Goal: Check status: Check status

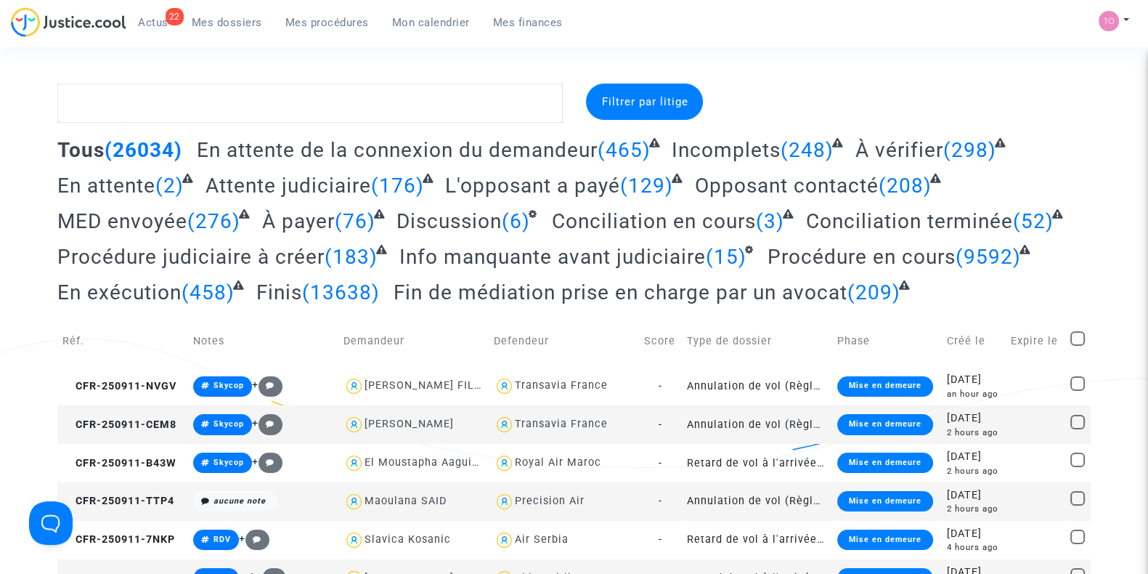
click at [301, 24] on span "Mes procédures" at bounding box center [327, 22] width 84 height 13
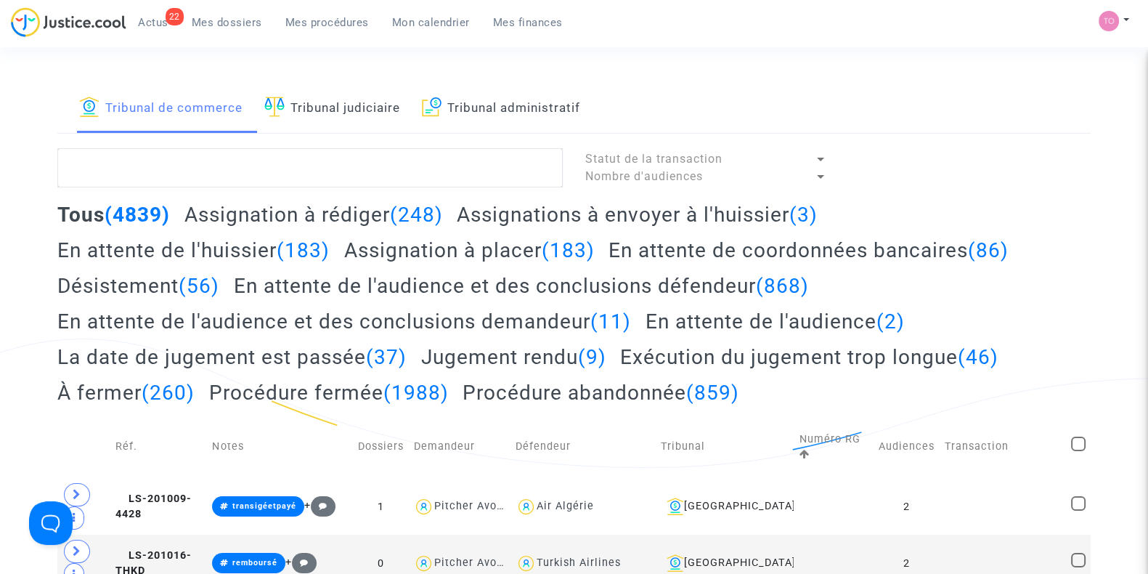
click at [434, 26] on span "Mon calendrier" at bounding box center [431, 22] width 78 height 13
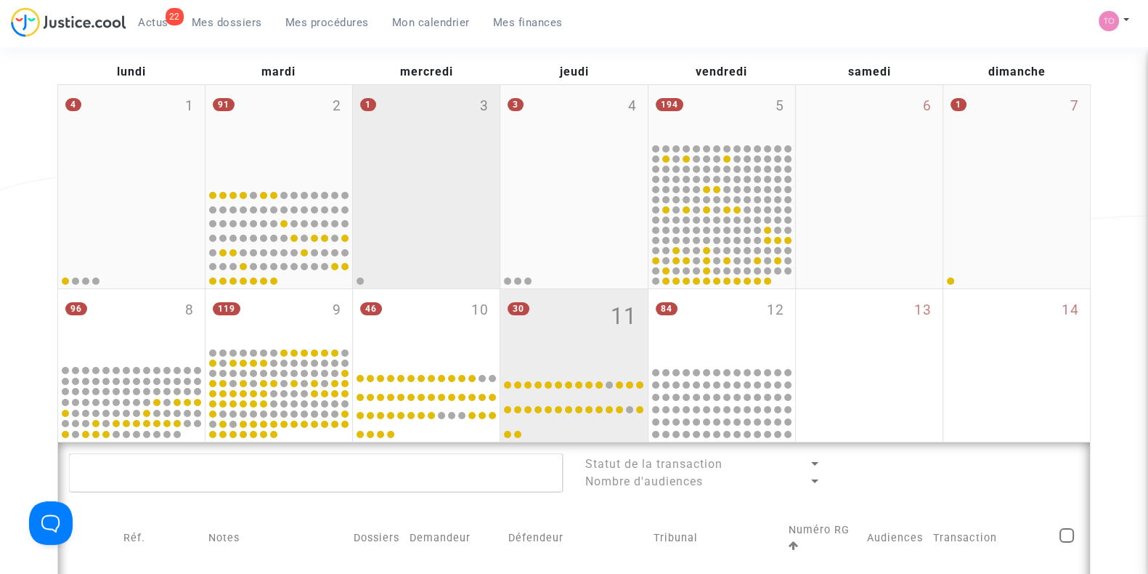
scroll to position [190, 0]
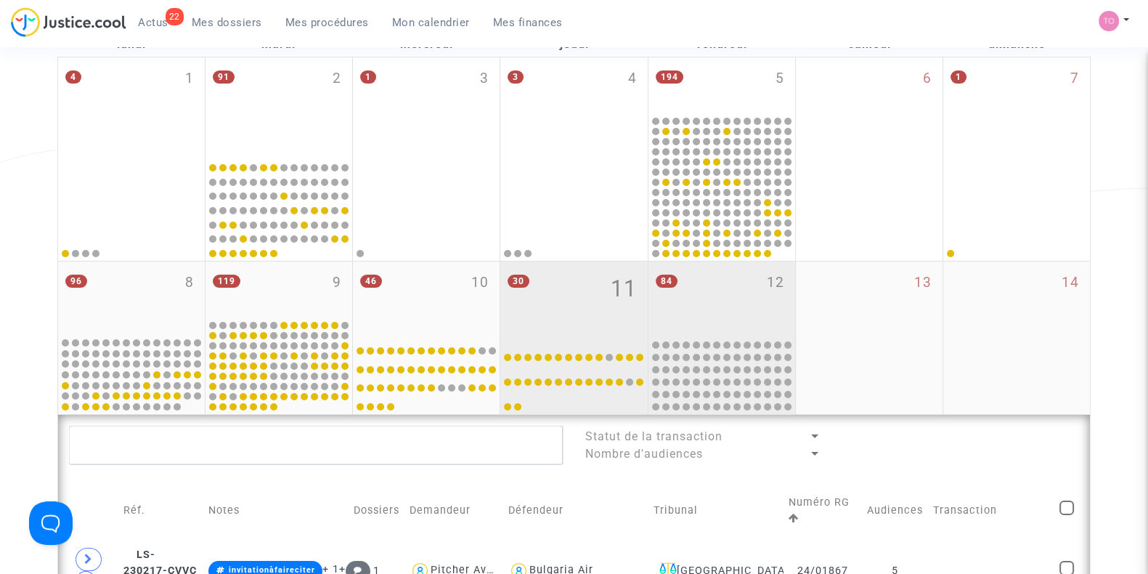
click at [694, 335] on mwl-calendar-month-cell "84 12" at bounding box center [721, 337] width 147 height 152
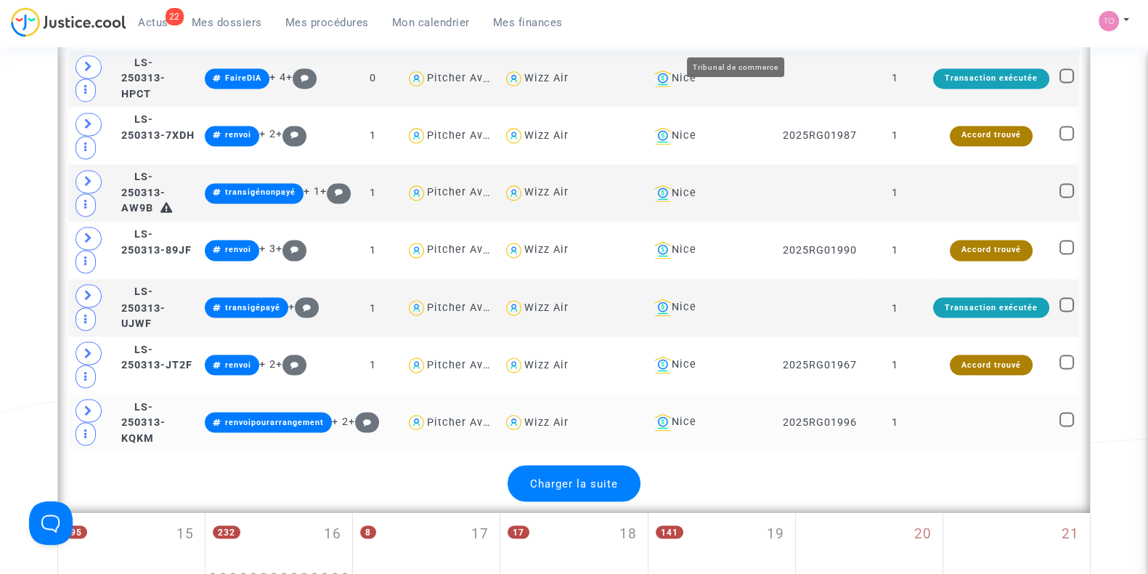
scroll to position [3134, 0]
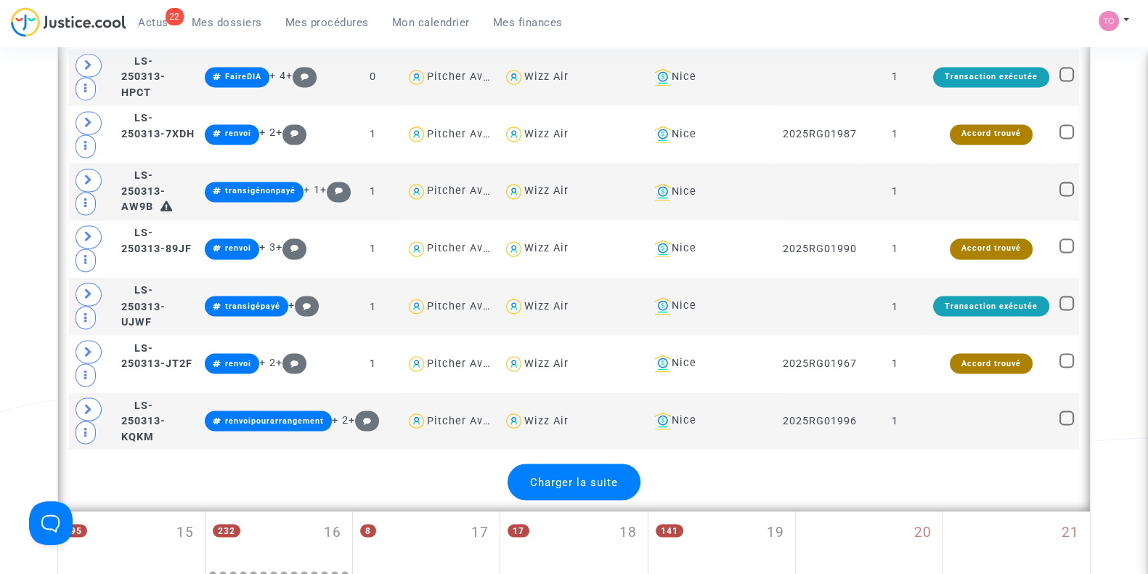
click at [580, 463] on div "Charger la suite" at bounding box center [574, 481] width 133 height 36
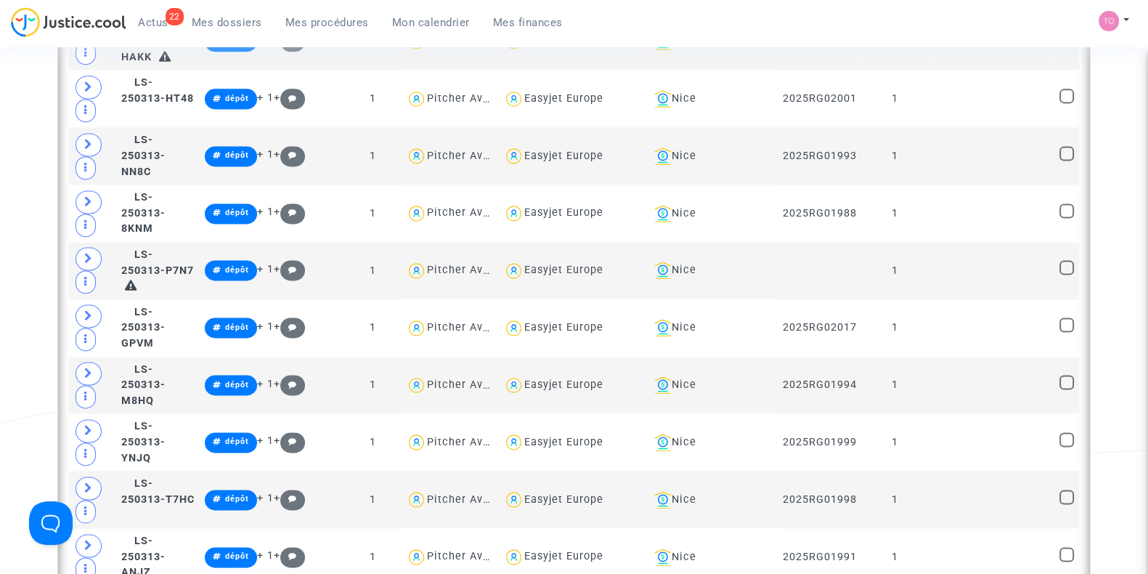
scroll to position [2472, 0]
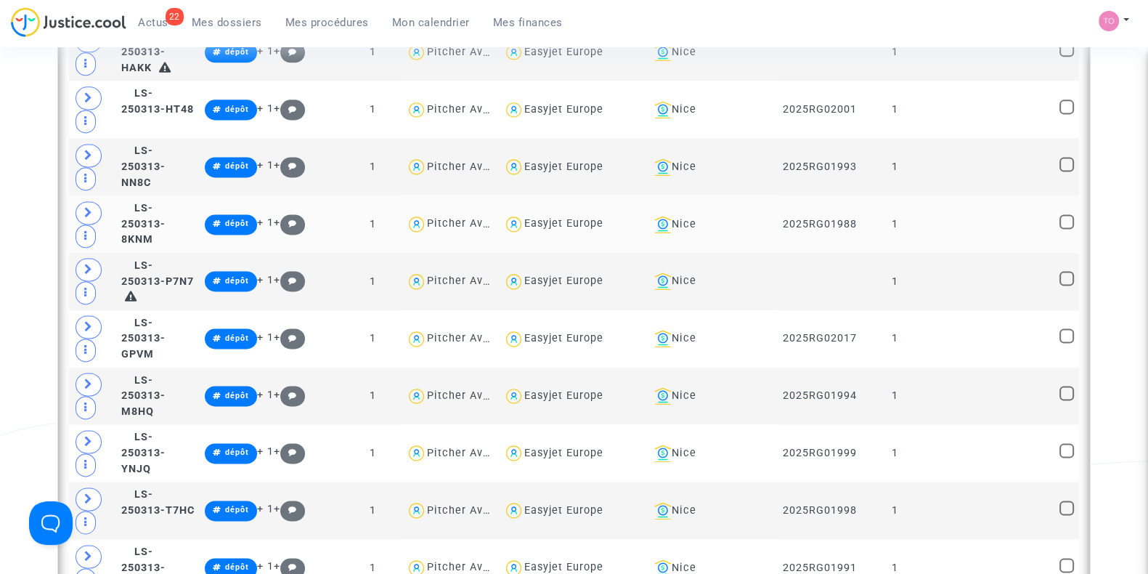
click at [593, 217] on div "Easyjet Europe" at bounding box center [563, 223] width 79 height 12
type textarea "@"Easyjet Europe""
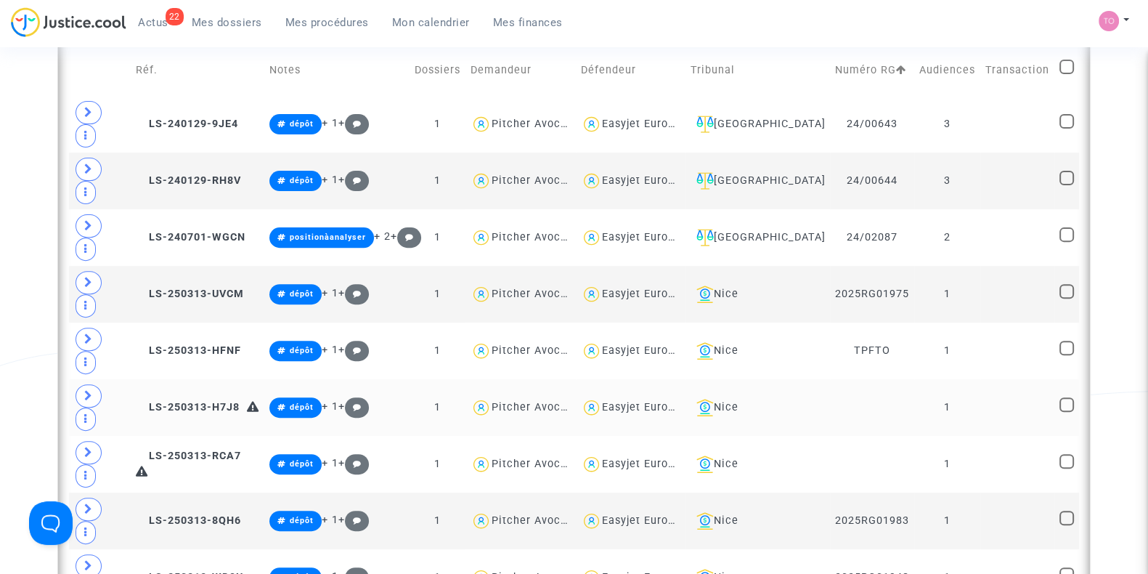
scroll to position [616, 0]
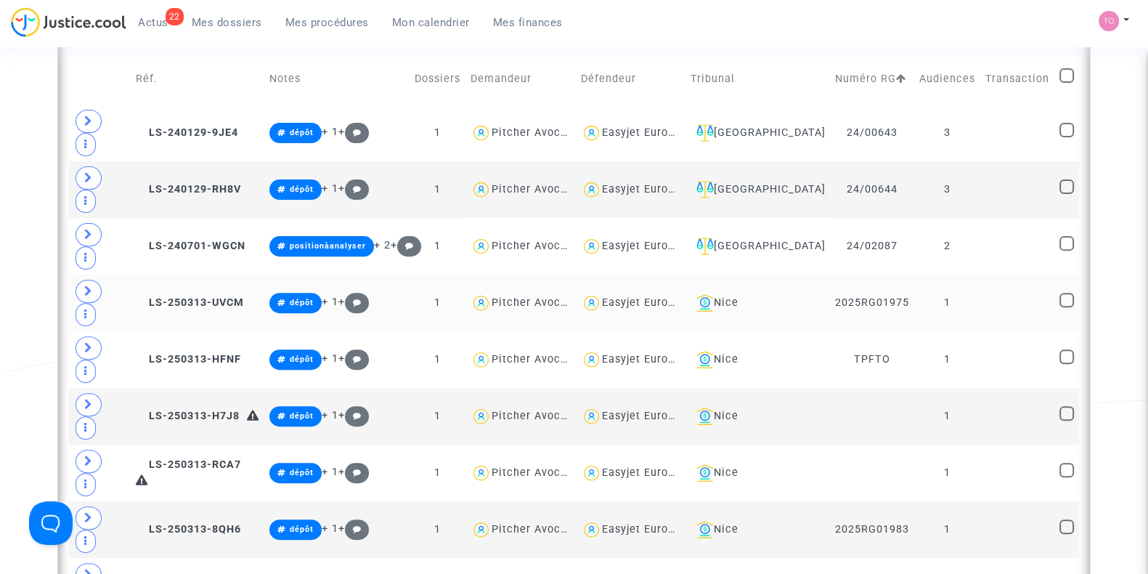
click at [680, 296] on div "Easyjet Europe" at bounding box center [641, 302] width 79 height 12
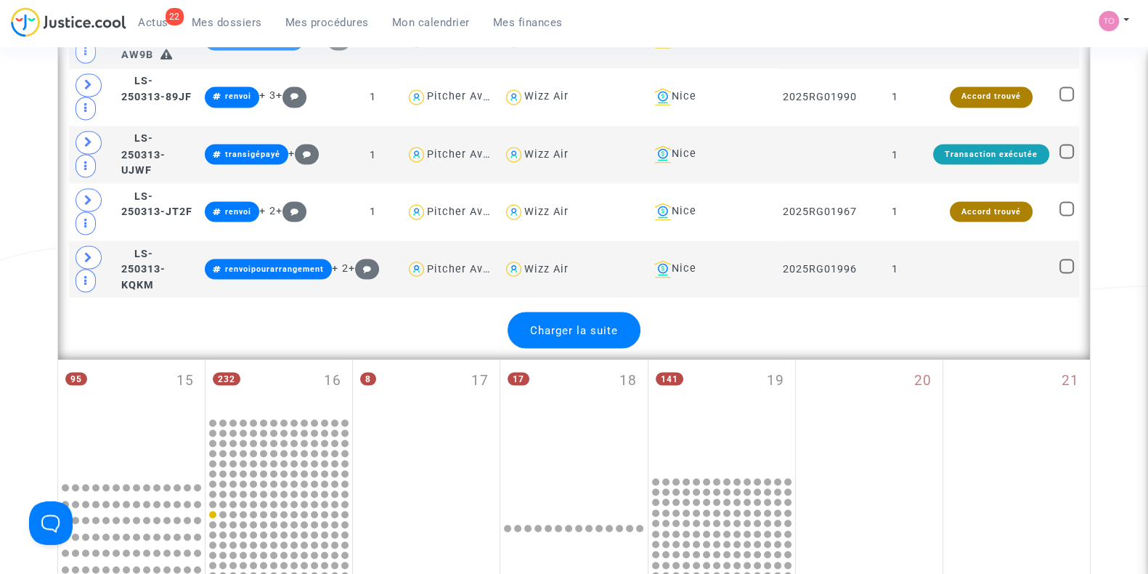
scroll to position [3362, 0]
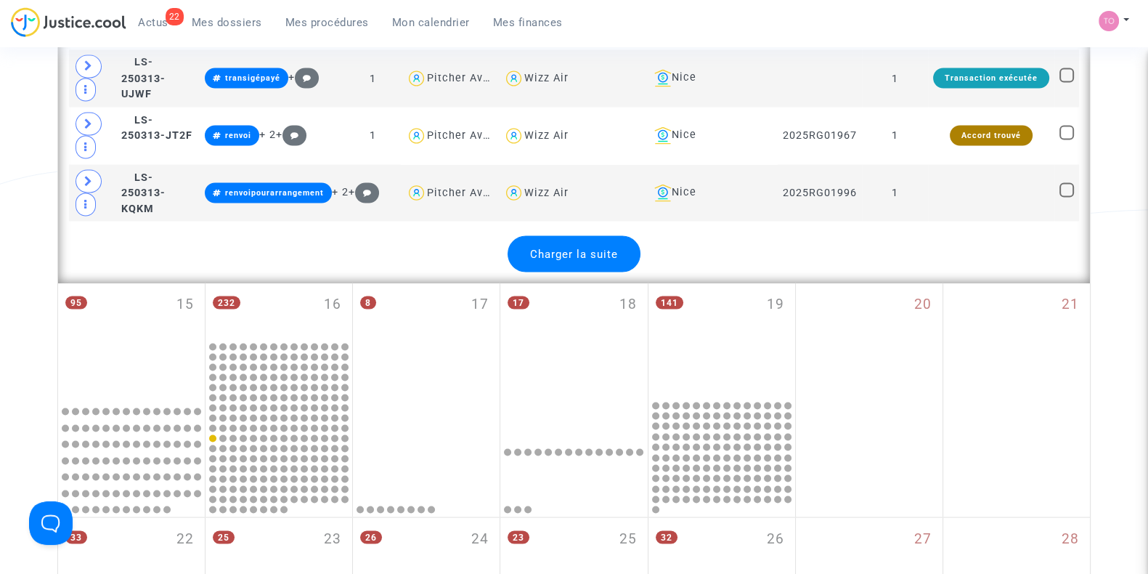
click at [585, 235] on div "Charger la suite" at bounding box center [574, 253] width 133 height 36
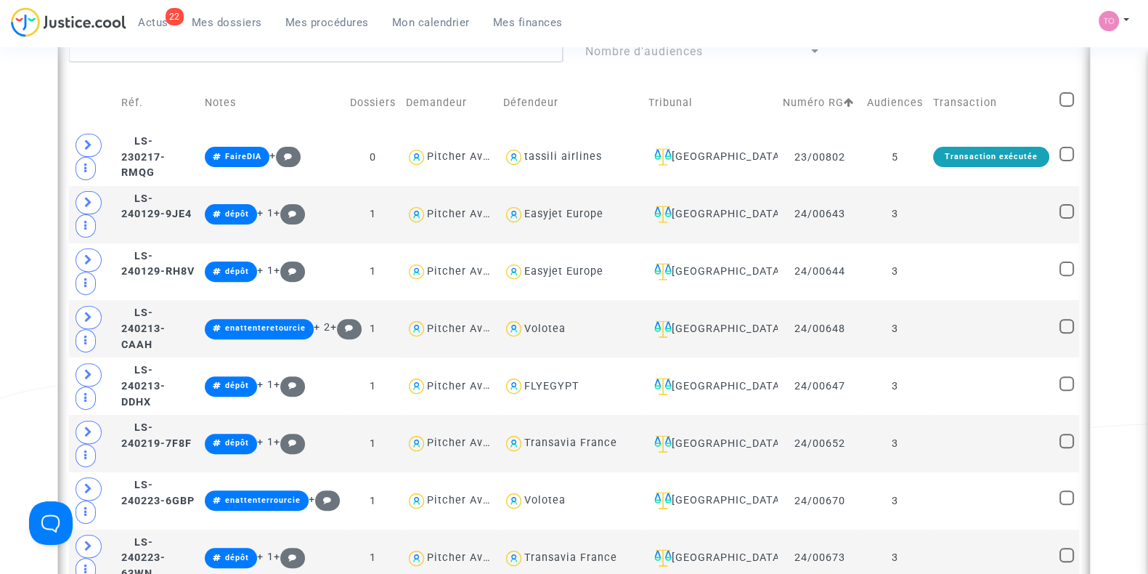
scroll to position [593, 0]
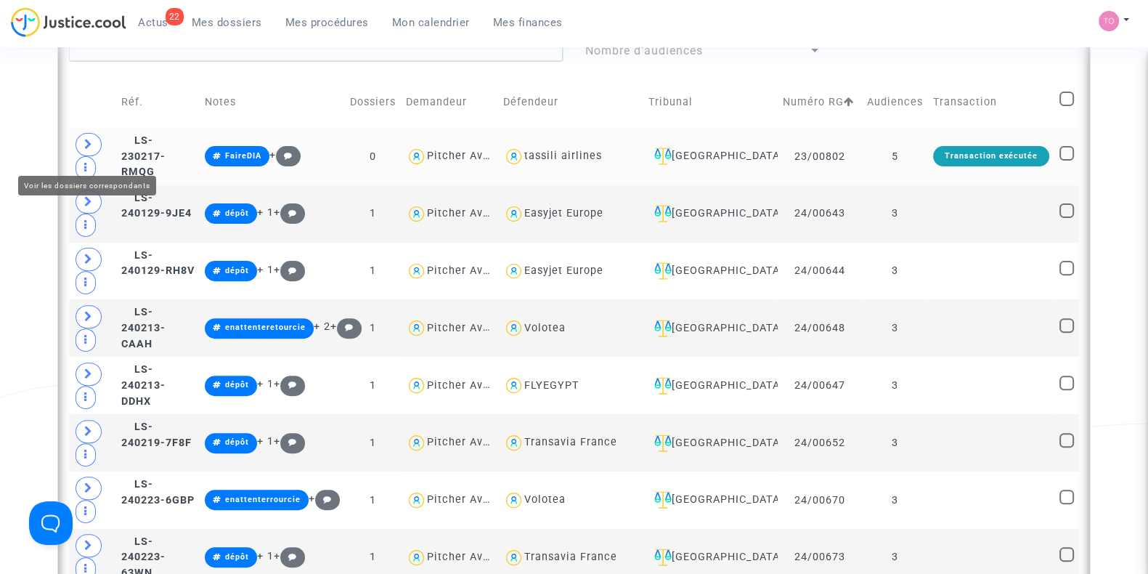
click at [94, 147] on span at bounding box center [89, 144] width 26 height 23
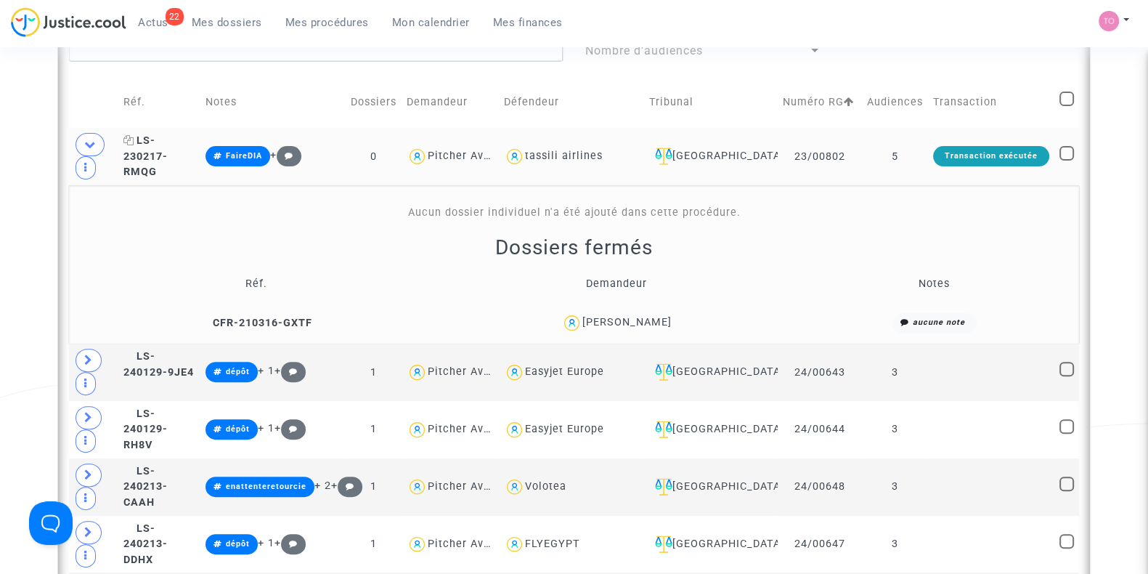
click at [168, 158] on span "LS-230217-RMQG" at bounding box center [145, 156] width 44 height 44
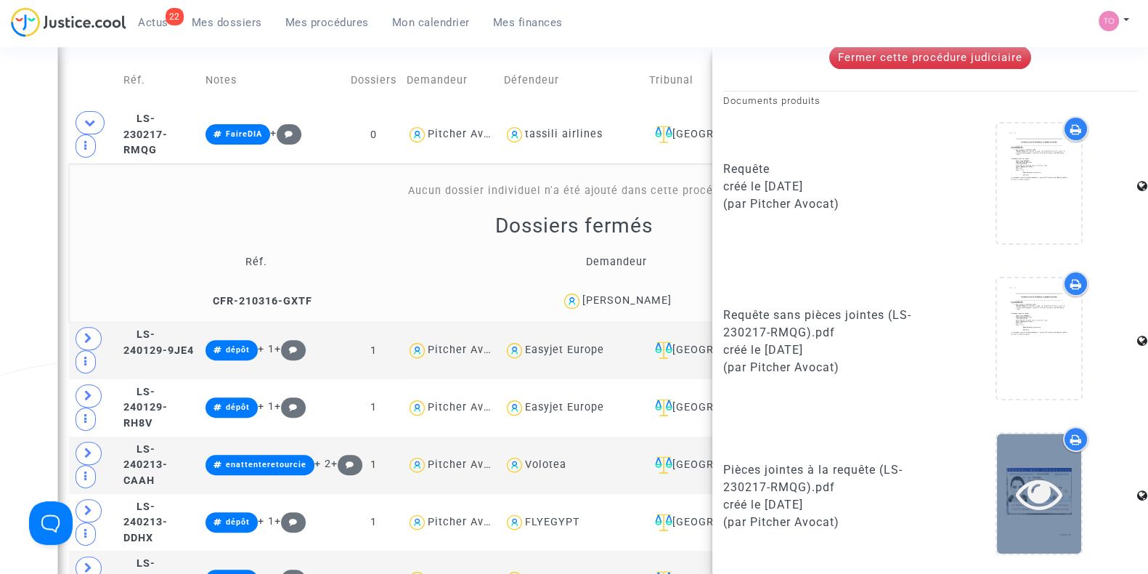
scroll to position [616, 0]
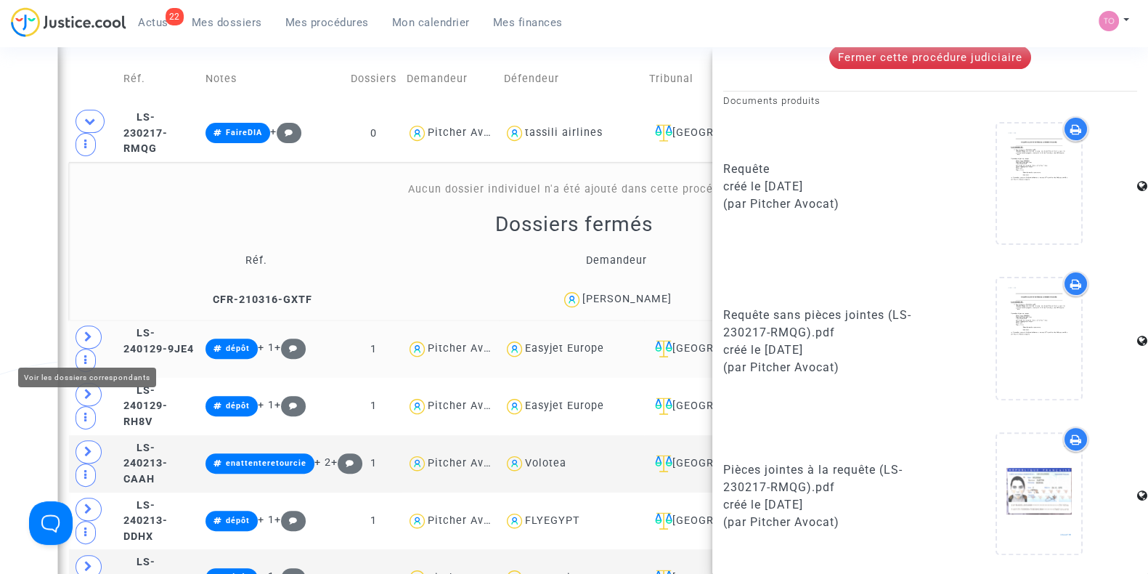
click at [84, 342] on icon at bounding box center [88, 336] width 9 height 11
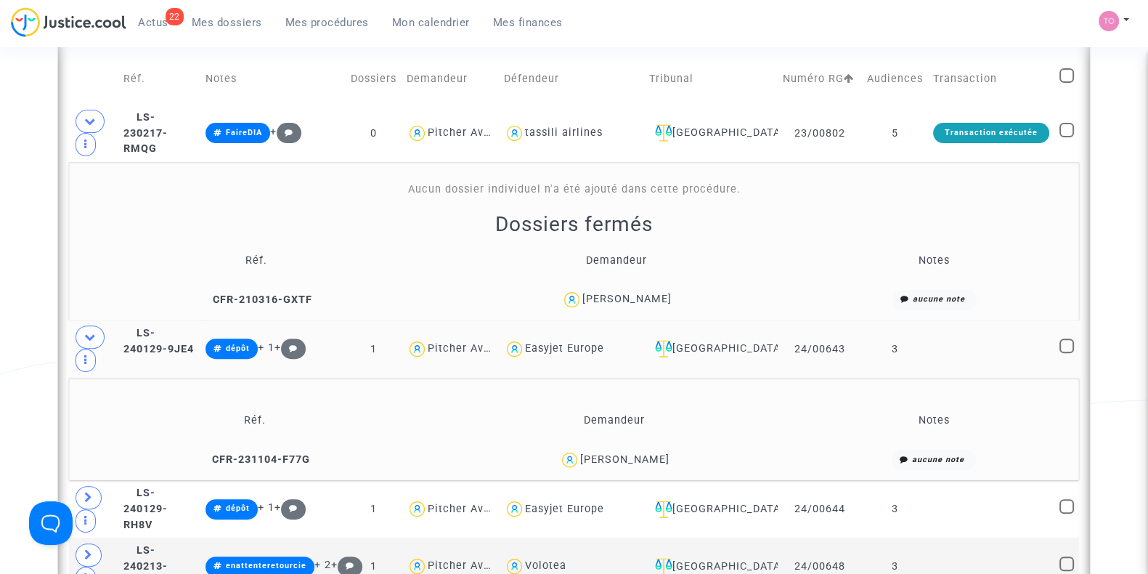
scroll to position [0, 0]
click at [198, 357] on td "LS-240129-9JE4" at bounding box center [159, 348] width 82 height 57
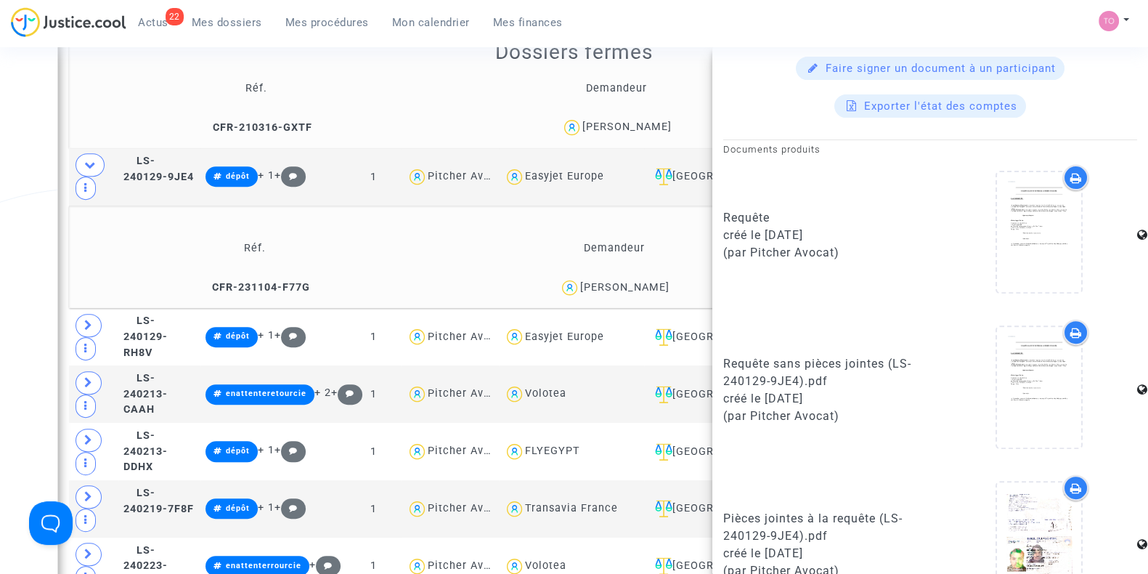
scroll to position [675, 0]
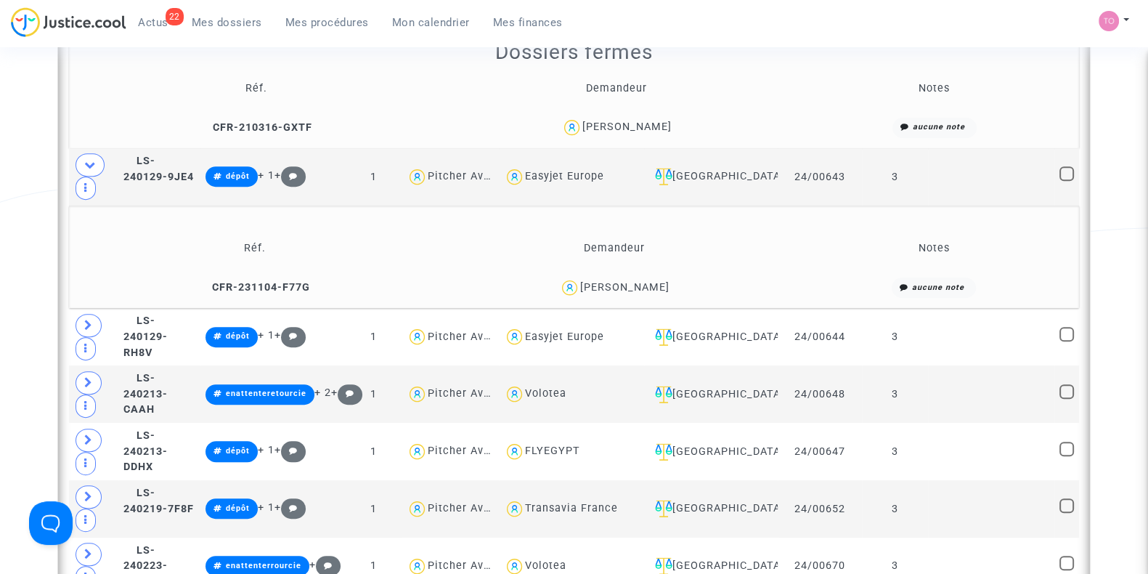
scroll to position [0, 0]
click at [81, 176] on span at bounding box center [90, 164] width 29 height 23
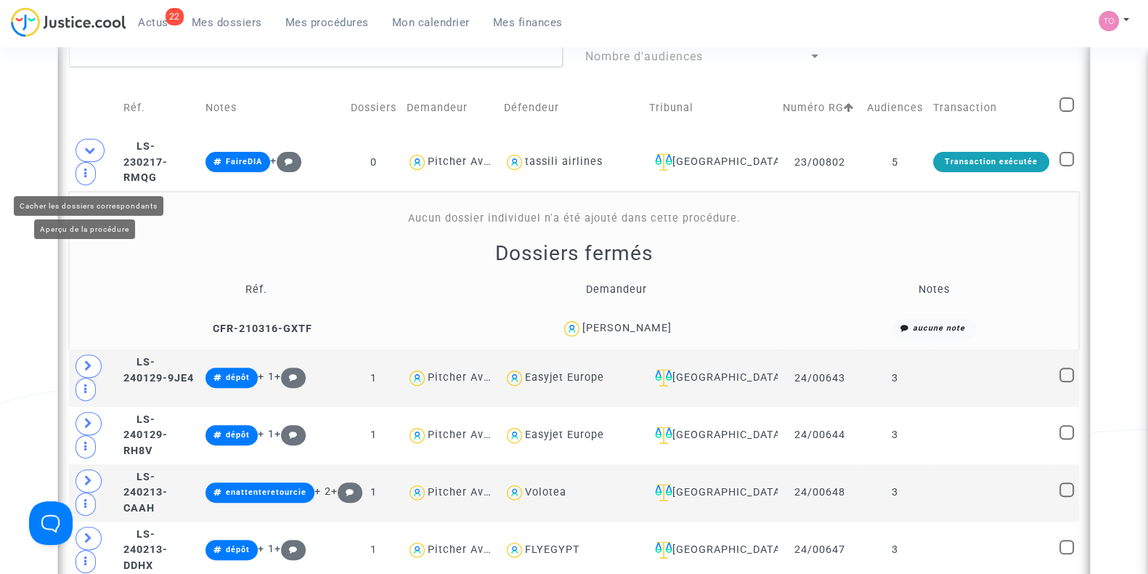
scroll to position [573, 0]
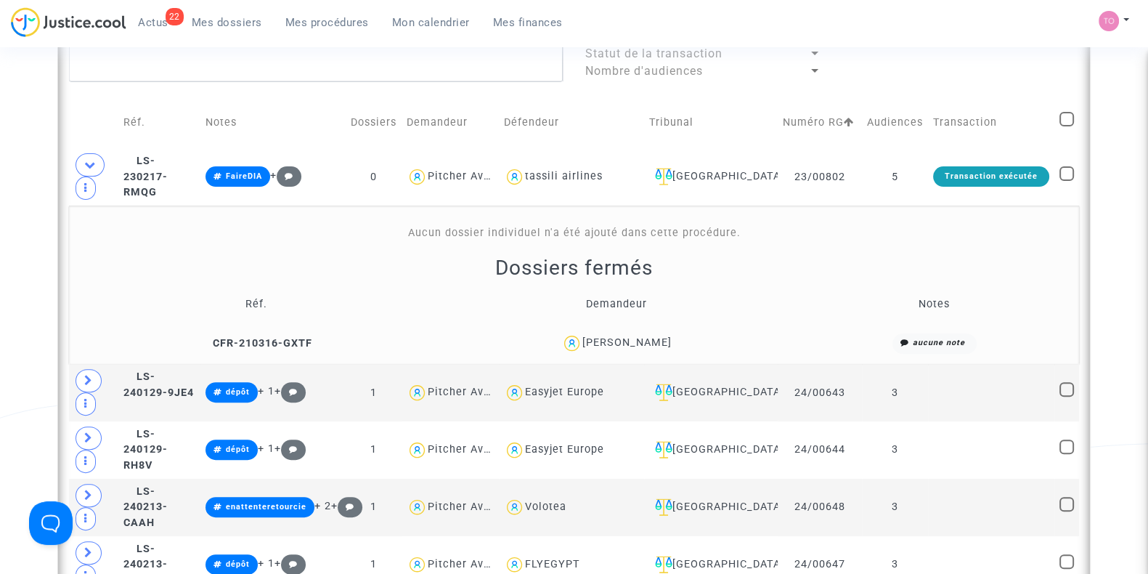
click at [87, 378] on span at bounding box center [89, 380] width 26 height 23
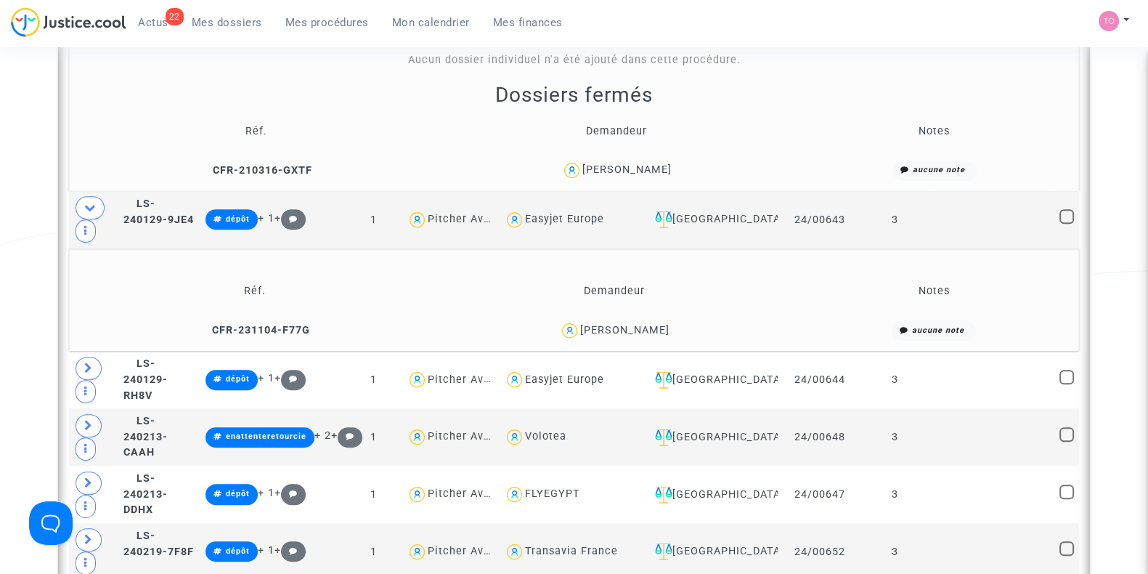
scroll to position [747, 0]
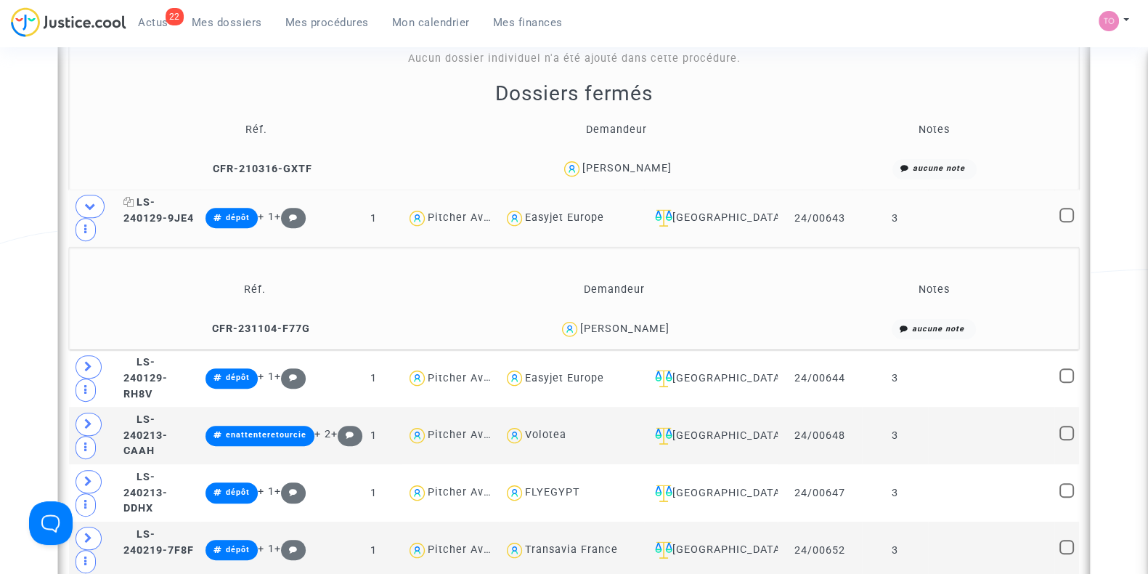
click at [176, 219] on span "LS-240129-9JE4" at bounding box center [158, 210] width 70 height 28
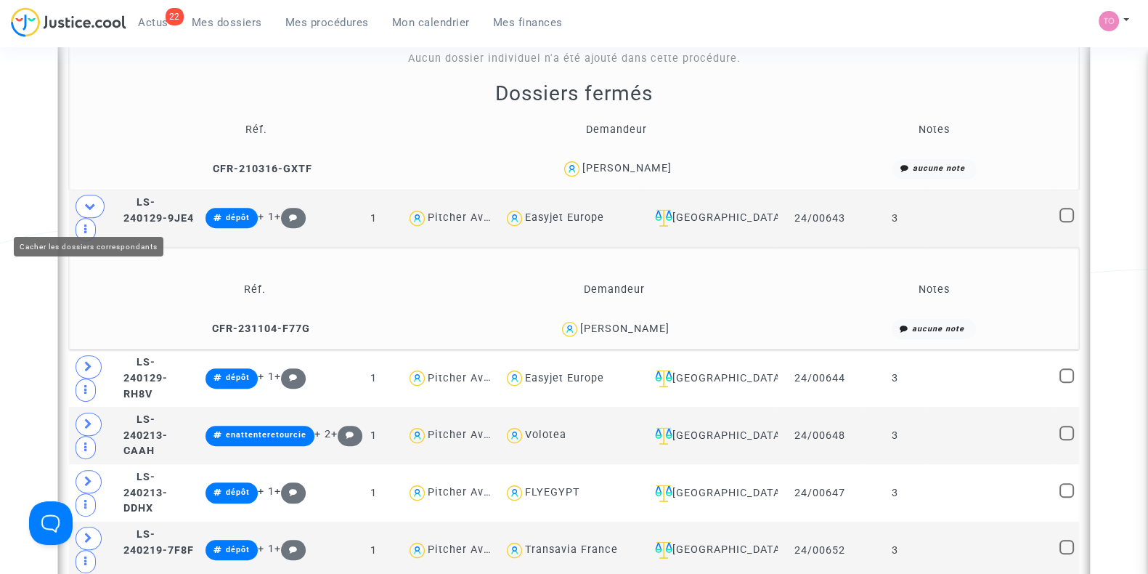
click at [84, 211] on icon at bounding box center [90, 205] width 12 height 11
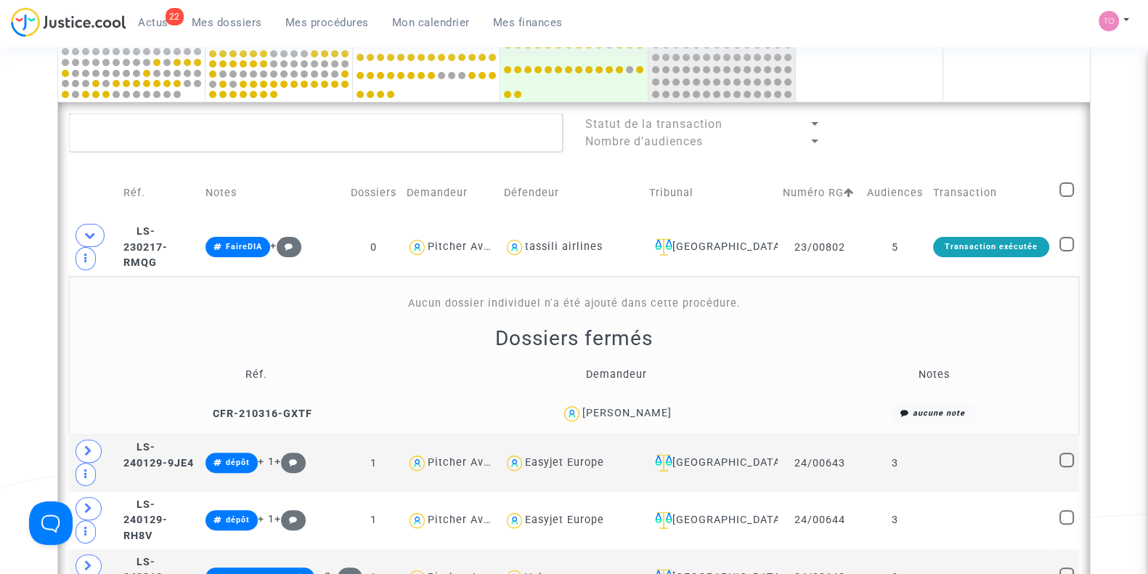
scroll to position [502, 0]
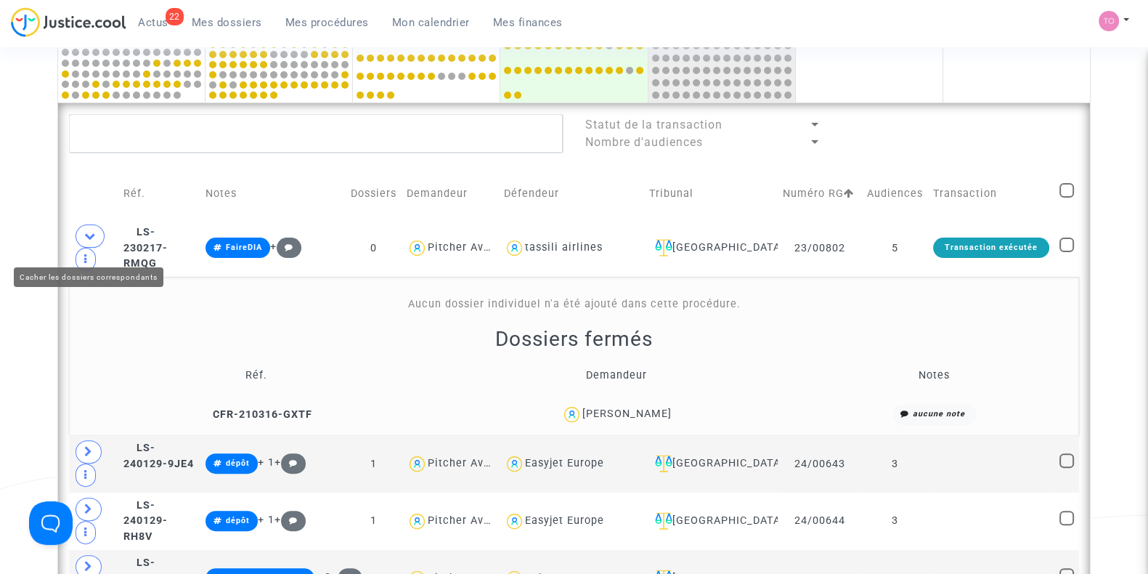
click at [85, 237] on span at bounding box center [90, 235] width 29 height 23
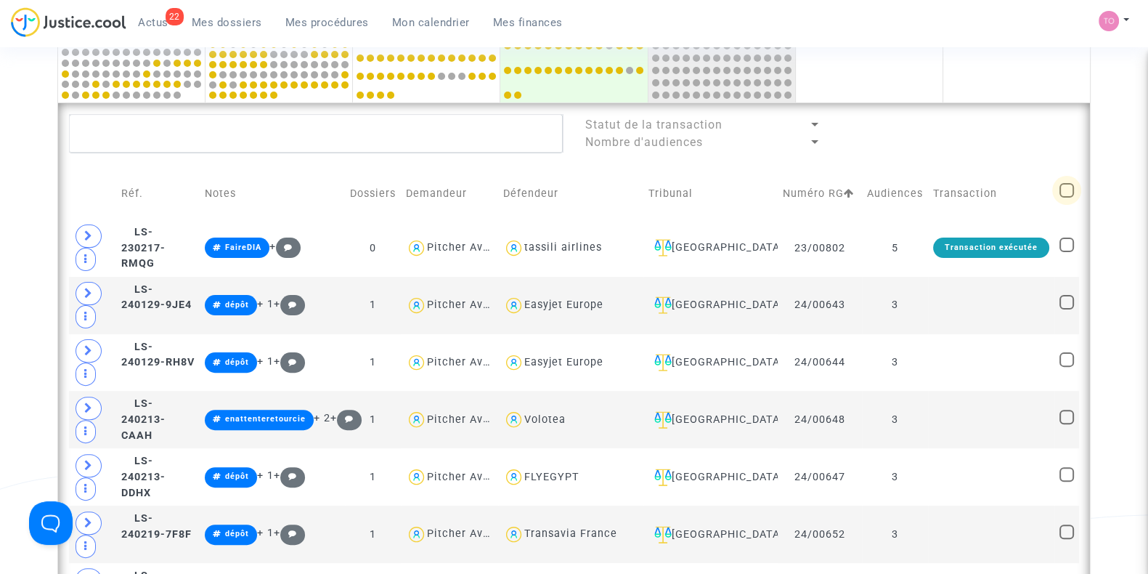
click at [1065, 191] on span at bounding box center [1066, 190] width 15 height 15
click at [1066, 198] on input "checkbox" at bounding box center [1066, 198] width 1 height 1
checkbox input "true"
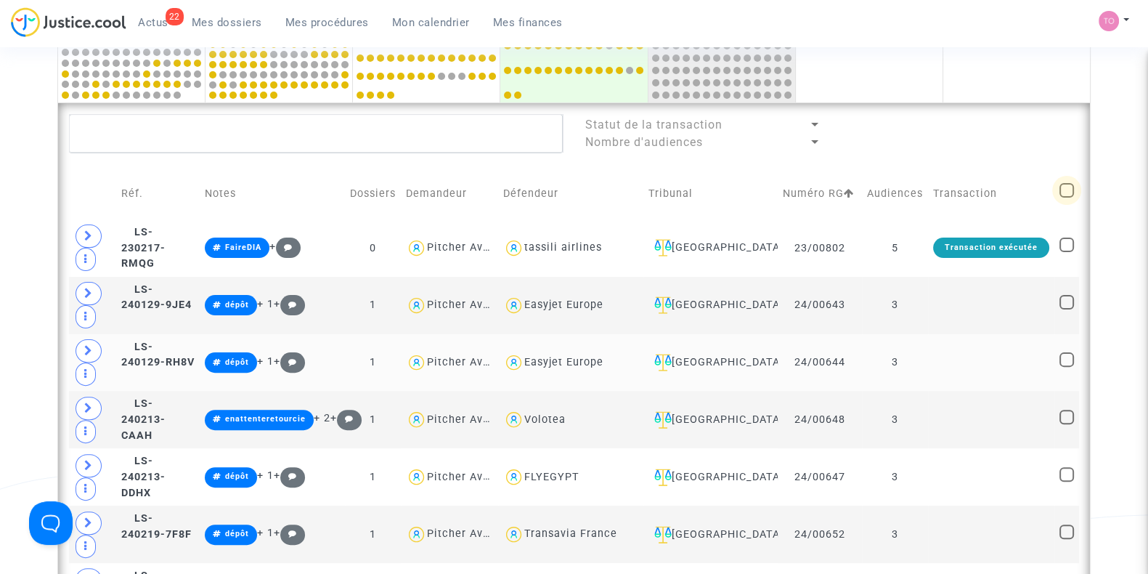
checkbox input "true"
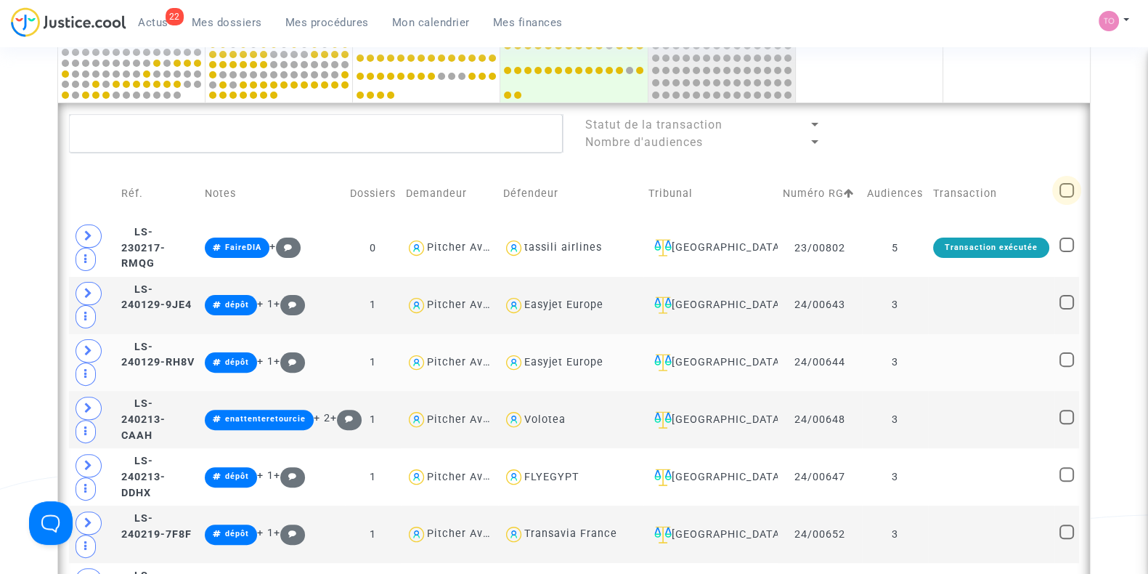
checkbox input "true"
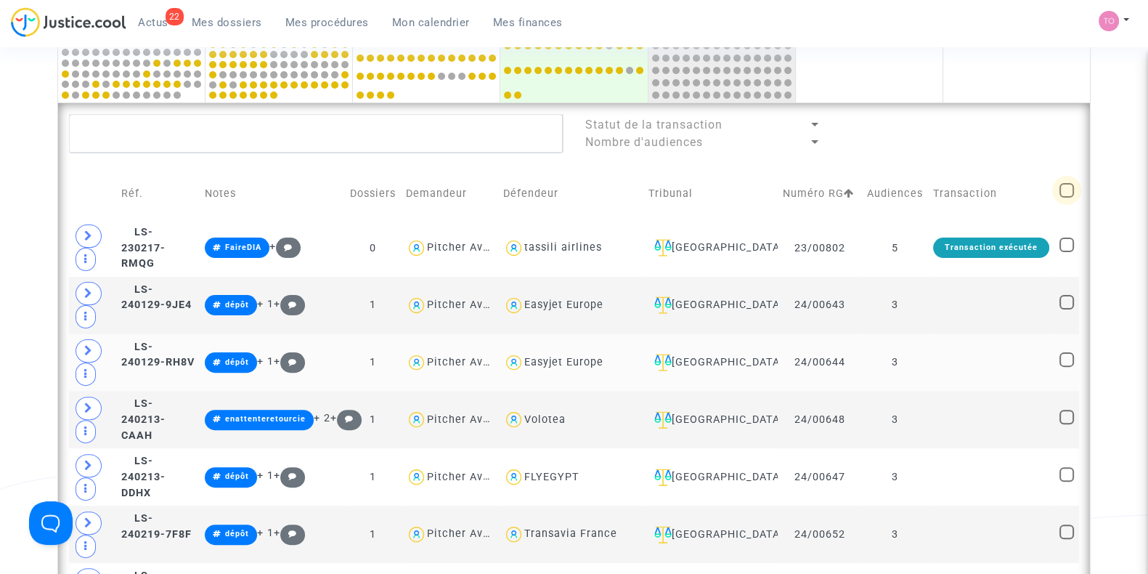
checkbox input "true"
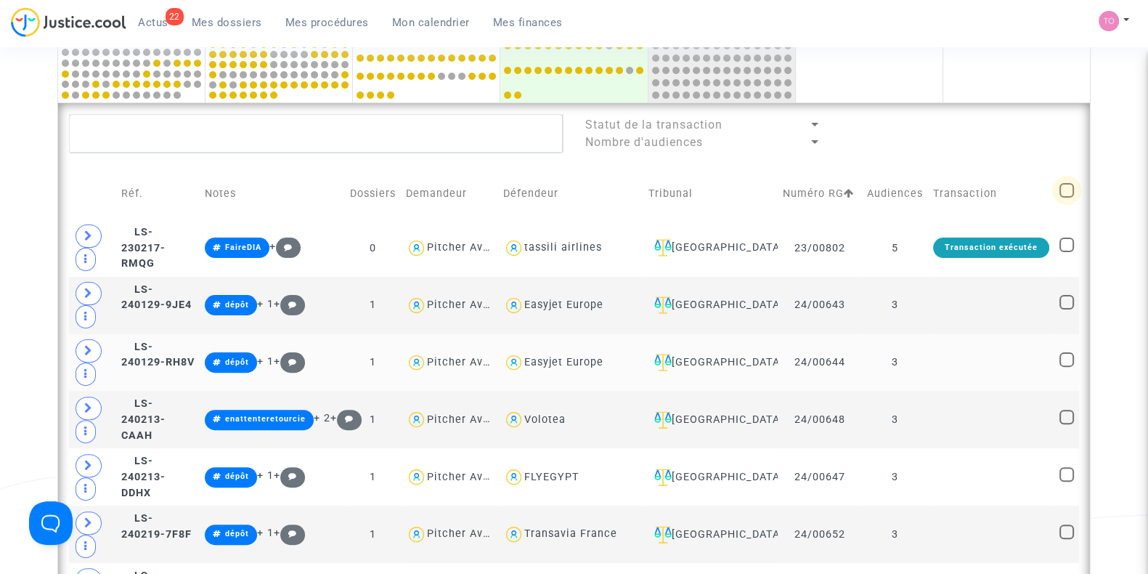
checkbox input "true"
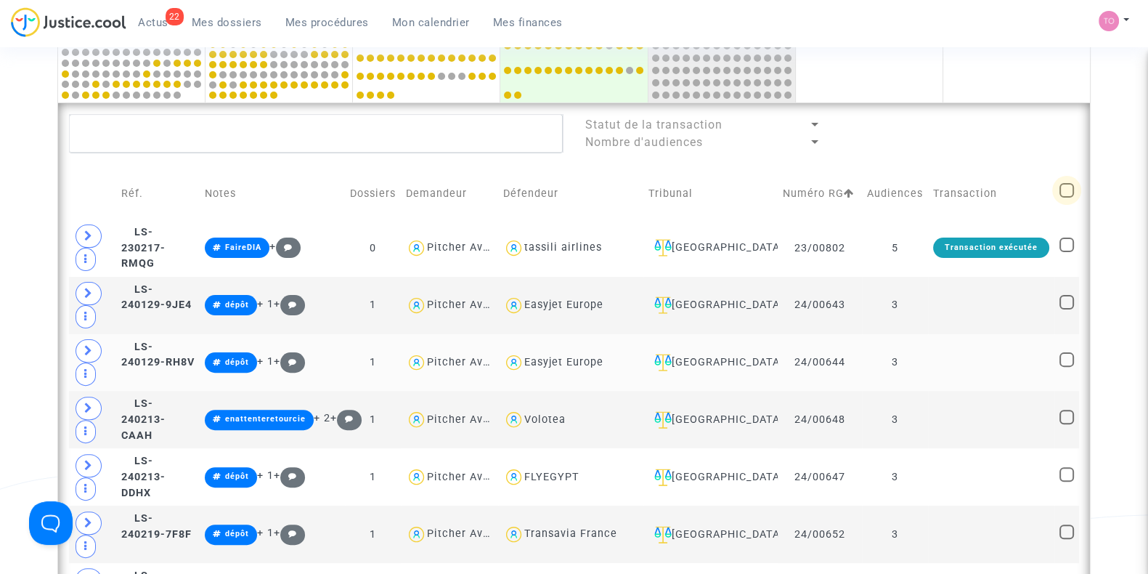
checkbox input "true"
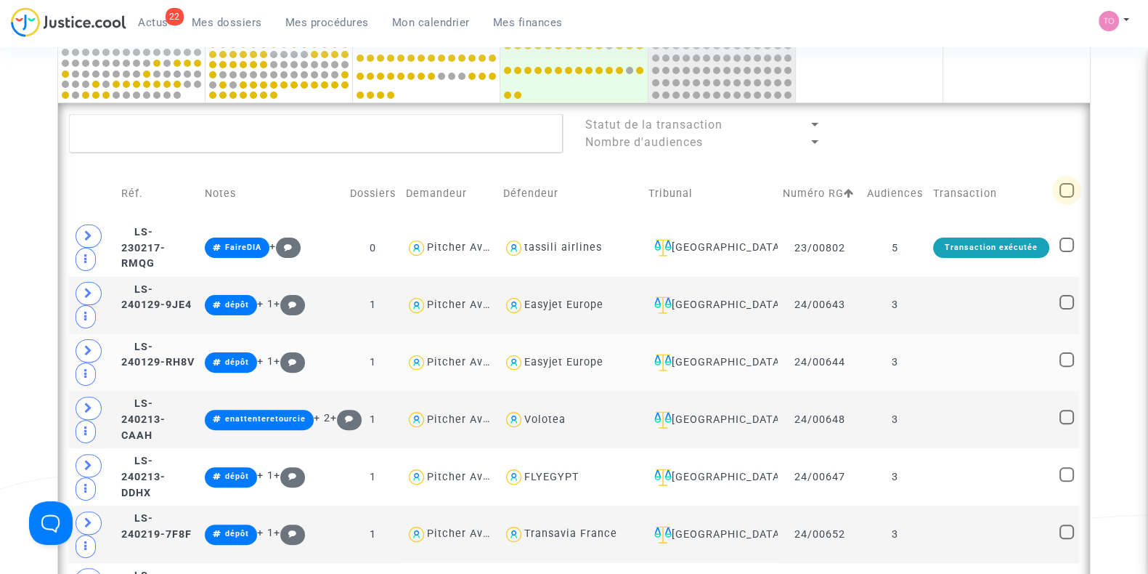
checkbox input "true"
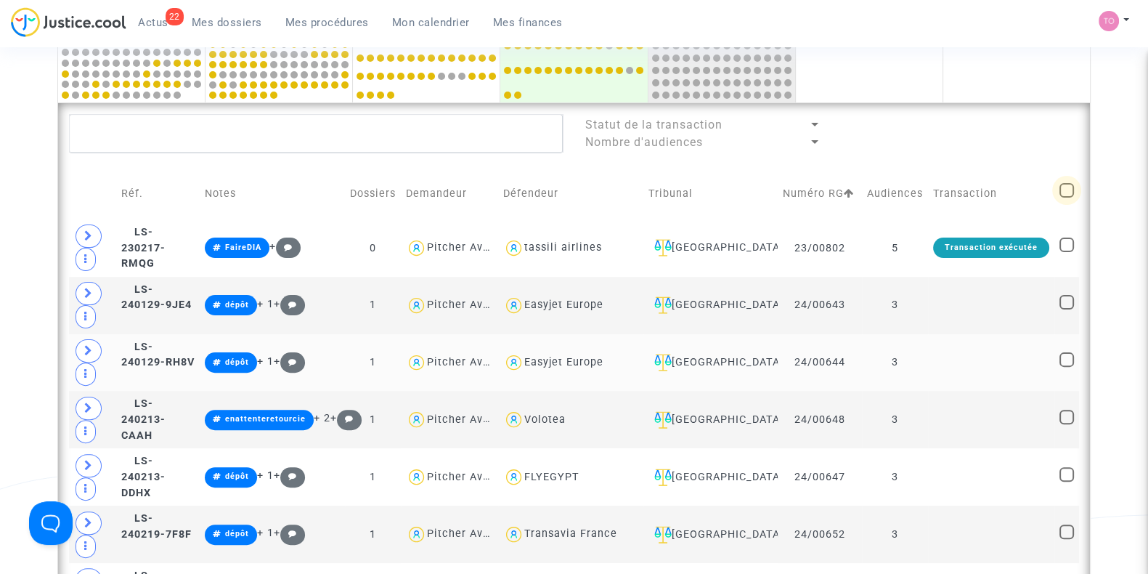
checkbox input "true"
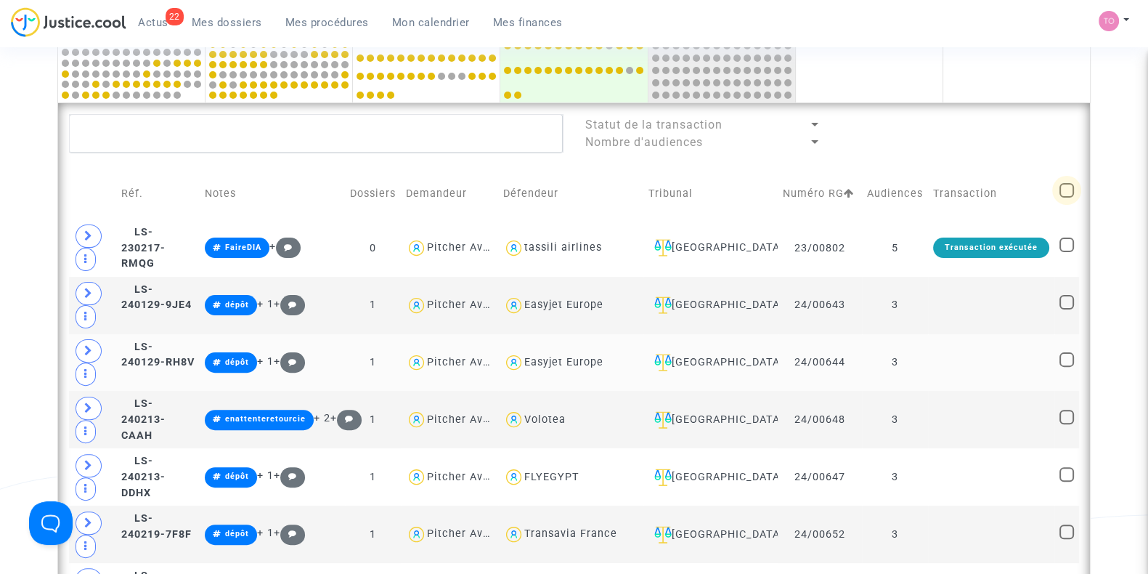
checkbox input "true"
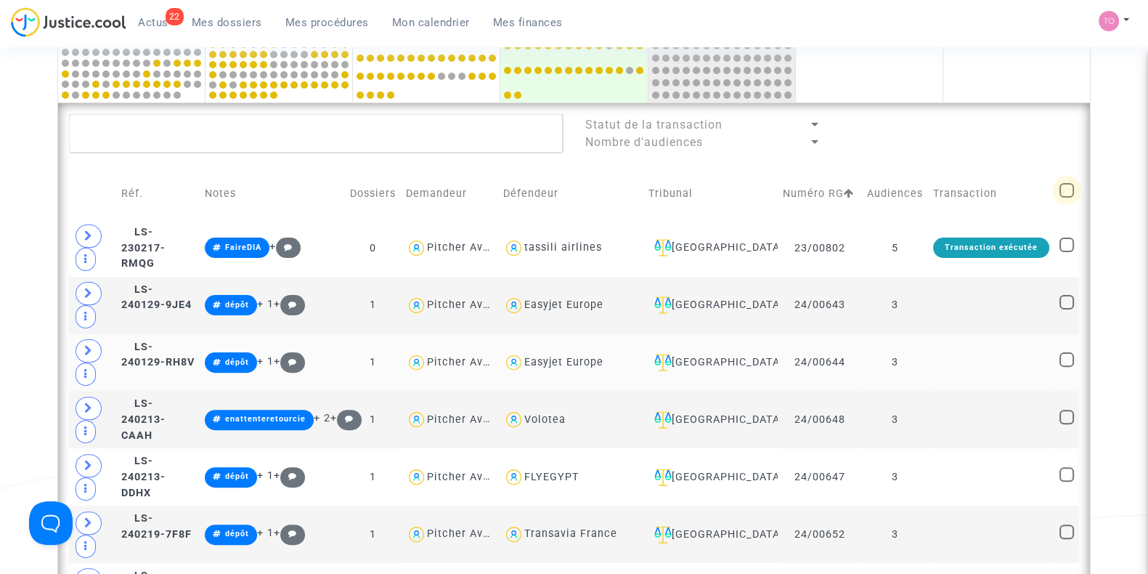
checkbox input "true"
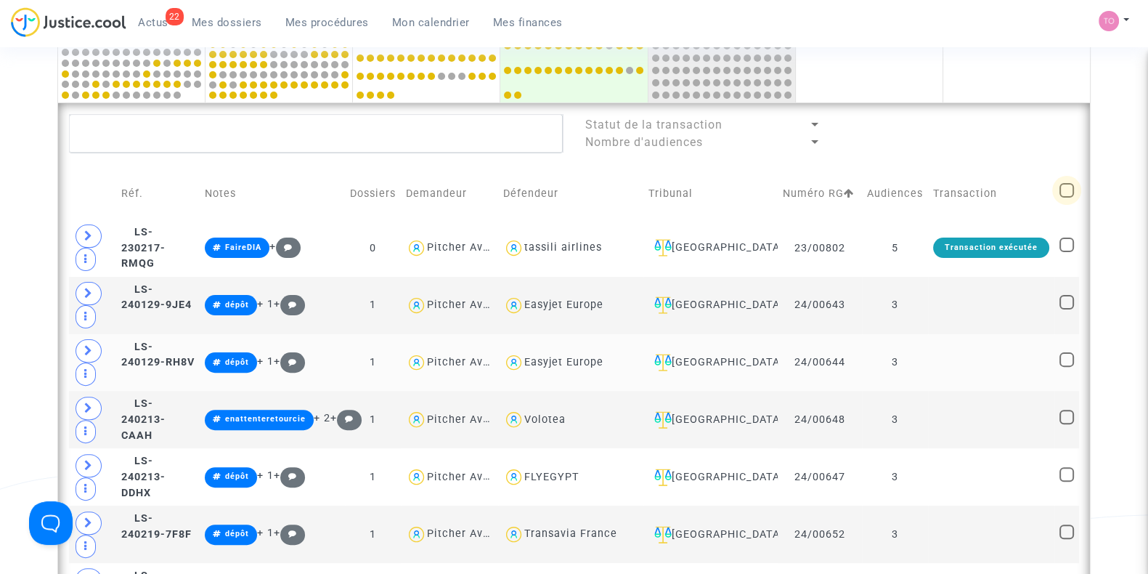
checkbox input "true"
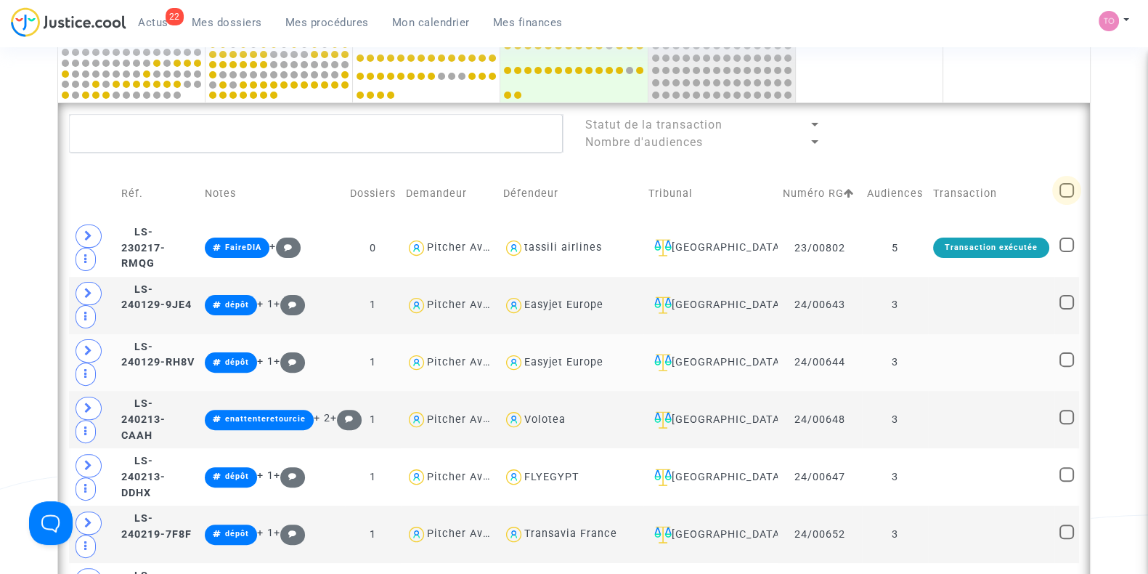
checkbox input "true"
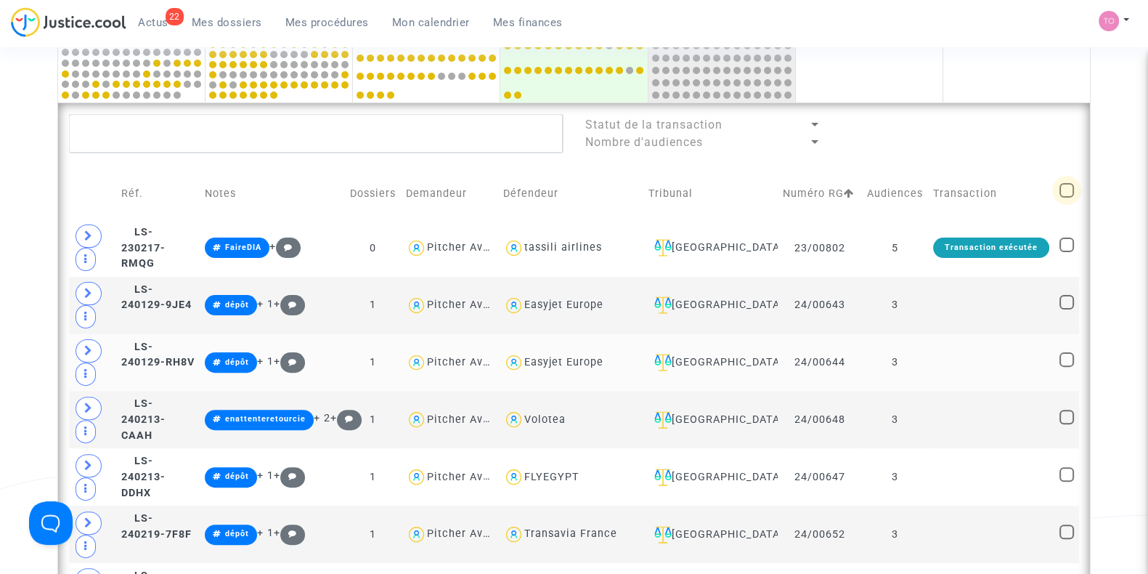
checkbox input "true"
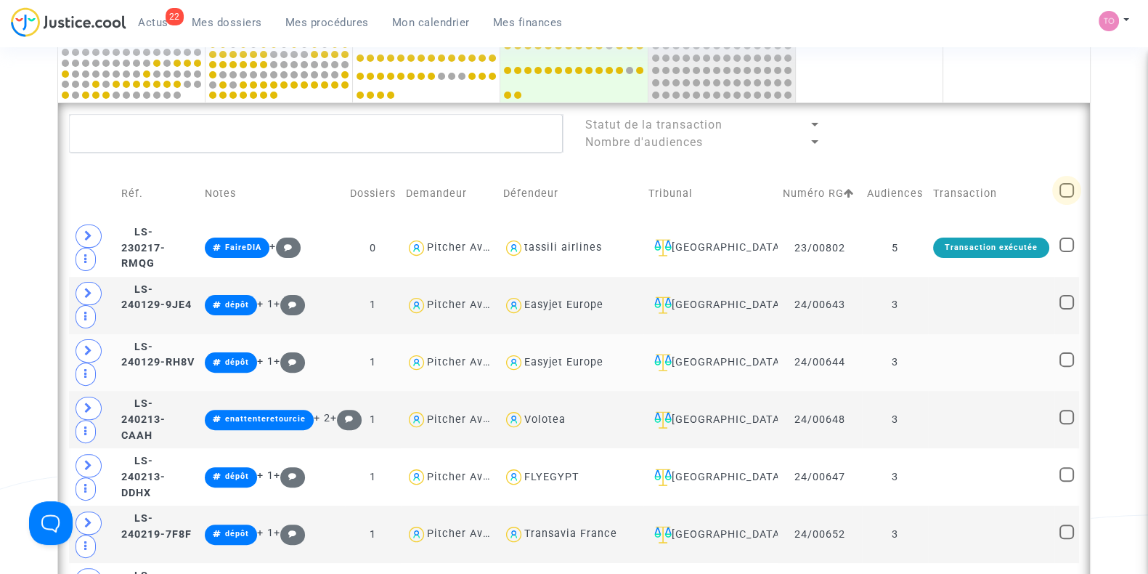
checkbox input "true"
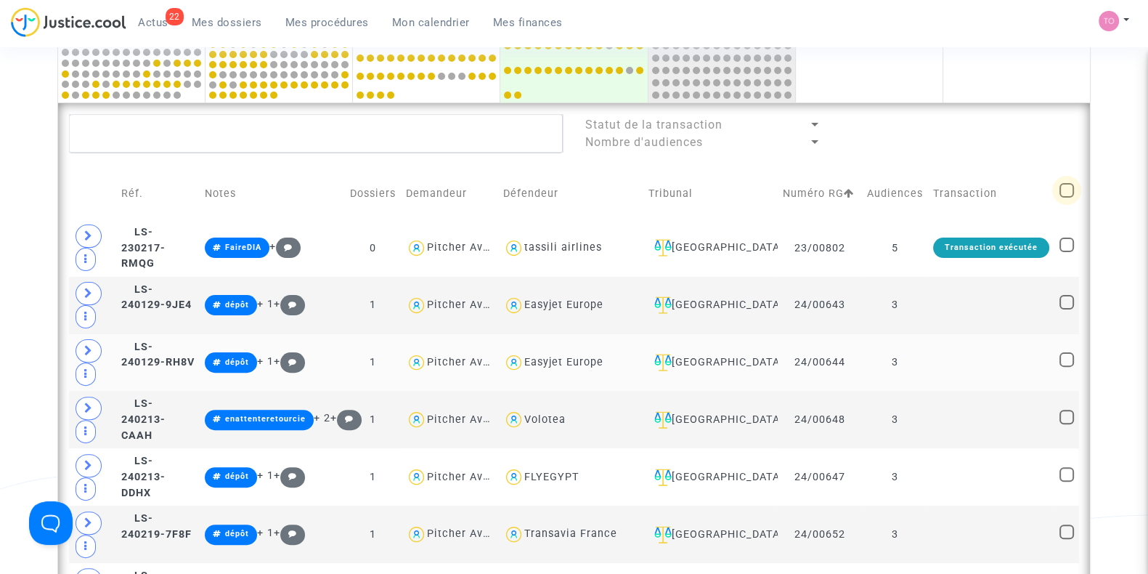
checkbox input "true"
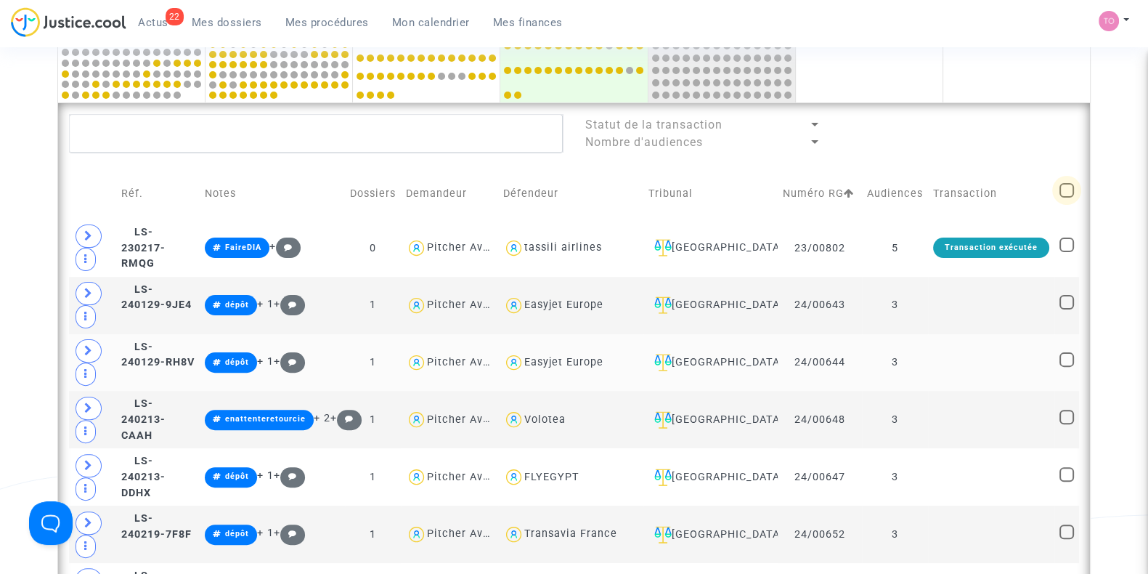
checkbox input "true"
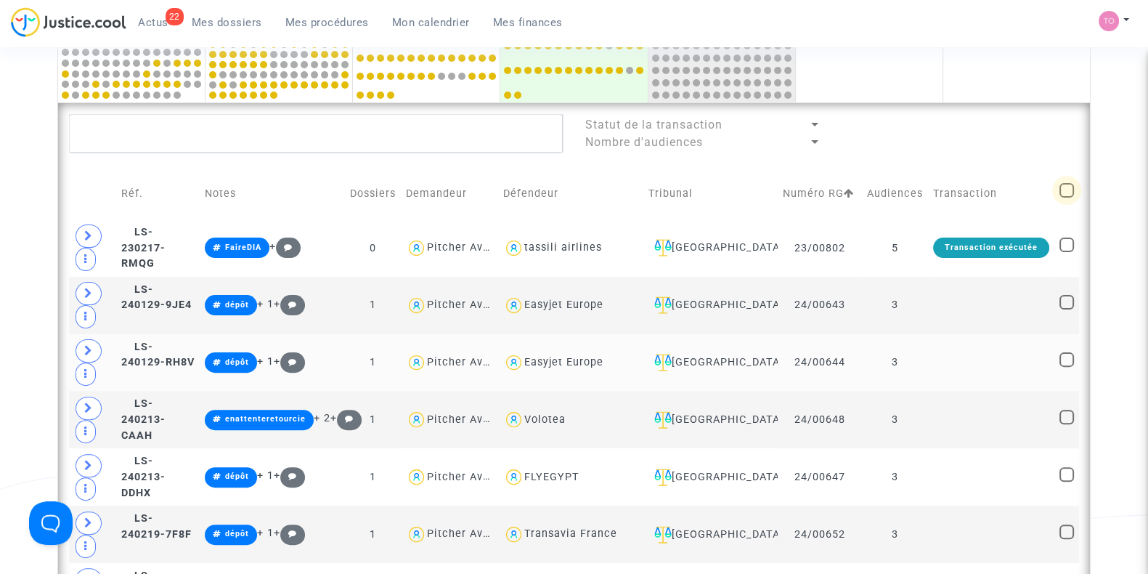
checkbox input "true"
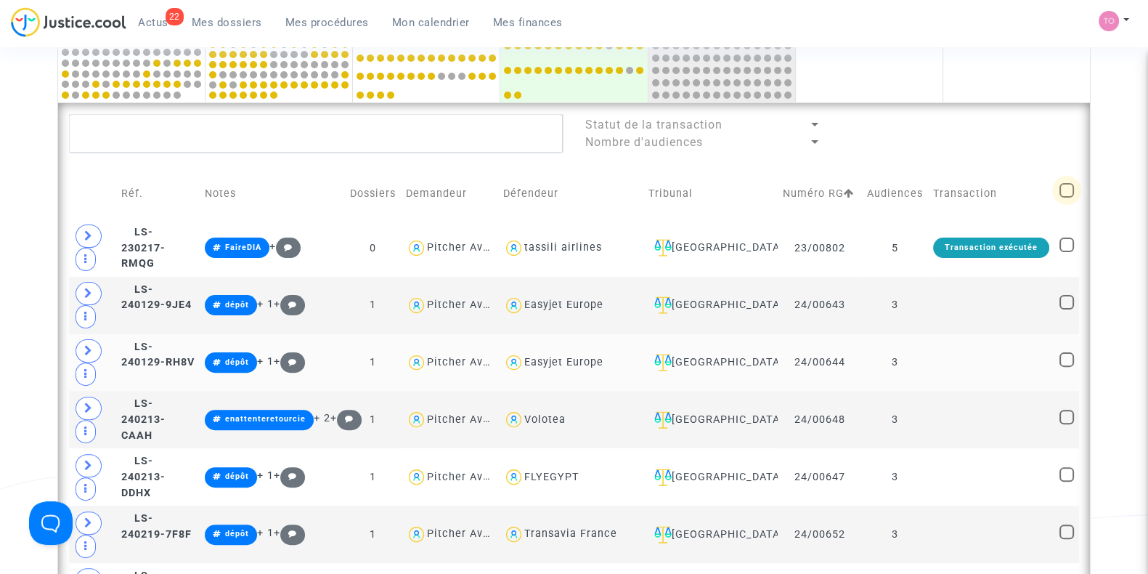
checkbox input "true"
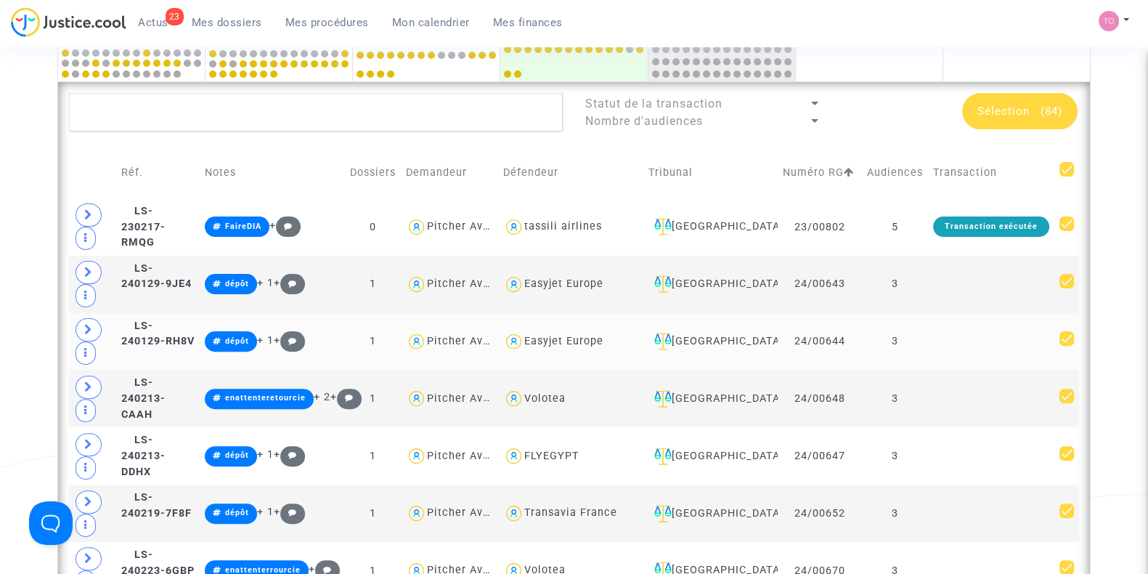
scroll to position [524, 0]
click at [1067, 172] on span at bounding box center [1066, 168] width 15 height 15
click at [1067, 176] on input "checkbox" at bounding box center [1066, 176] width 1 height 1
checkbox input "false"
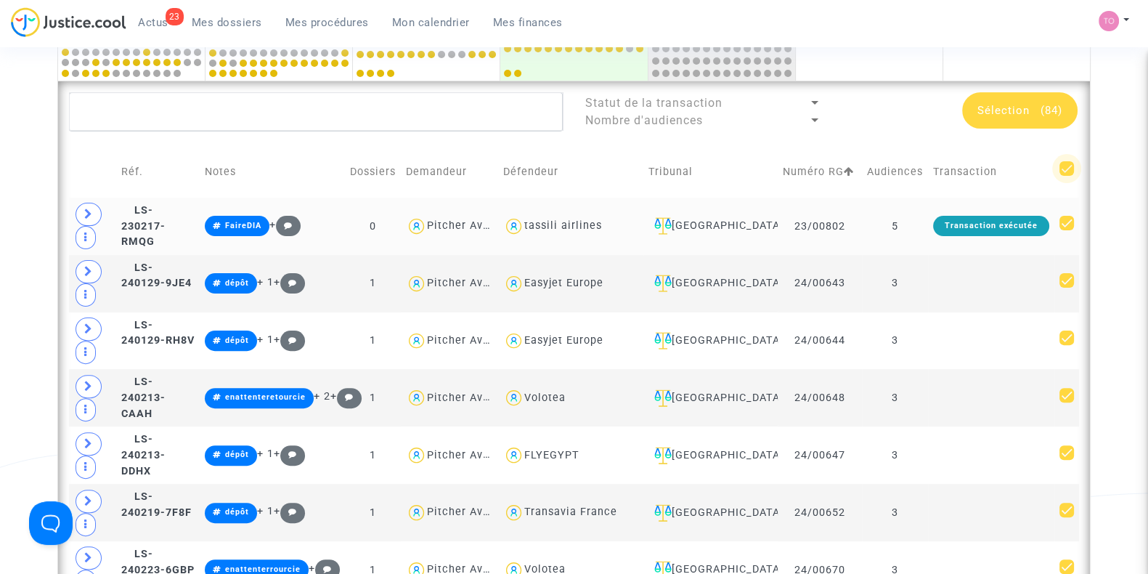
checkbox input "false"
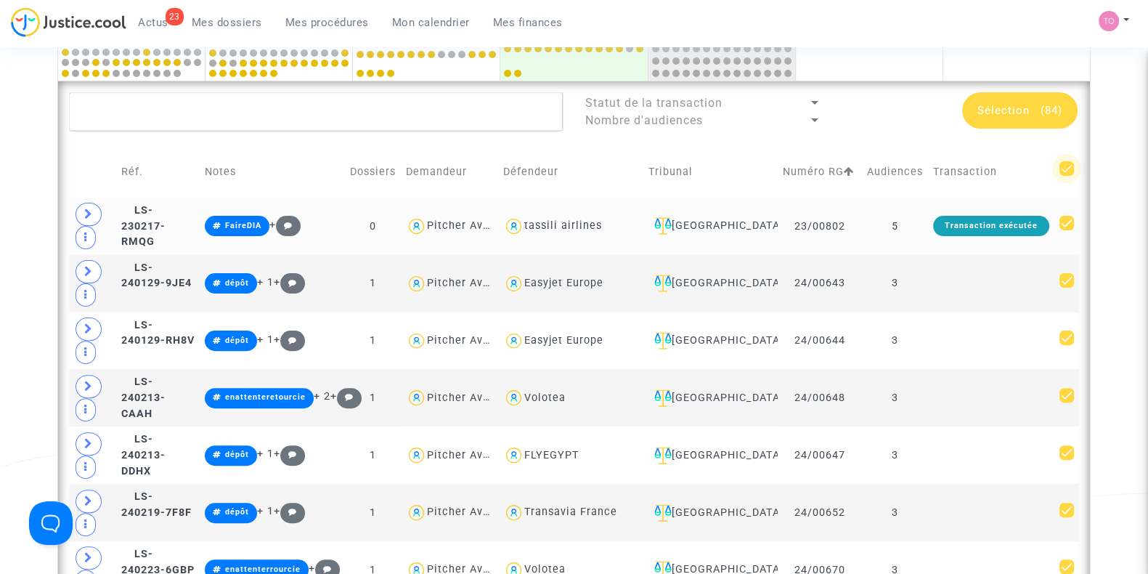
checkbox input "false"
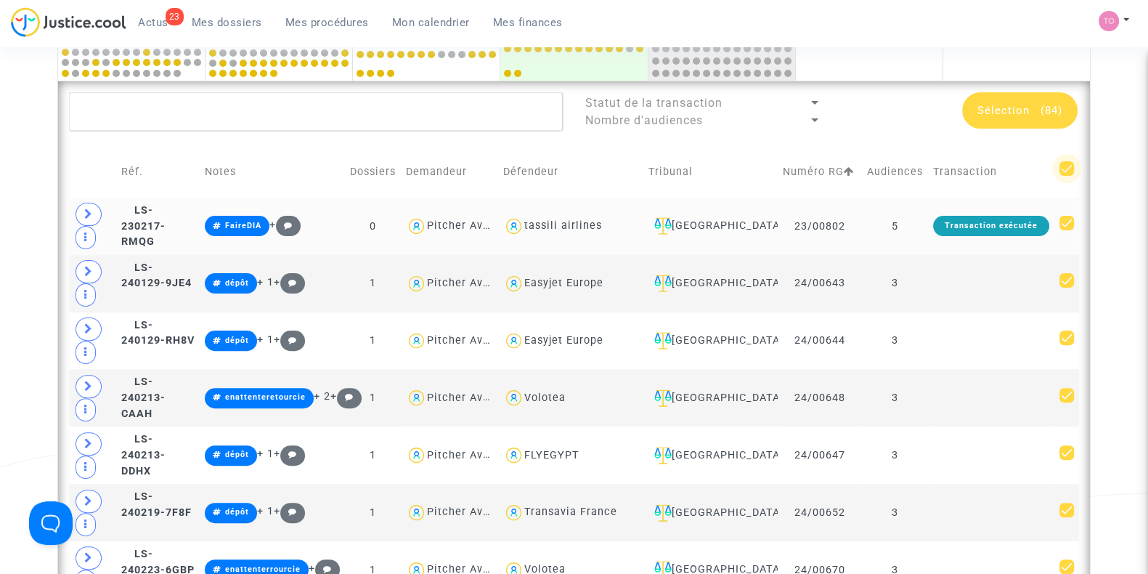
checkbox input "false"
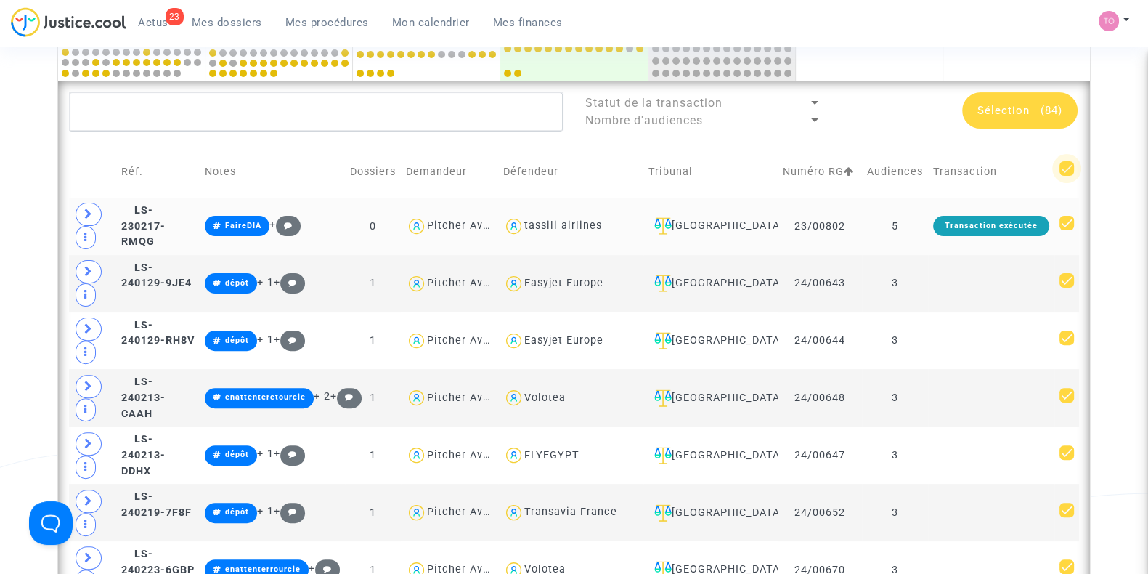
checkbox input "false"
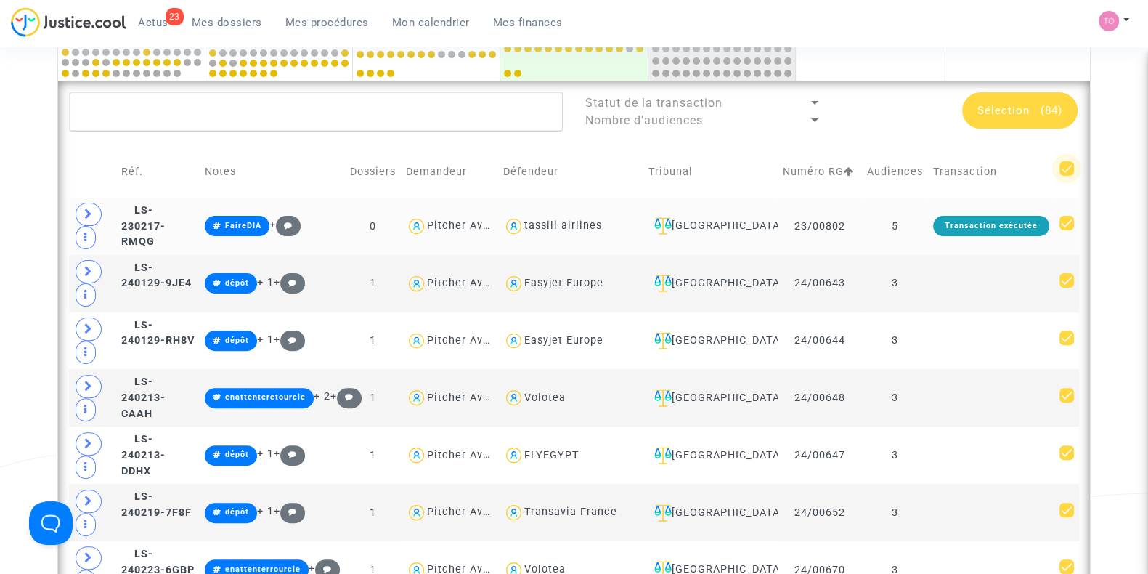
checkbox input "false"
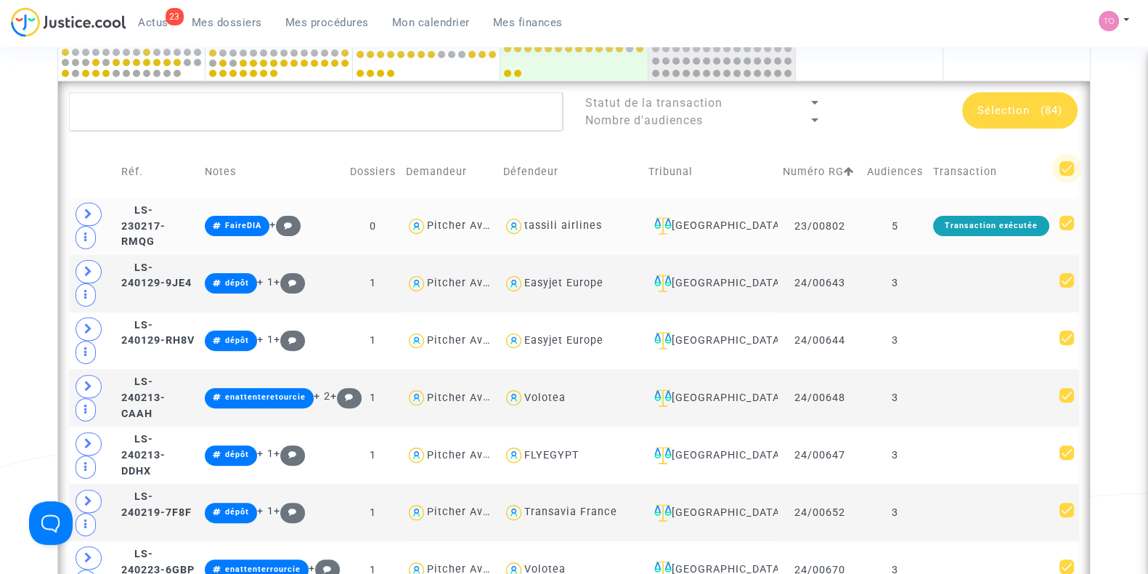
checkbox input "false"
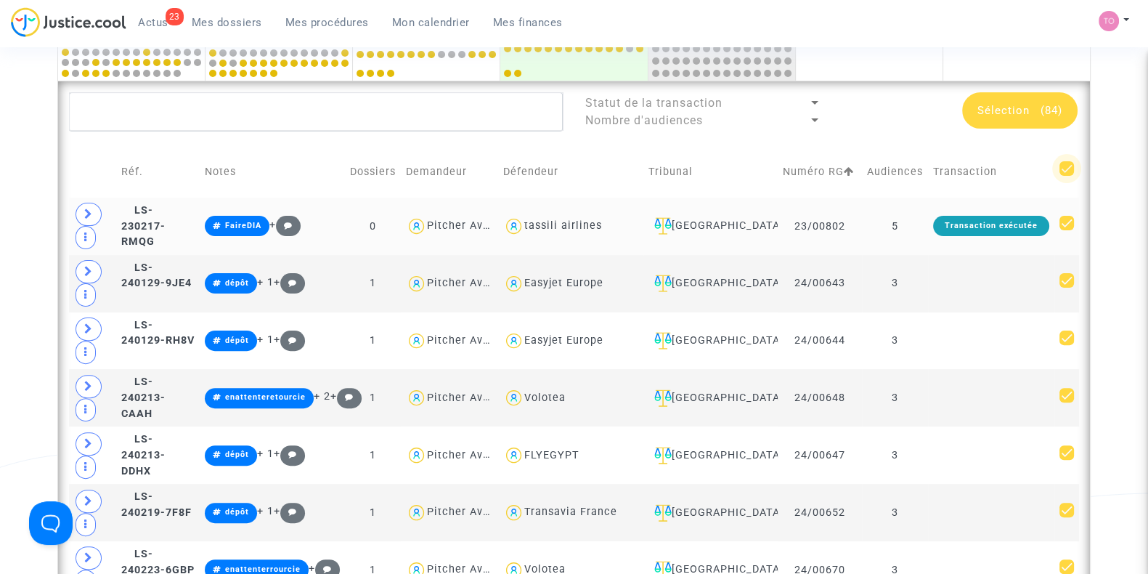
checkbox input "false"
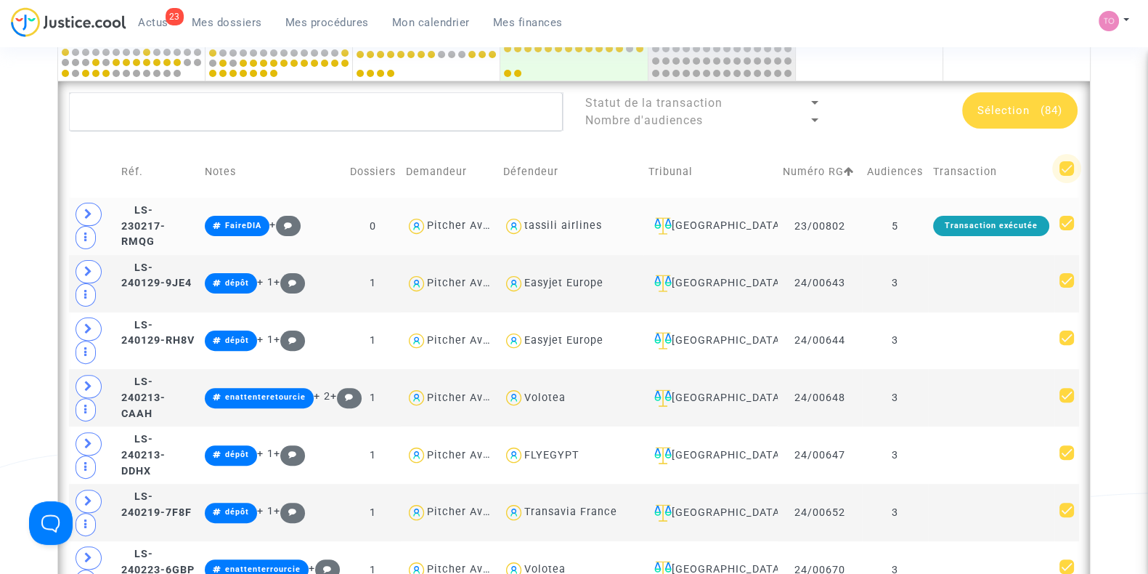
checkbox input "false"
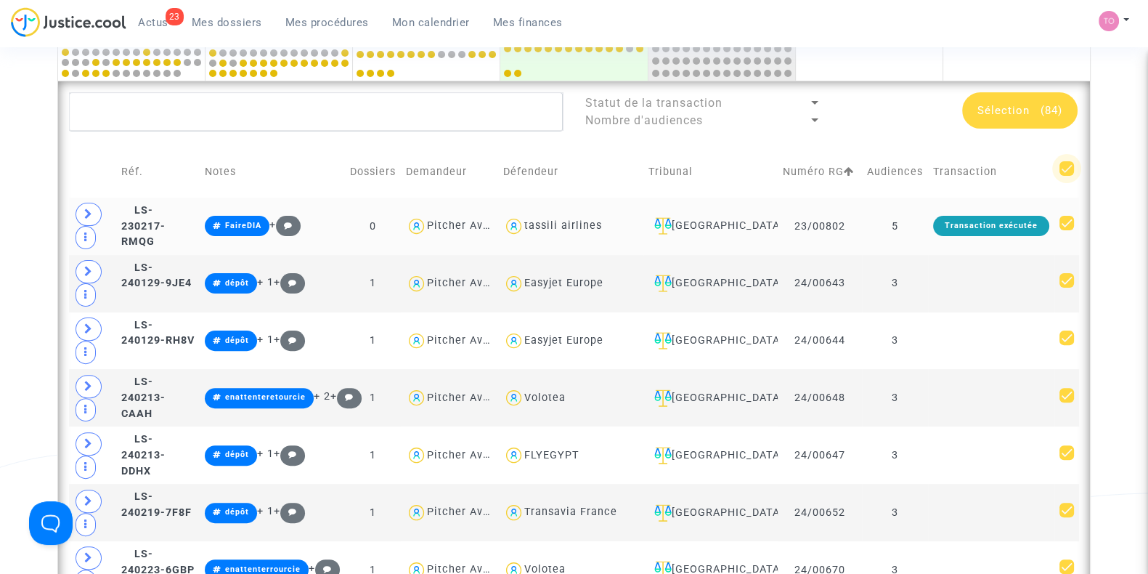
checkbox input "false"
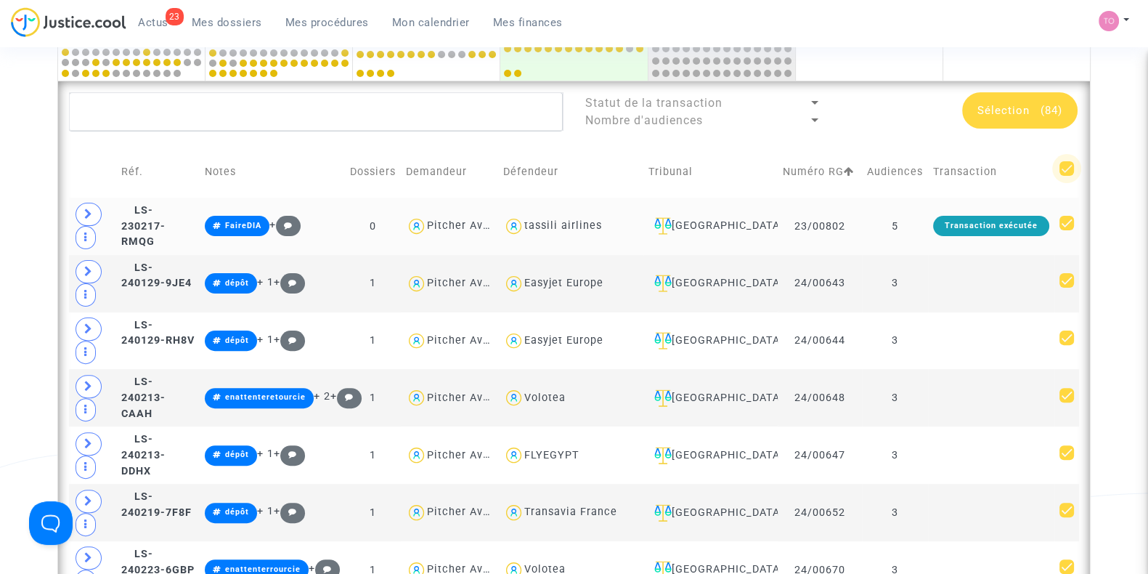
checkbox input "false"
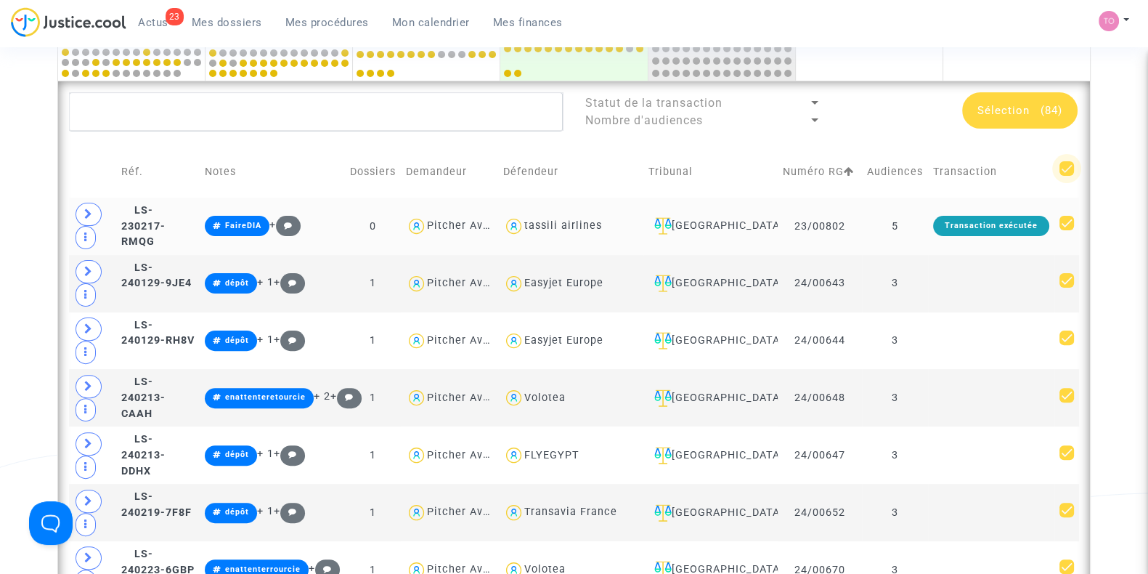
checkbox input "false"
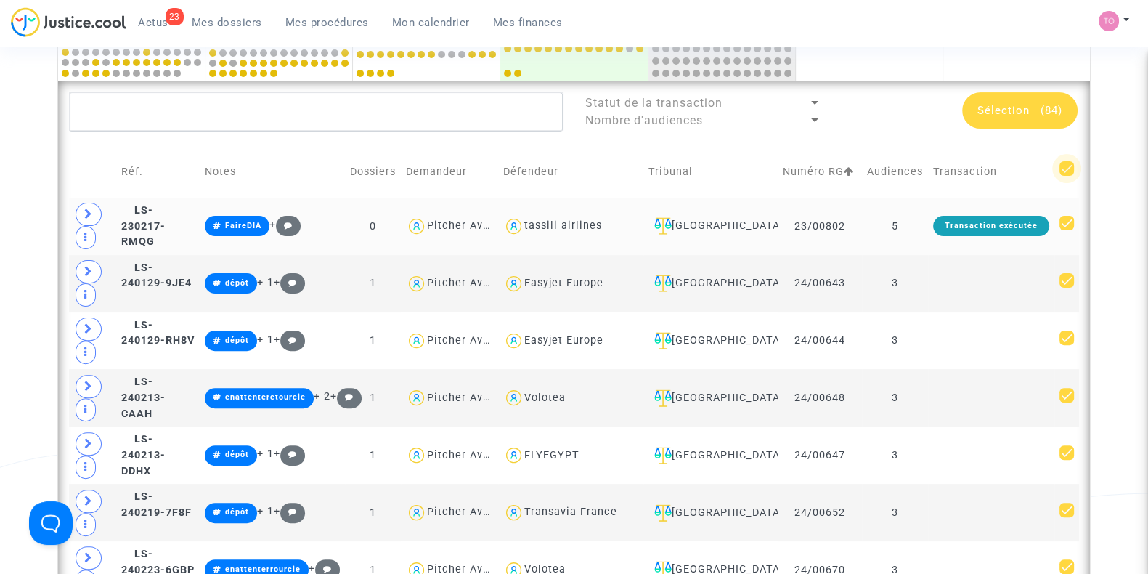
checkbox input "false"
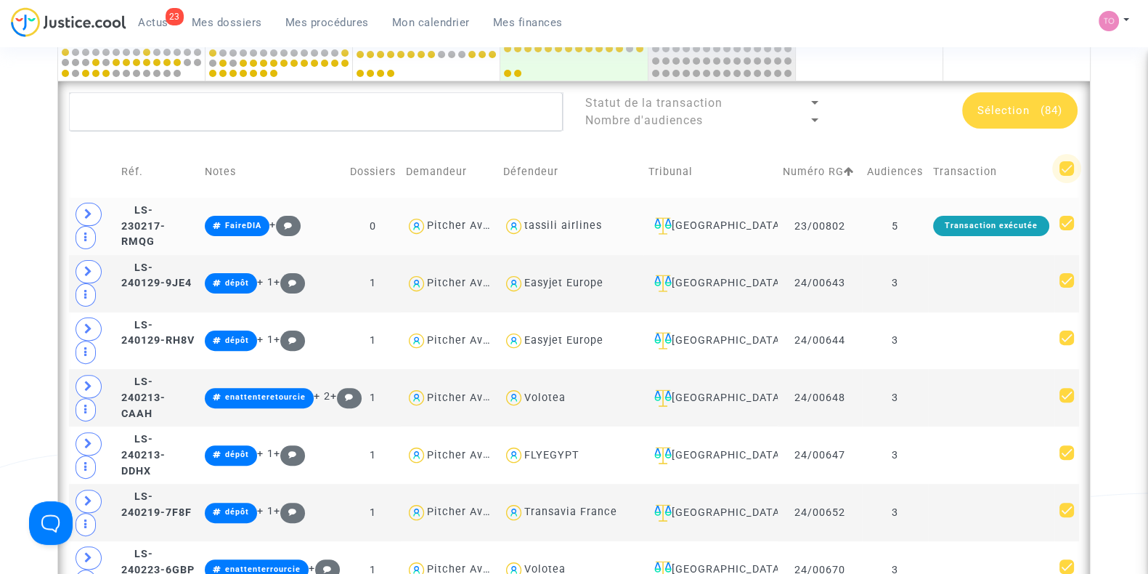
checkbox input "false"
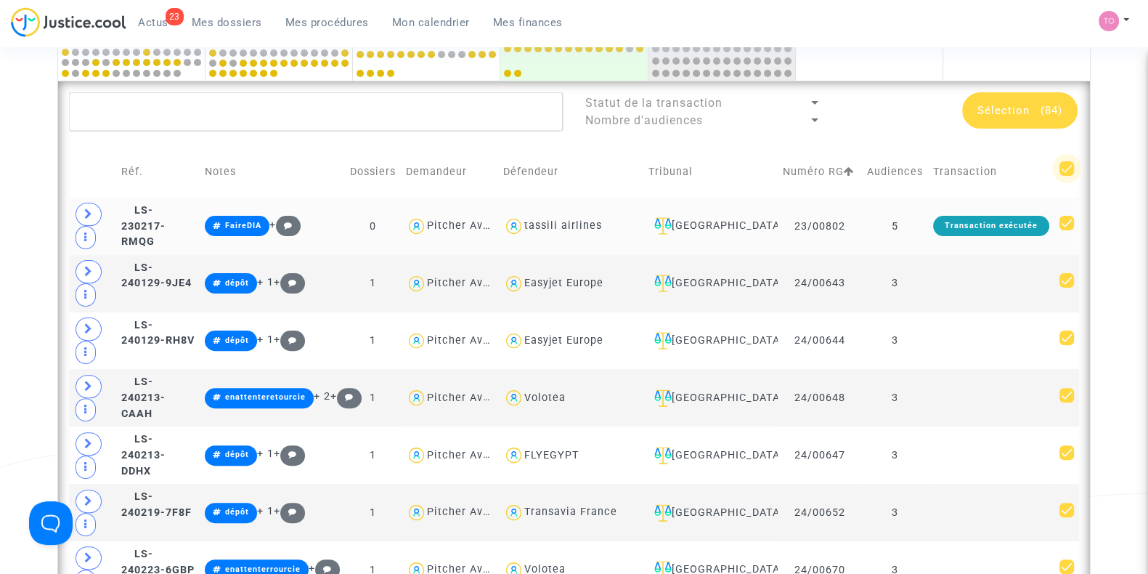
checkbox input "false"
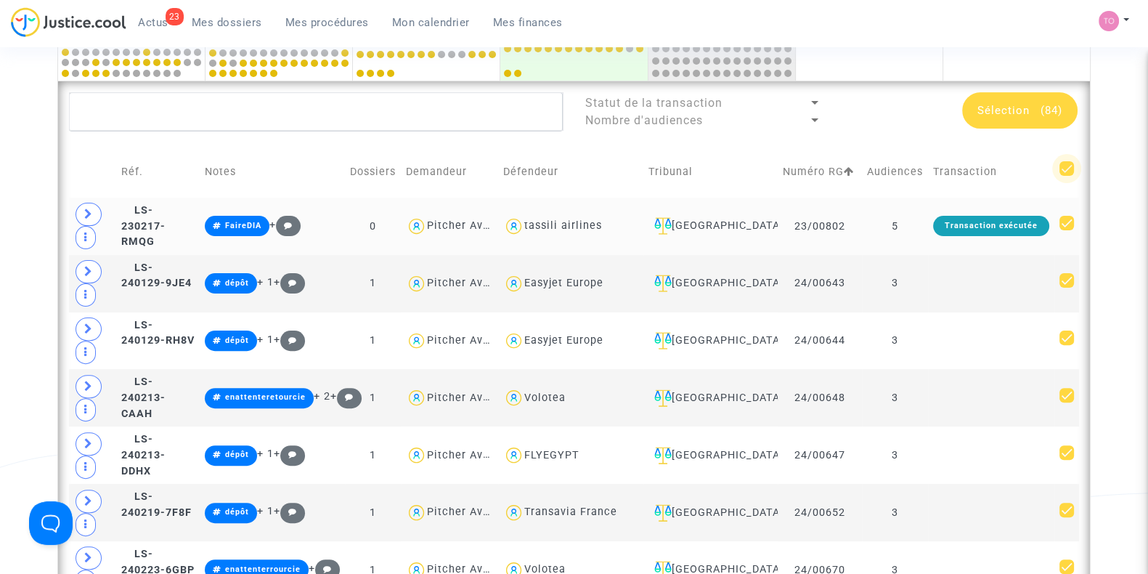
checkbox input "false"
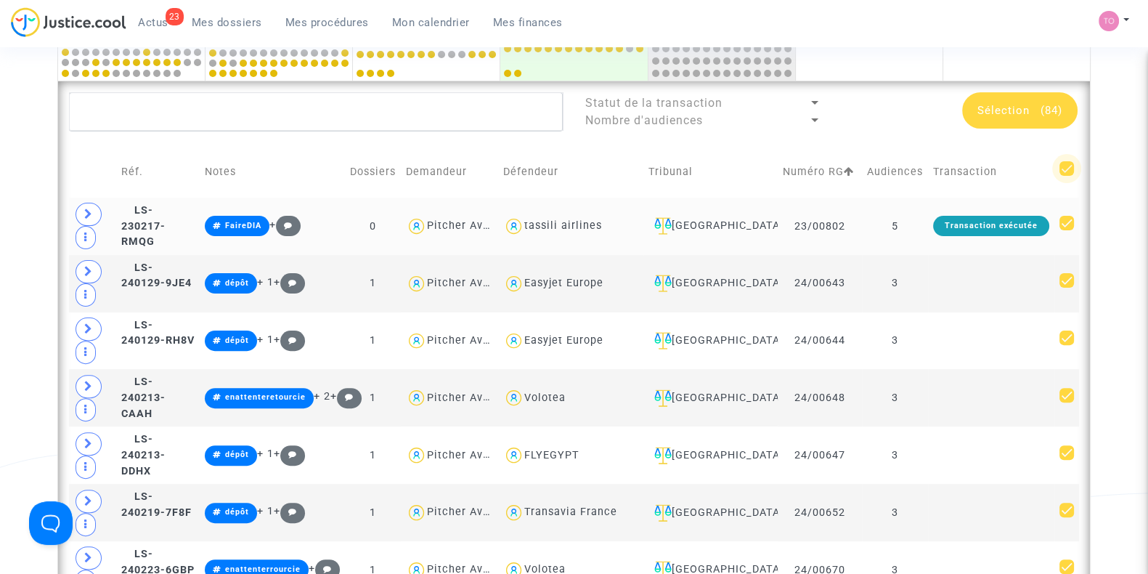
checkbox input "false"
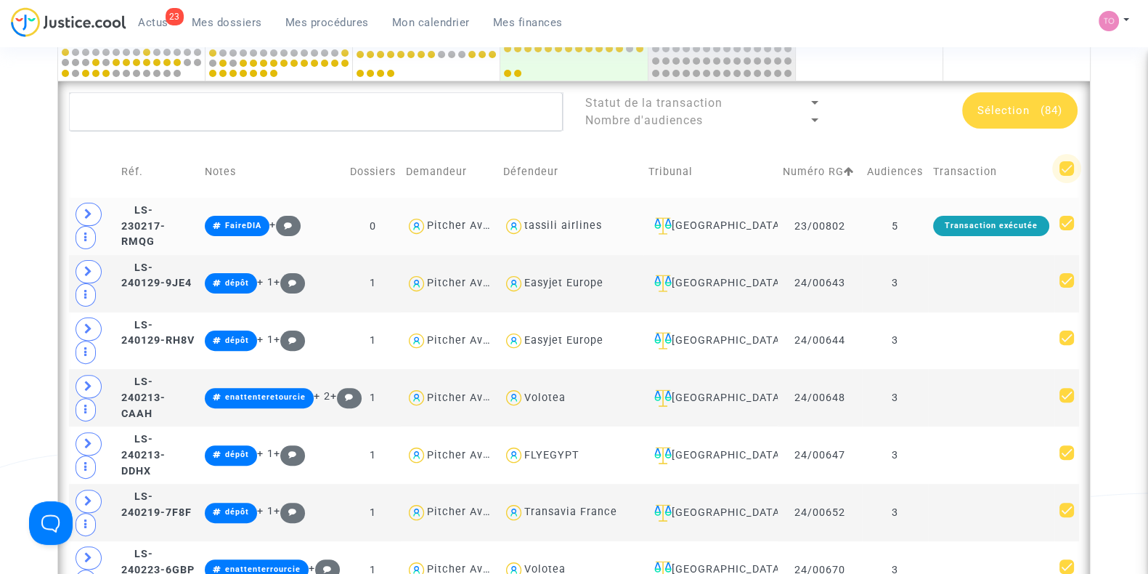
checkbox input "false"
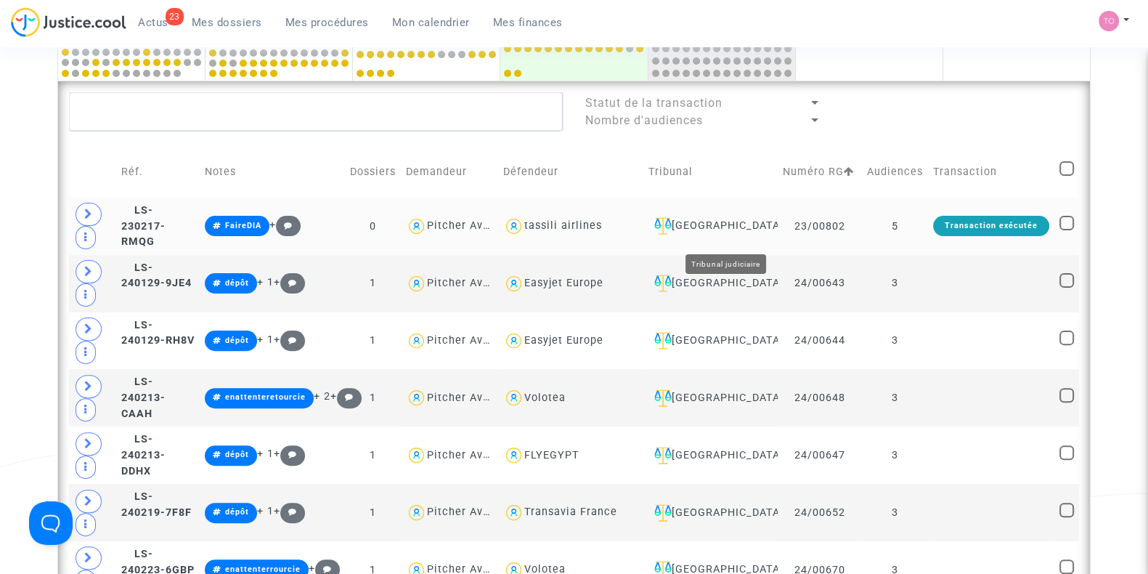
click at [730, 232] on div "Nantes" at bounding box center [709, 225] width 123 height 17
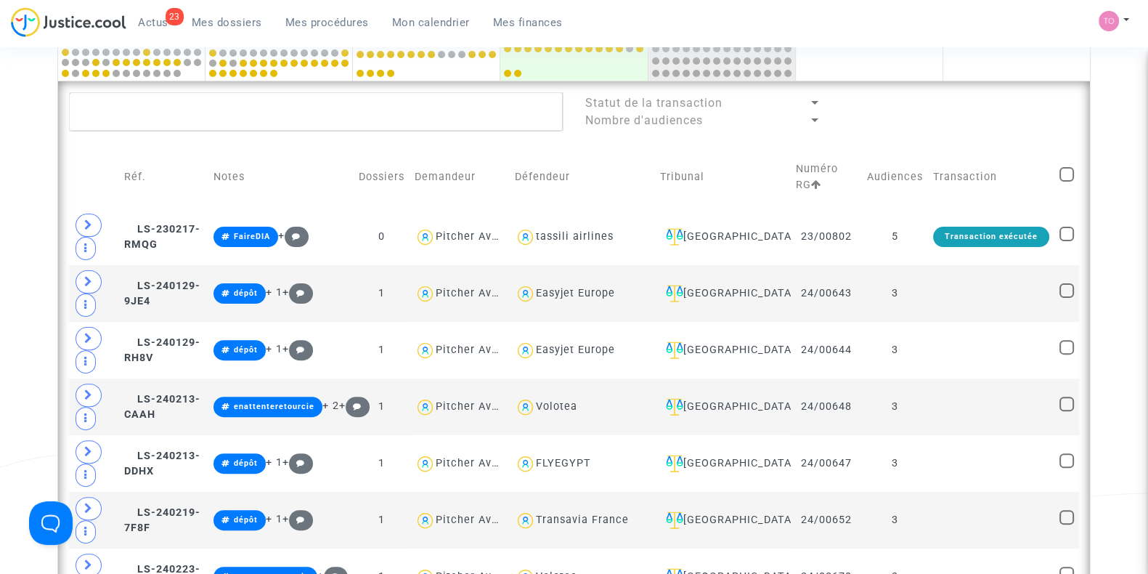
click at [1064, 170] on span at bounding box center [1066, 174] width 15 height 15
click at [1066, 182] on input "checkbox" at bounding box center [1066, 182] width 1 height 1
checkbox input "true"
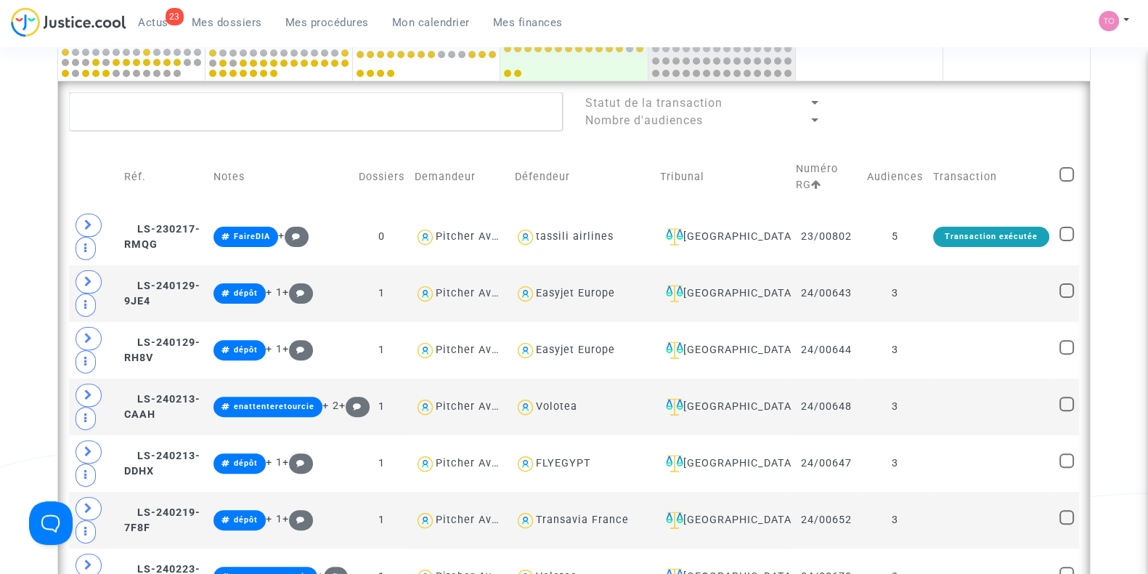
checkbox input "true"
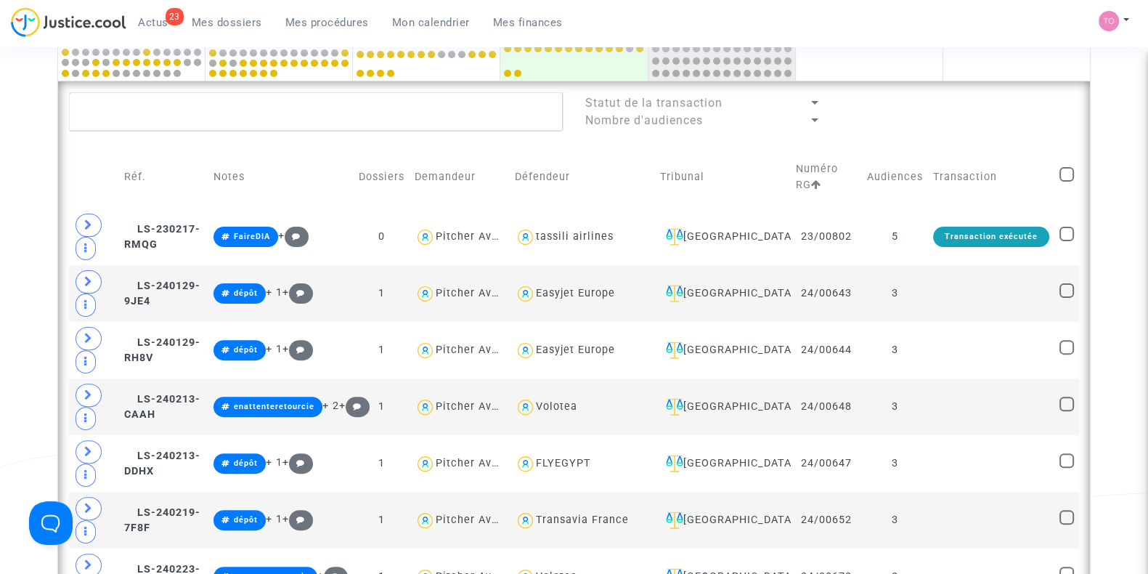
checkbox input "true"
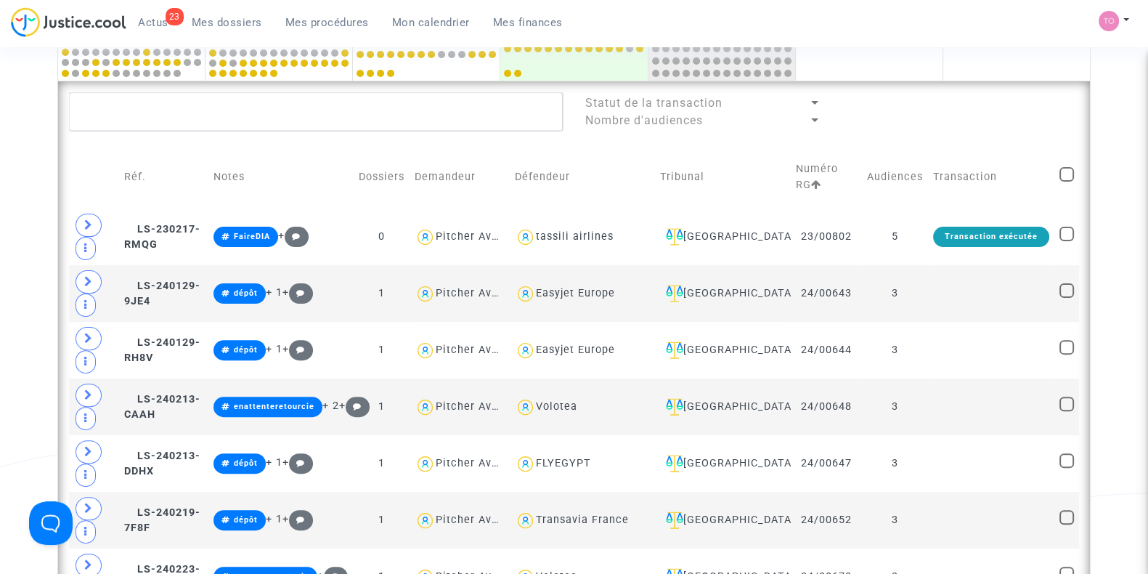
checkbox input "true"
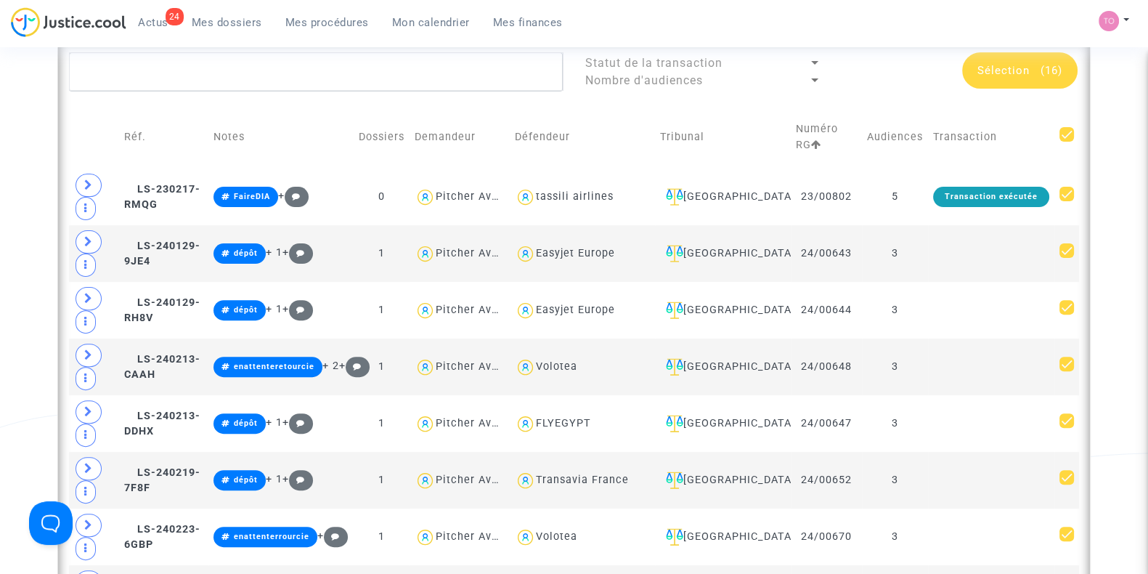
scroll to position [632, 0]
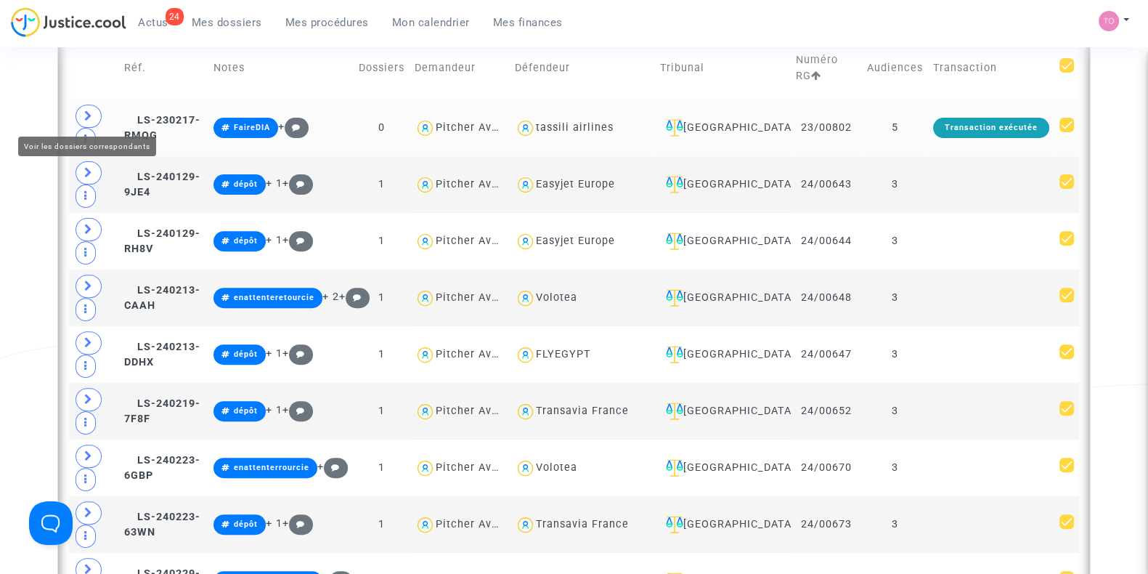
click at [78, 110] on span at bounding box center [89, 116] width 26 height 23
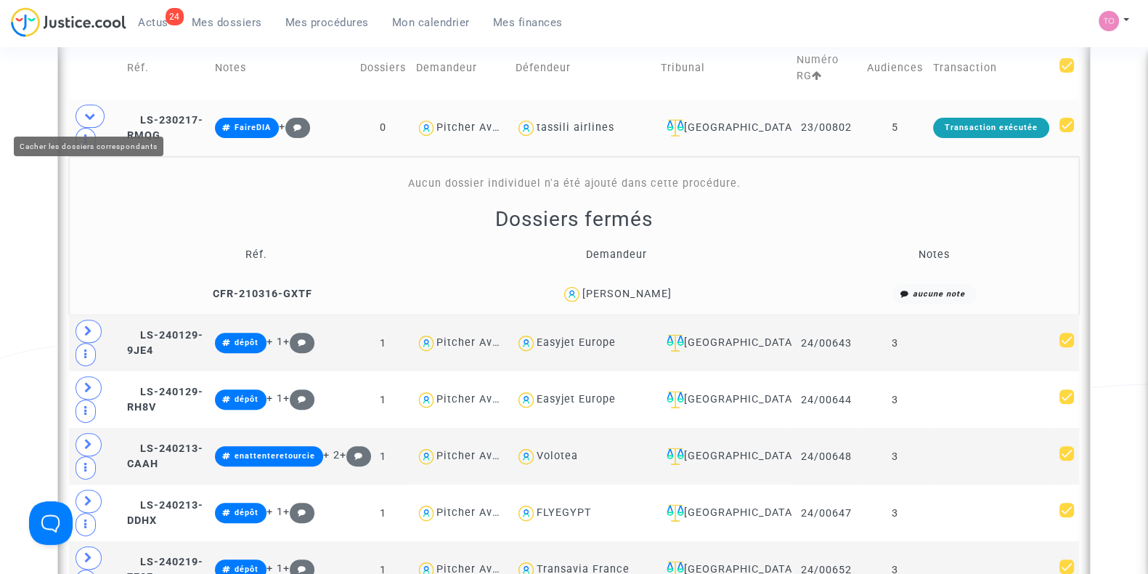
click at [86, 112] on icon at bounding box center [90, 115] width 12 height 11
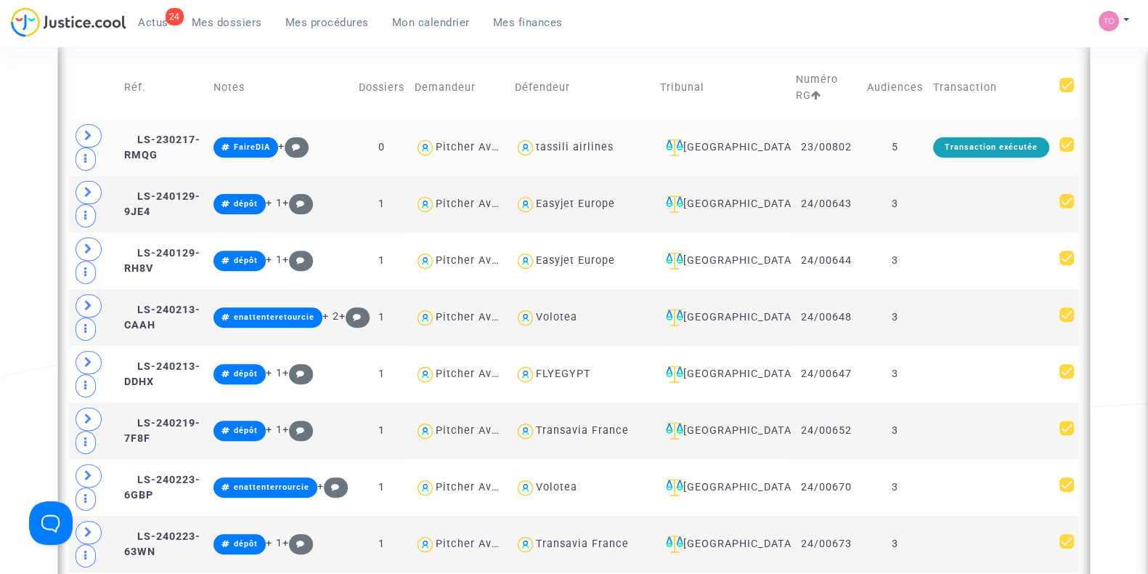
scroll to position [542, 0]
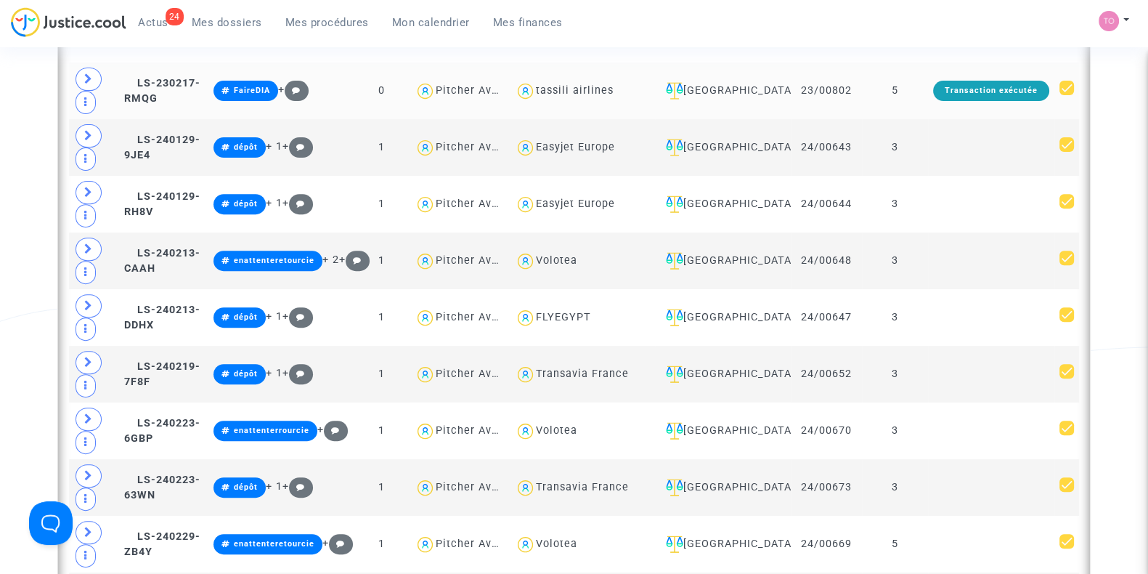
scroll to position [672, 0]
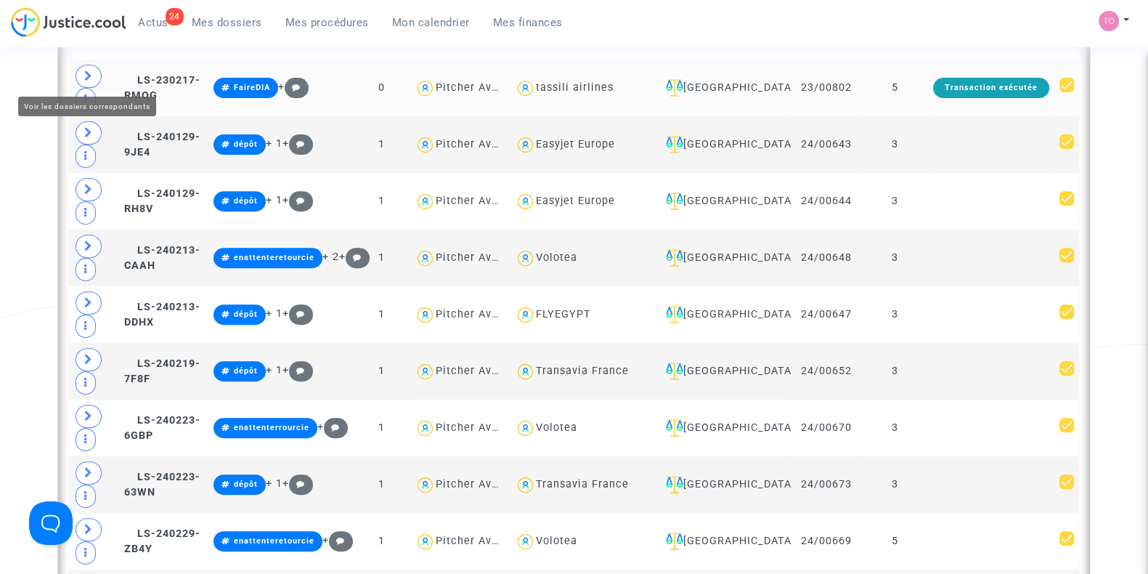
click at [91, 72] on icon at bounding box center [88, 75] width 9 height 11
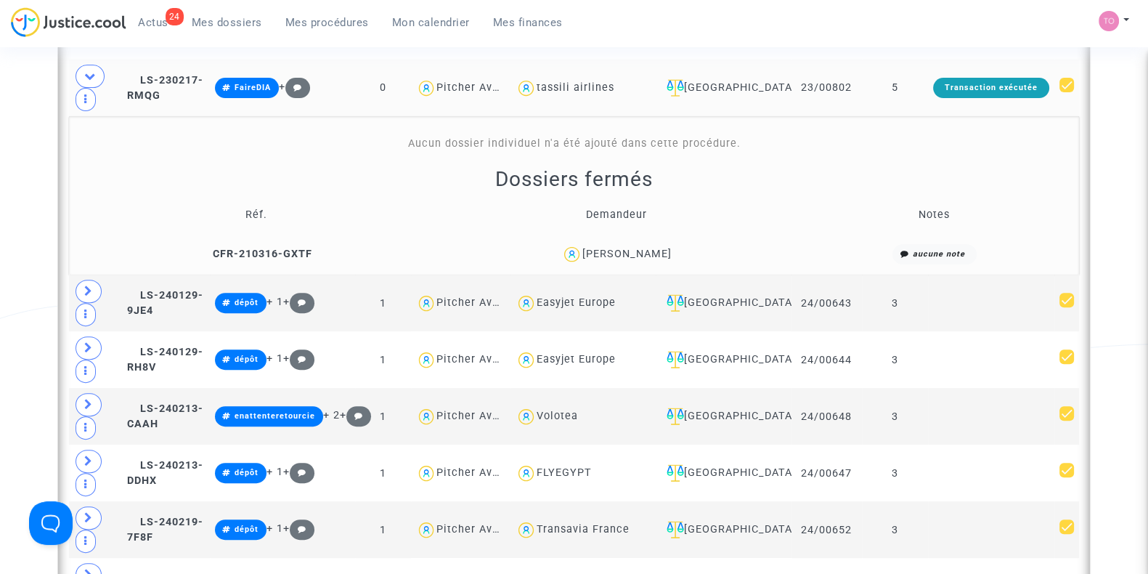
drag, startPoint x: 22, startPoint y: 165, endPoint x: 18, endPoint y: 150, distance: 15.0
click at [18, 150] on div "Date de clôture d'instruction Date de conciliation Date d'audience Date de juge…" at bounding box center [574, 543] width 1148 height 2265
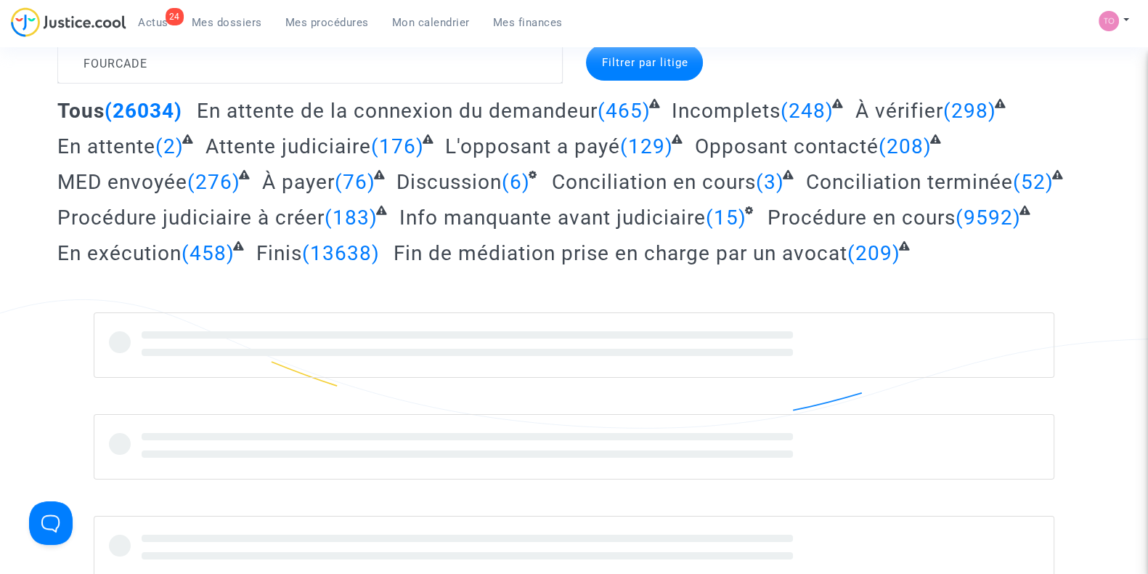
scroll to position [39, 0]
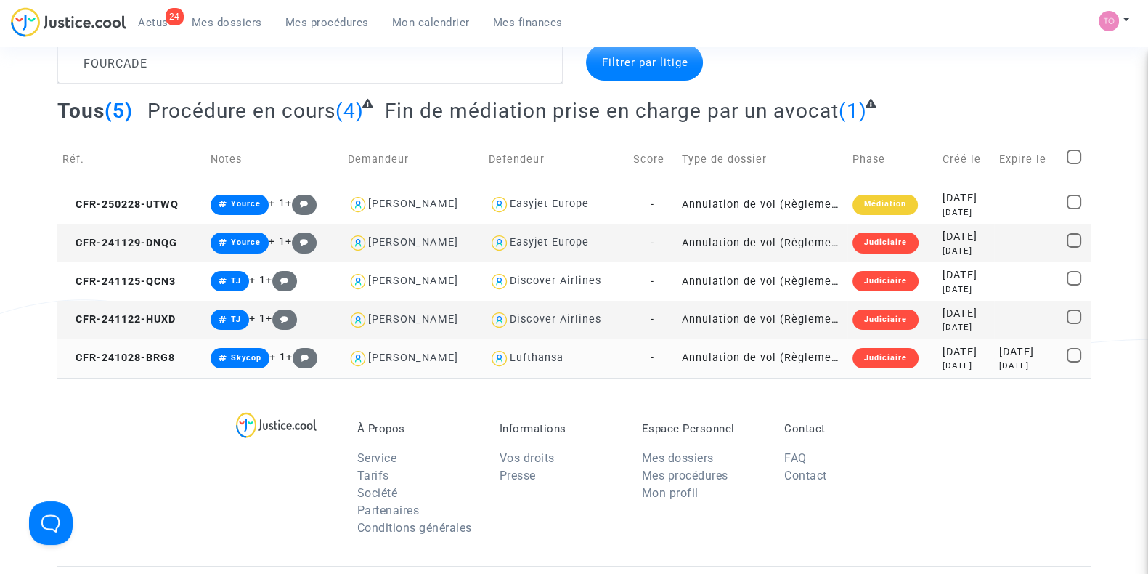
click at [541, 362] on div "Lufthansa" at bounding box center [537, 357] width 54 height 12
type textarea "FOURCADE @Lufthansa"
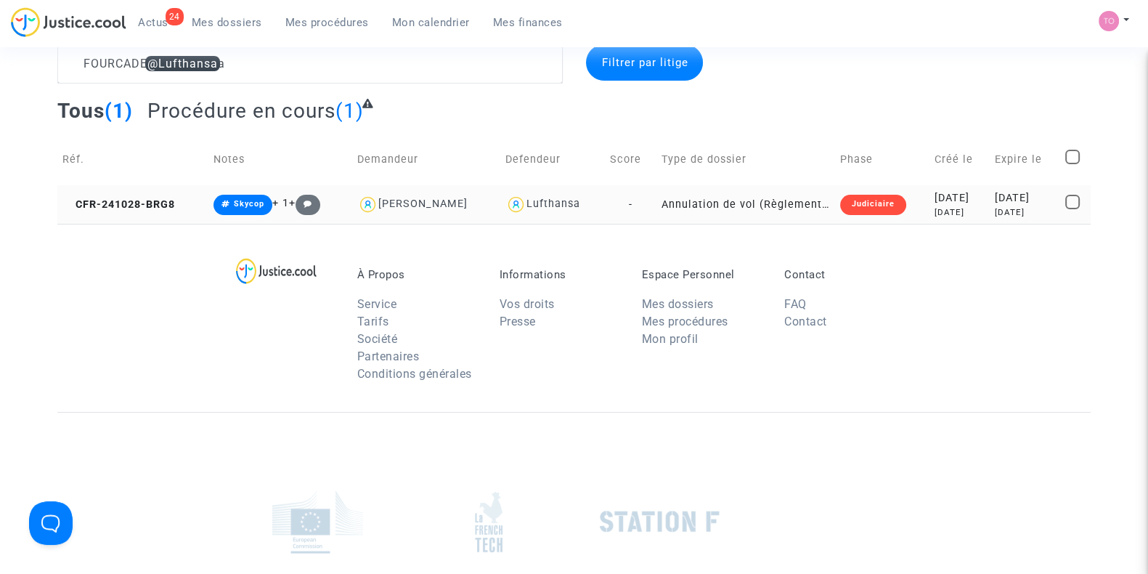
click at [884, 210] on td "Judiciaire" at bounding box center [882, 204] width 94 height 38
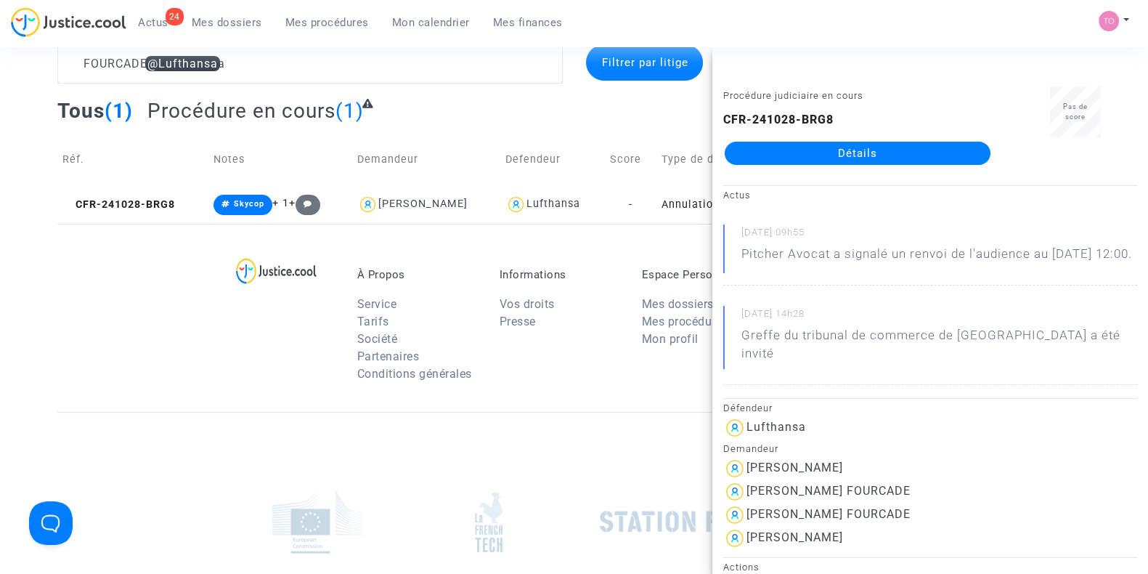
click at [839, 140] on div "CFR-241028-BRG8 Détails" at bounding box center [857, 138] width 269 height 54
click at [833, 147] on link "Détails" at bounding box center [858, 153] width 266 height 23
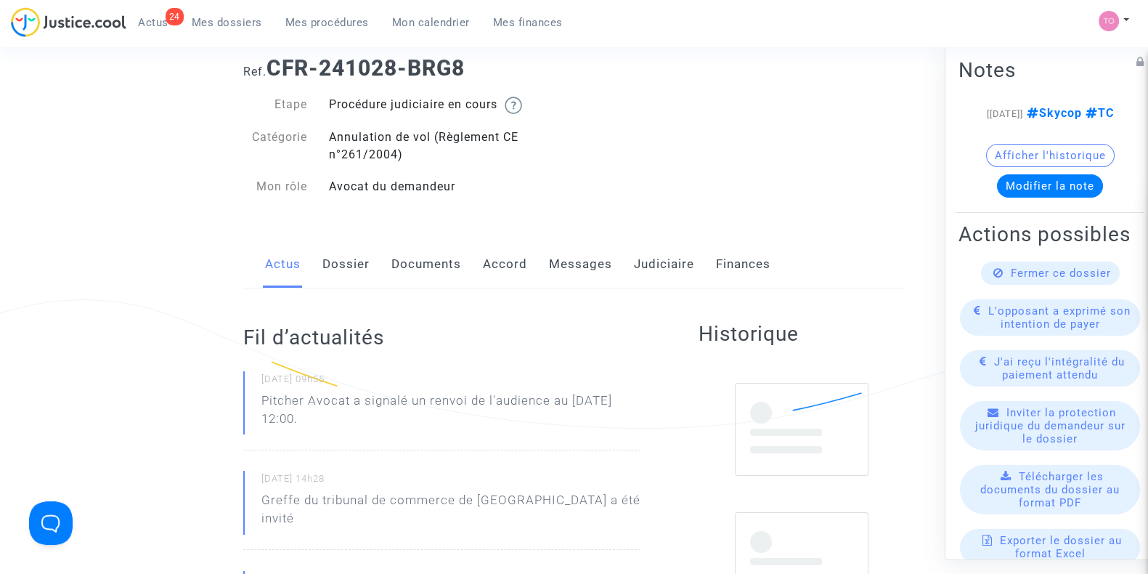
click at [657, 272] on link "Judiciaire" at bounding box center [664, 264] width 60 height 48
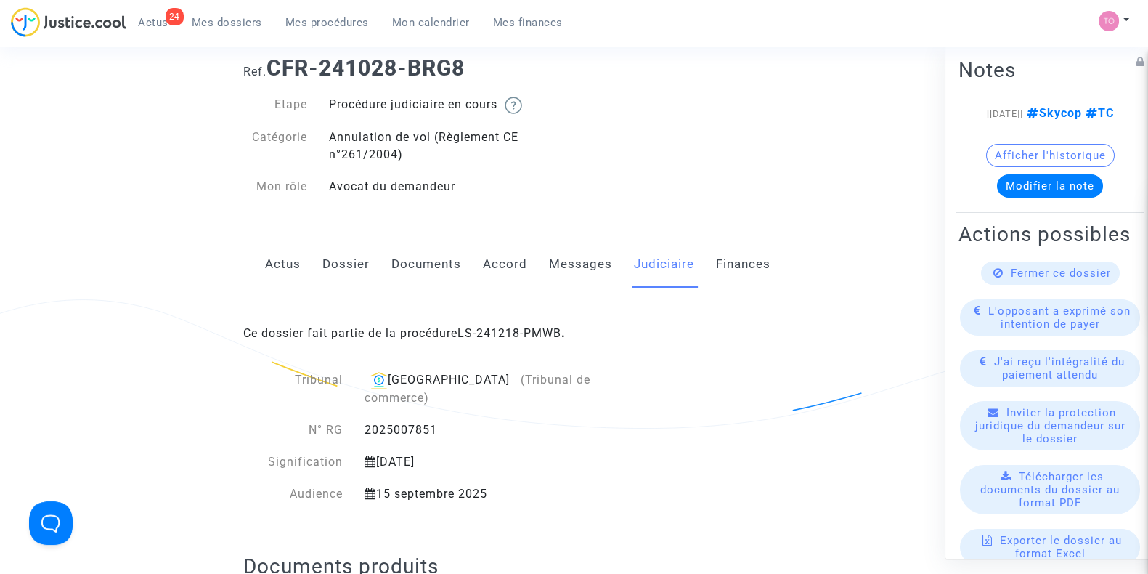
click at [494, 319] on div "Ce dossier fait partie de la procédure LS-241218-PMWB ." at bounding box center [573, 322] width 661 height 68
drag, startPoint x: 489, startPoint y: 324, endPoint x: 477, endPoint y: 330, distance: 14.0
click at [477, 330] on link "LS-241218-PMWB" at bounding box center [509, 333] width 104 height 14
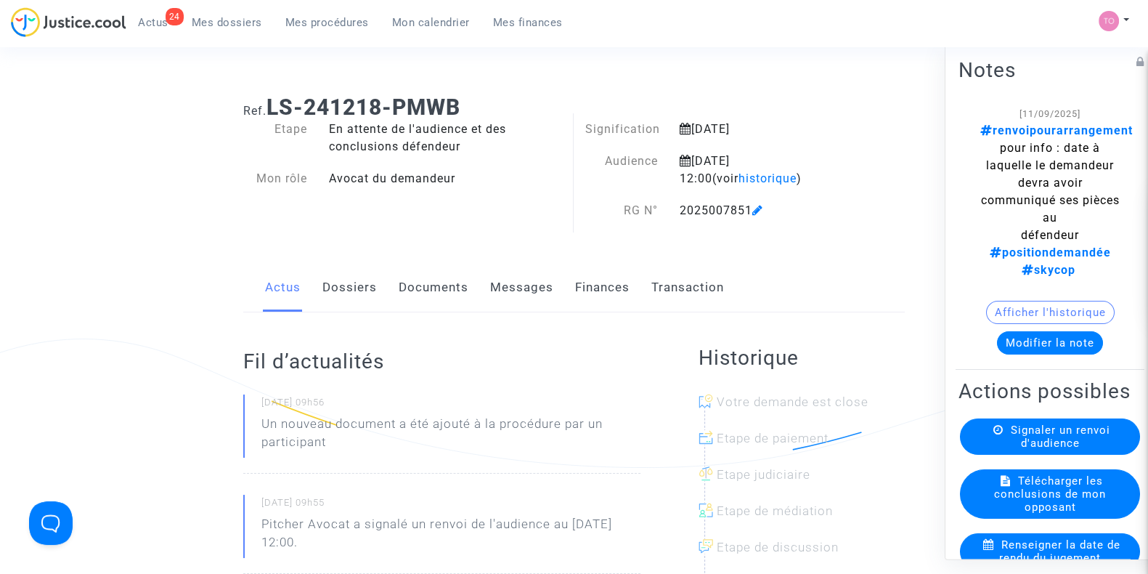
click at [505, 296] on link "Messages" at bounding box center [521, 288] width 63 height 48
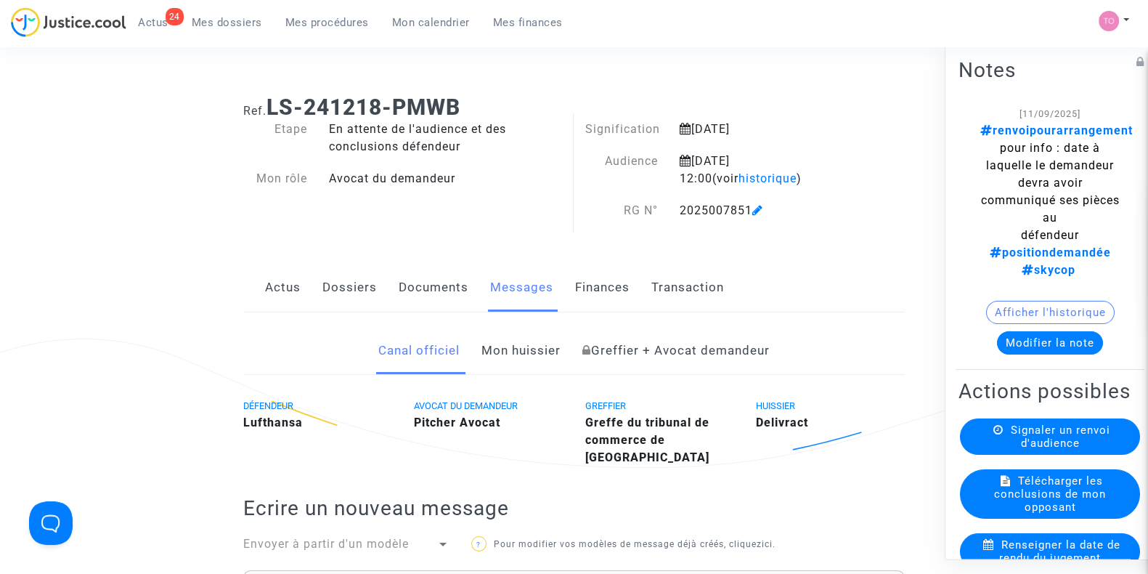
scroll to position [97, 0]
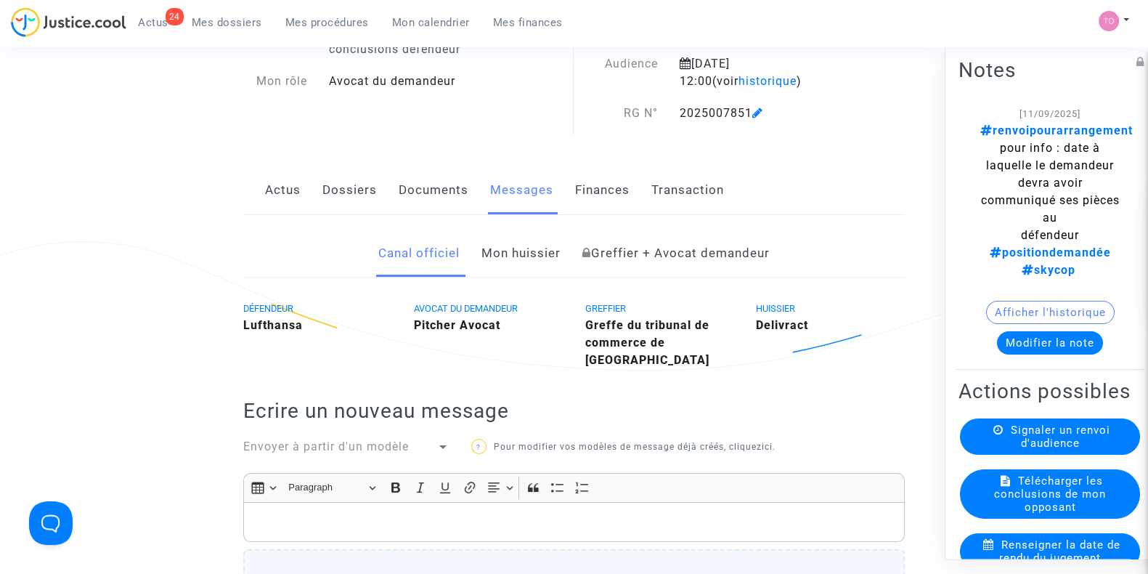
click at [608, 184] on link "Finances" at bounding box center [602, 190] width 54 height 48
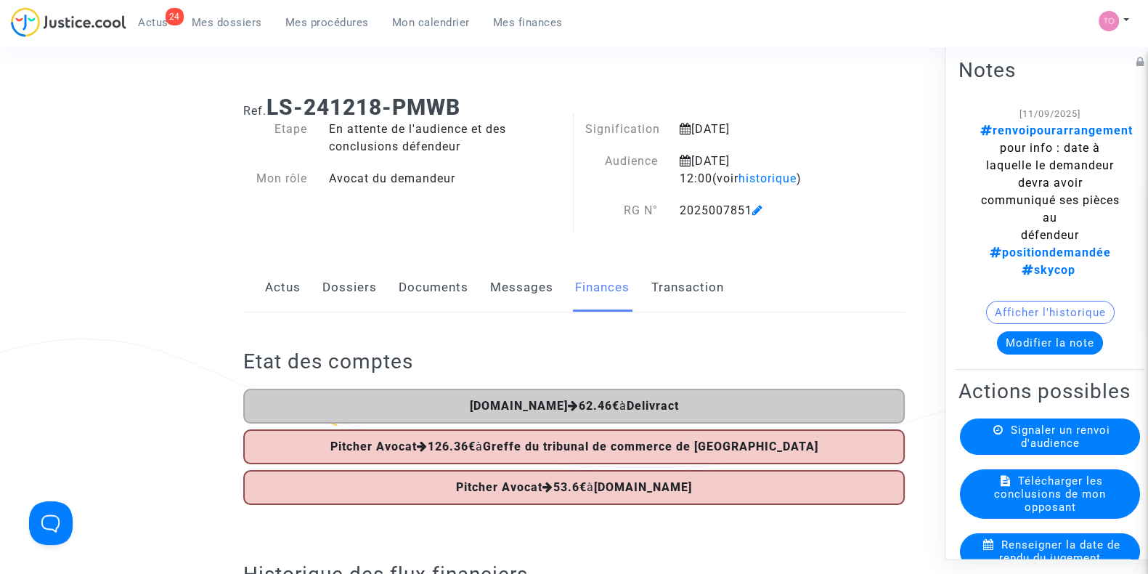
click at [510, 285] on link "Messages" at bounding box center [521, 288] width 63 height 48
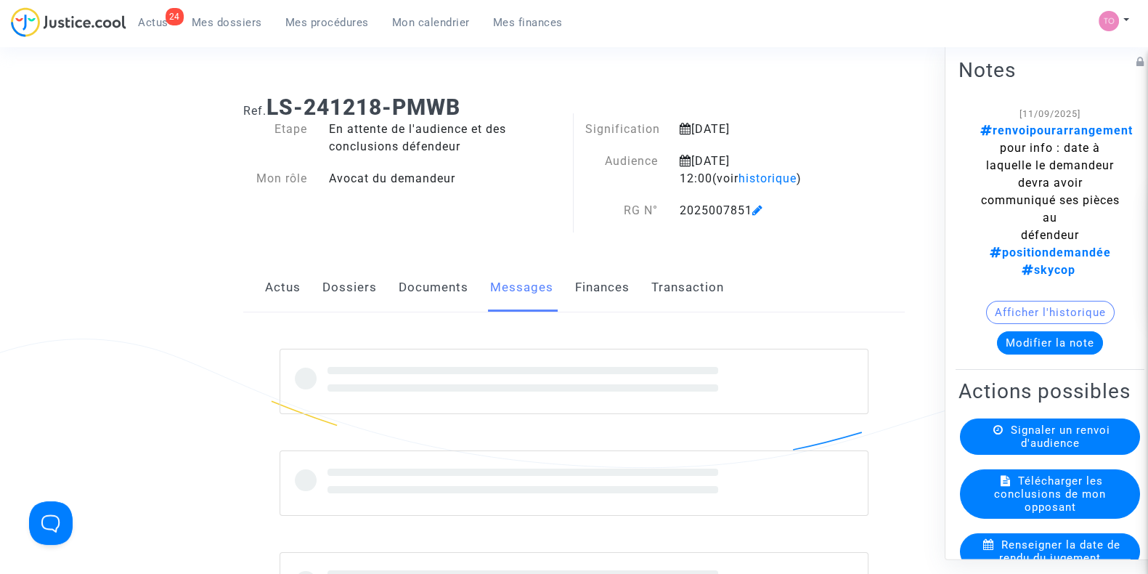
click at [462, 286] on link "Documents" at bounding box center [434, 288] width 70 height 48
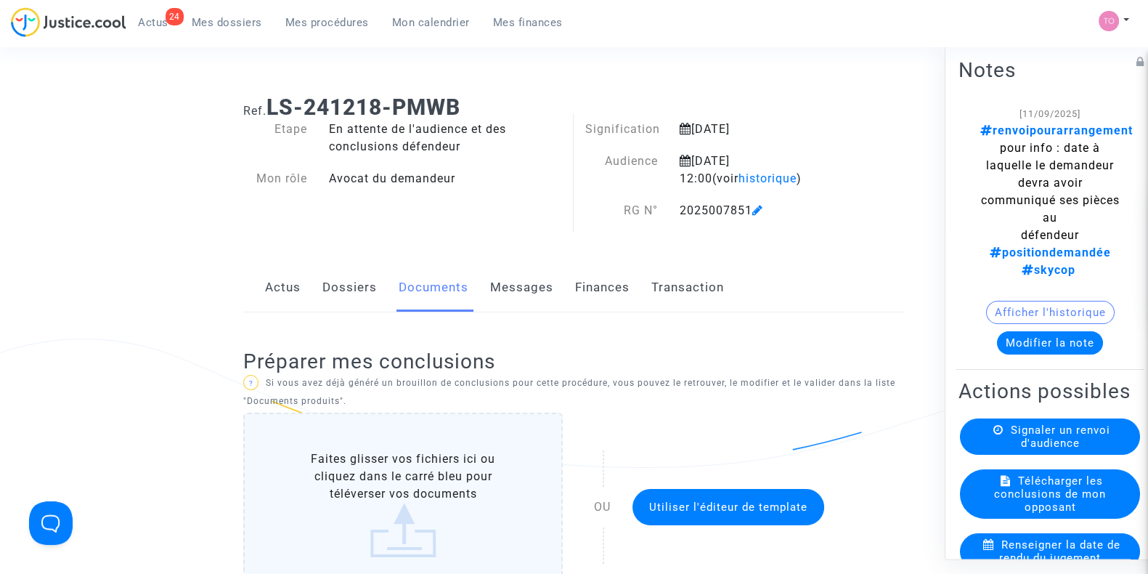
click at [997, 331] on button "Modifier la note" at bounding box center [1050, 342] width 106 height 23
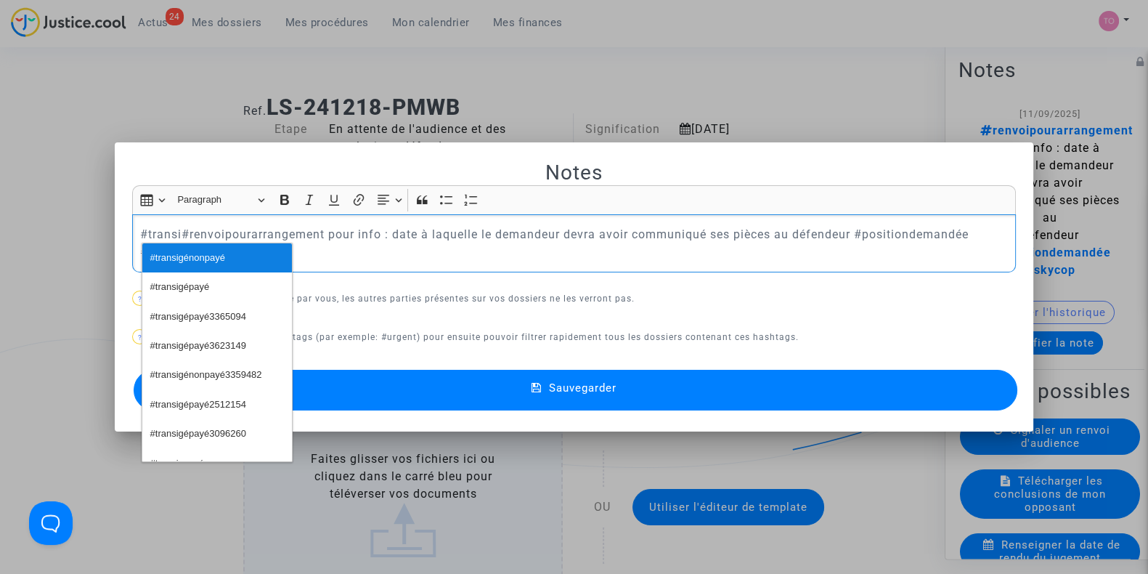
click at [215, 263] on span "#transigénonpayé" at bounding box center [187, 258] width 75 height 21
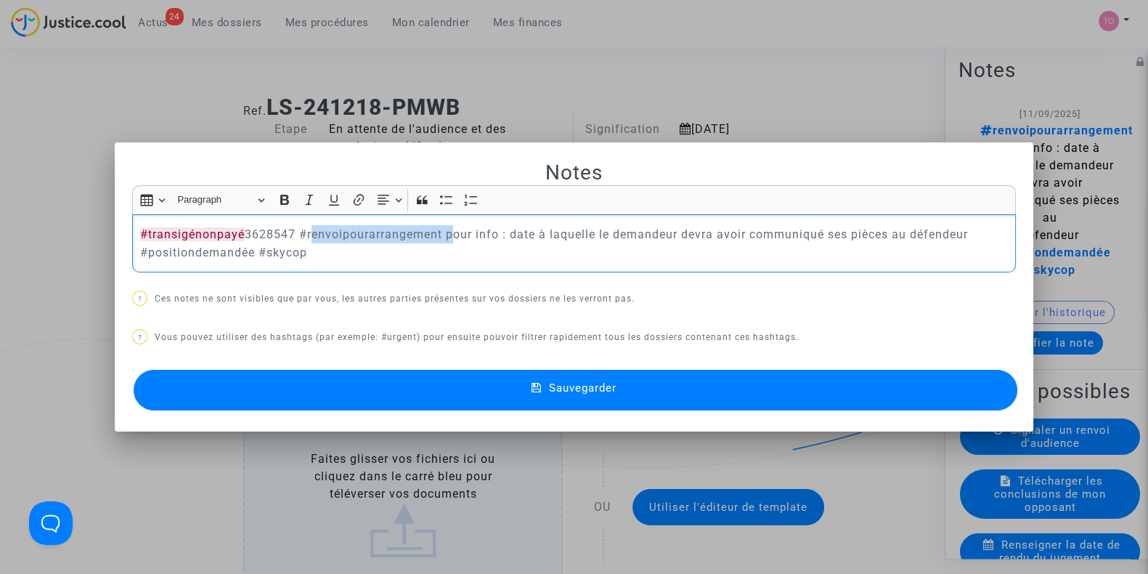
drag, startPoint x: 441, startPoint y: 232, endPoint x: 301, endPoint y: 241, distance: 140.4
click at [301, 241] on p "#transigénonpayé 3628547 #renvoipourarrangement pour info : date à laquelle le …" at bounding box center [574, 243] width 868 height 36
copy p "#renvoipourarrangement"
click at [132, 233] on div "#transigénonpayé 3628547 #renvoipourarrangement pour info : date à laquelle le …" at bounding box center [574, 243] width 884 height 59
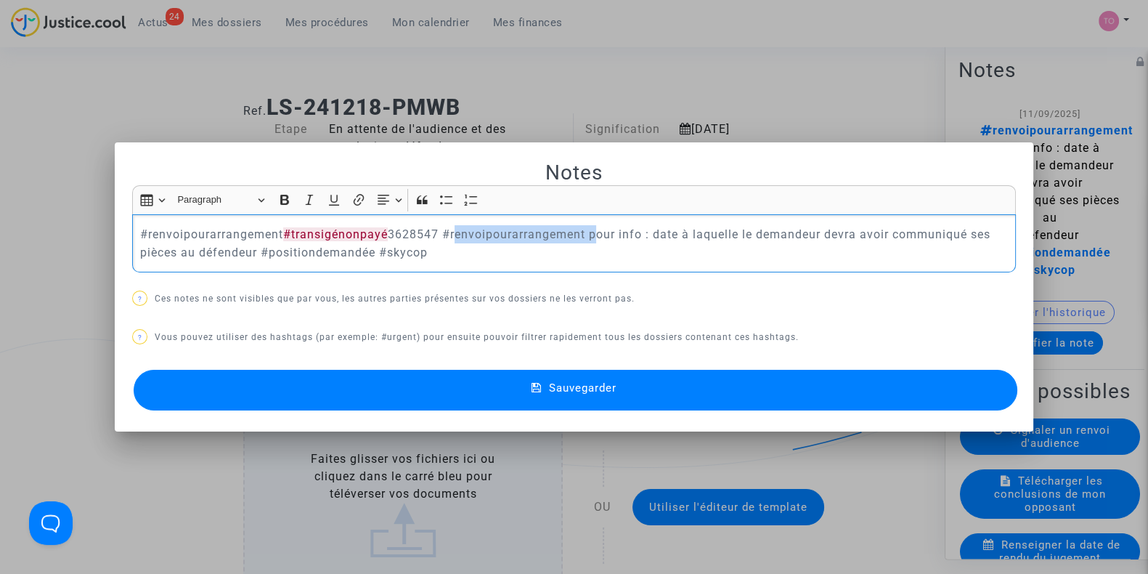
drag, startPoint x: 447, startPoint y: 235, endPoint x: 592, endPoint y: 235, distance: 144.5
click at [592, 235] on p "#renvoipourarrangement #transigénonpayé 3628547 #renvoipourarrangement pour inf…" at bounding box center [574, 243] width 868 height 36
click at [592, 235] on p "#renvoipourarrangement #transigénonpayé 3628547 pour info : date à laquelle le …" at bounding box center [574, 243] width 868 height 36
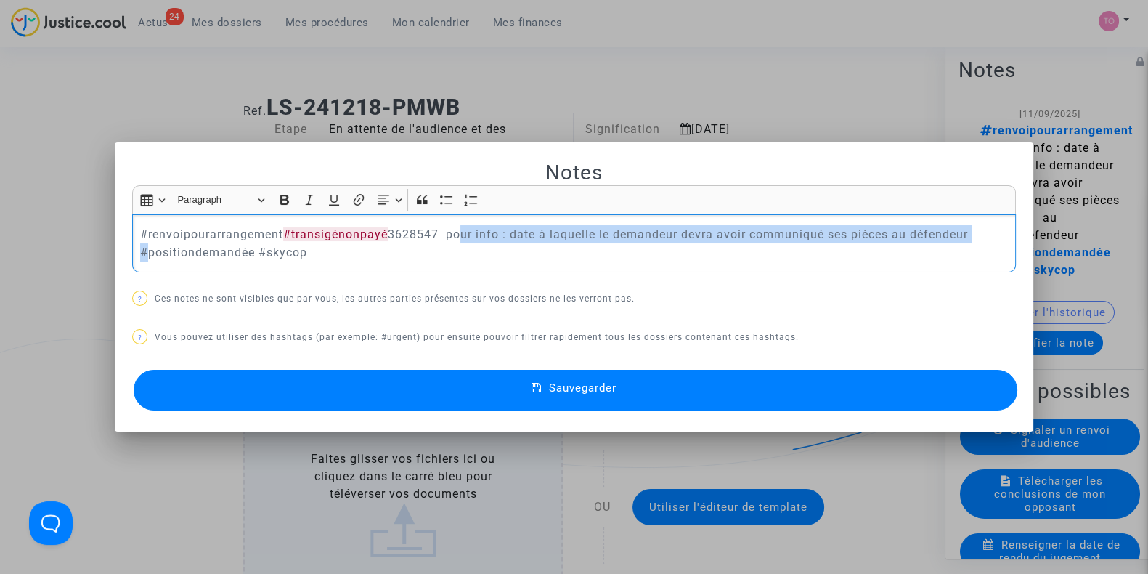
drag, startPoint x: 450, startPoint y: 231, endPoint x: 985, endPoint y: 226, distance: 534.4
click at [985, 226] on p "#renvoipourarrangement #transigénonpayé 3628547 pour info : date à laquelle le …" at bounding box center [574, 243] width 868 height 36
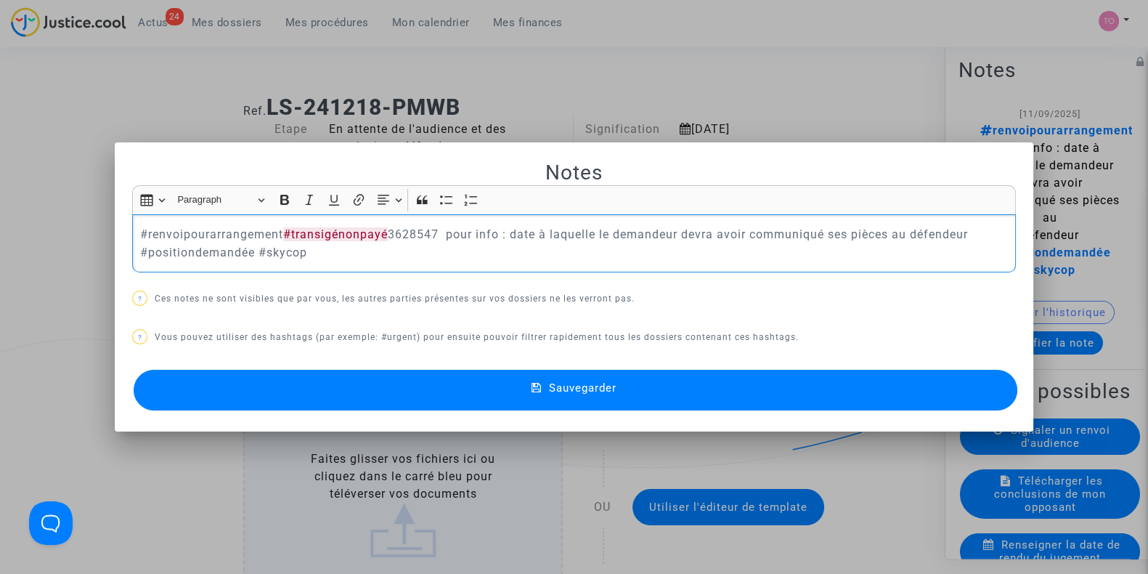
click at [551, 255] on p "#renvoipourarrangement #transigénonpayé 3628547 pour info : date à laquelle le …" at bounding box center [574, 243] width 868 height 36
click at [450, 237] on p "#renvoipourarrangement #transigénonpayé 3628547 pour info : date à laquelle le …" at bounding box center [574, 243] width 868 height 36
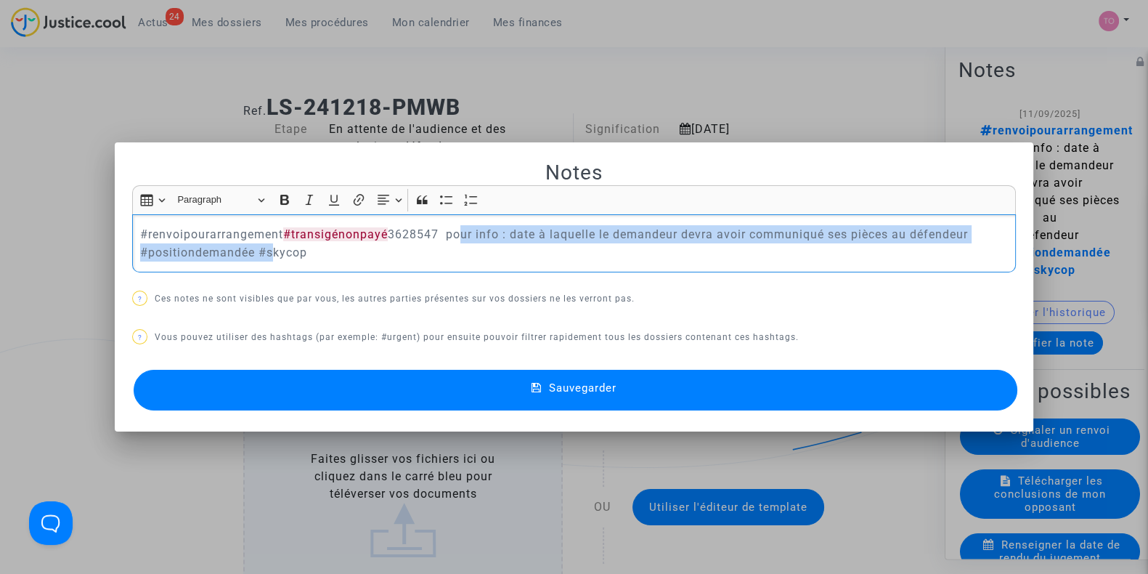
drag, startPoint x: 452, startPoint y: 229, endPoint x: 256, endPoint y: 253, distance: 198.1
click at [256, 253] on p "#renvoipourarrangement #transigénonpayé 3628547 pour info : date à laquelle le …" at bounding box center [574, 243] width 868 height 36
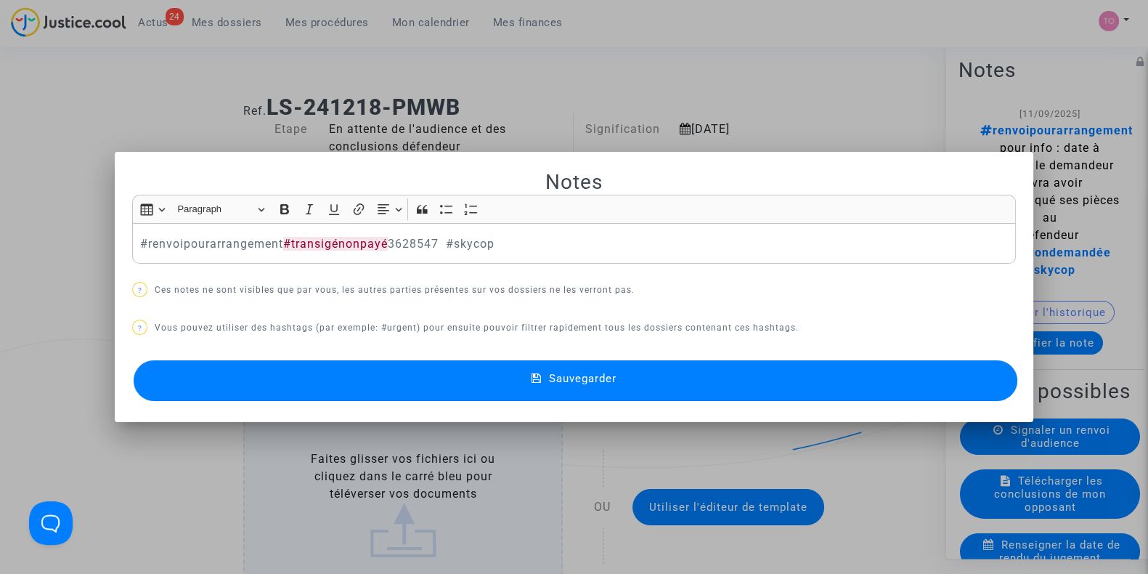
click at [465, 363] on button "Sauvegarder" at bounding box center [576, 380] width 884 height 41
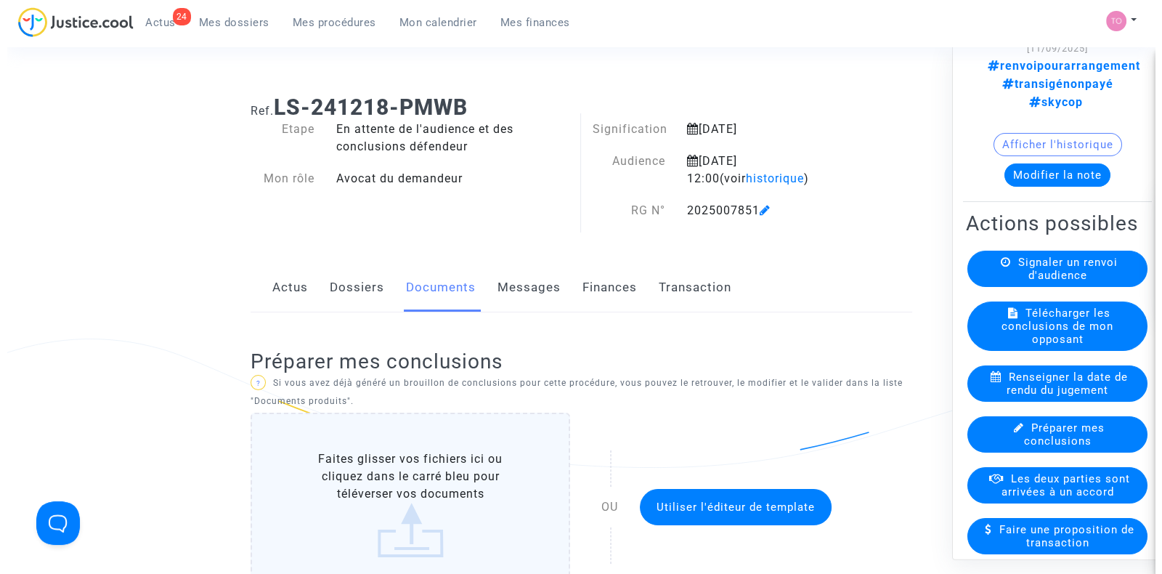
scroll to position [65, 0]
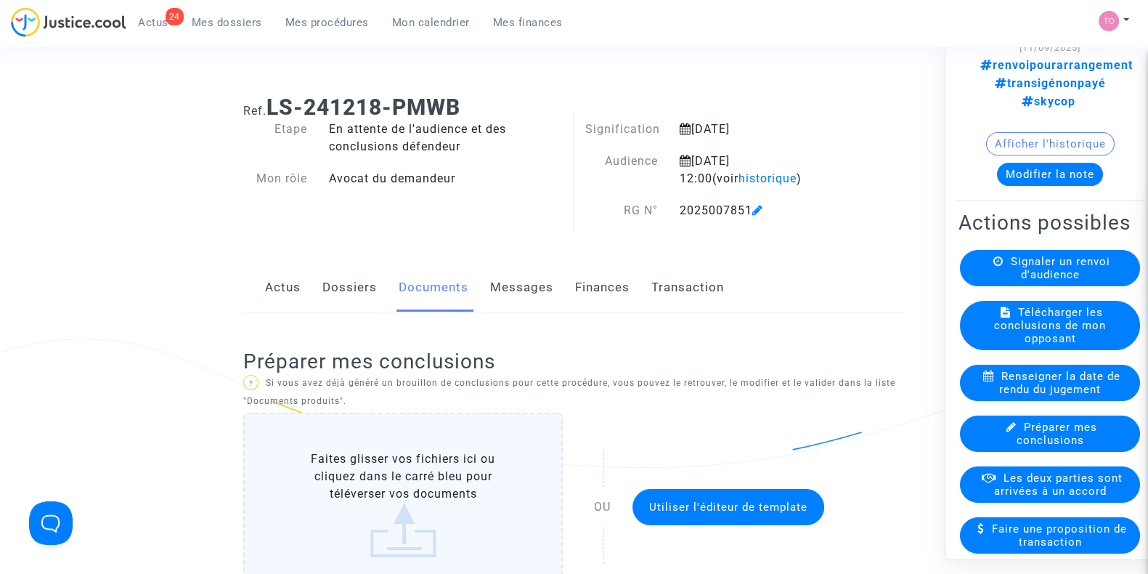
click at [1022, 486] on span "Les deux parties sont arrivées à un accord" at bounding box center [1058, 485] width 129 height 26
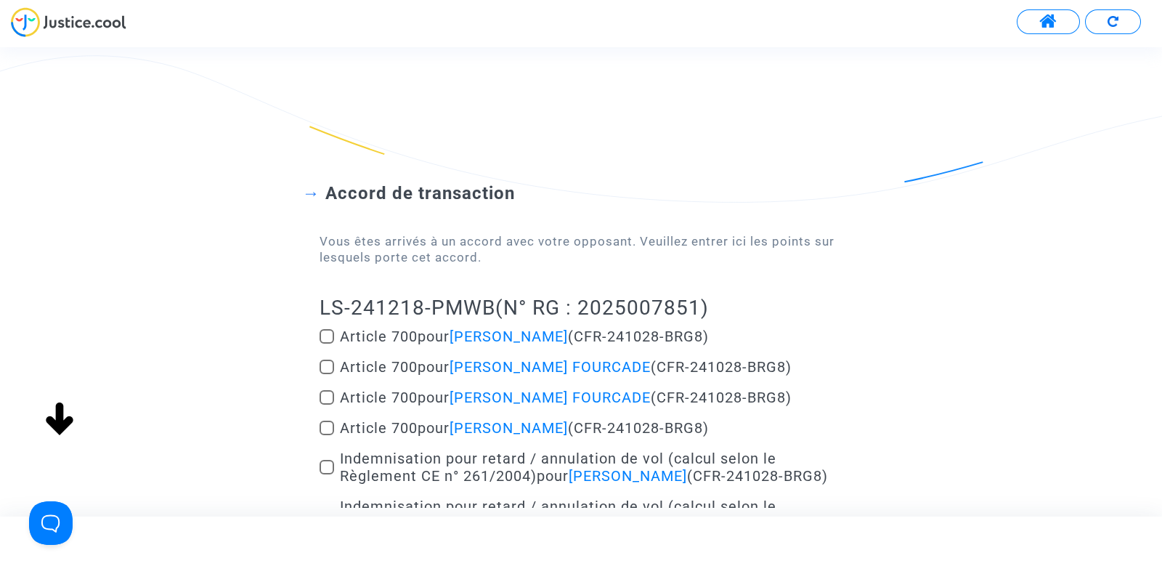
click at [333, 336] on span at bounding box center [326, 336] width 15 height 15
click at [327, 343] on input "Article 700 pour Alexandrine FOURCADE (CFR-241028-BRG8)" at bounding box center [326, 343] width 1 height 1
checkbox input "true"
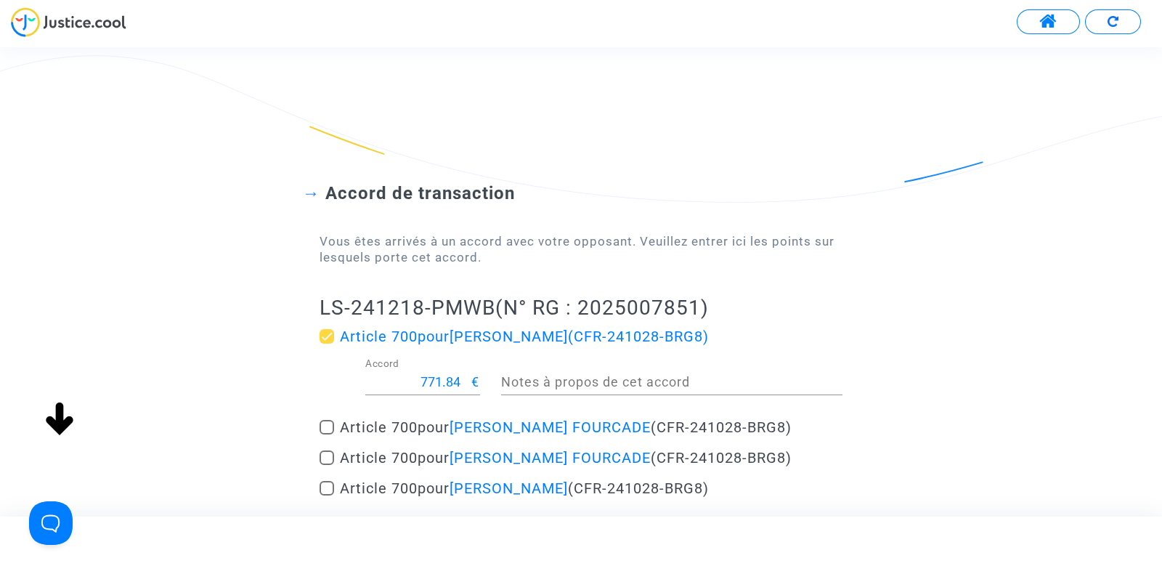
click at [436, 379] on input "771.84" at bounding box center [418, 382] width 107 height 15
click at [456, 378] on input "167" at bounding box center [418, 382] width 107 height 15
type input "200"
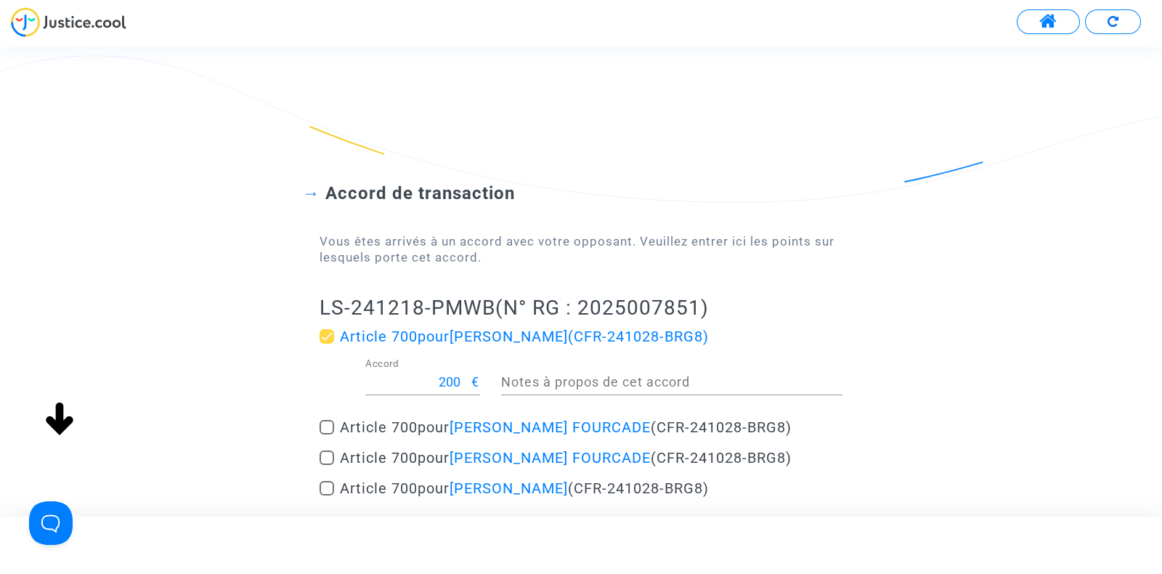
drag, startPoint x: 204, startPoint y: 366, endPoint x: 147, endPoint y: 414, distance: 74.7
click at [147, 414] on div "Accord de transaction Vous êtes arrivés à un accord avec votre opposant. Veuill…" at bounding box center [581, 493] width 1162 height 738
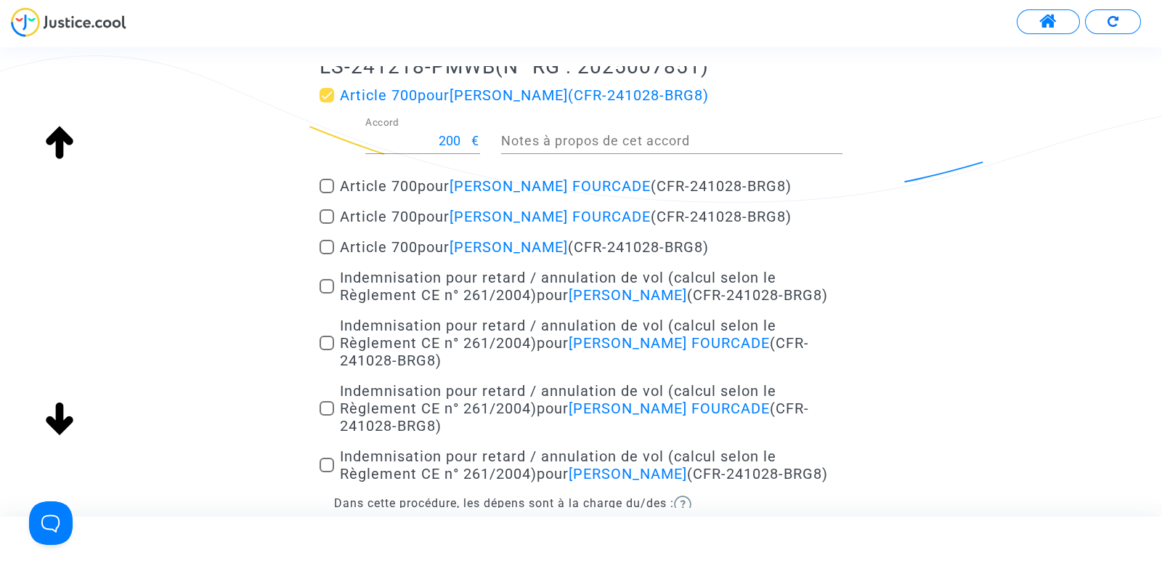
scroll to position [418, 0]
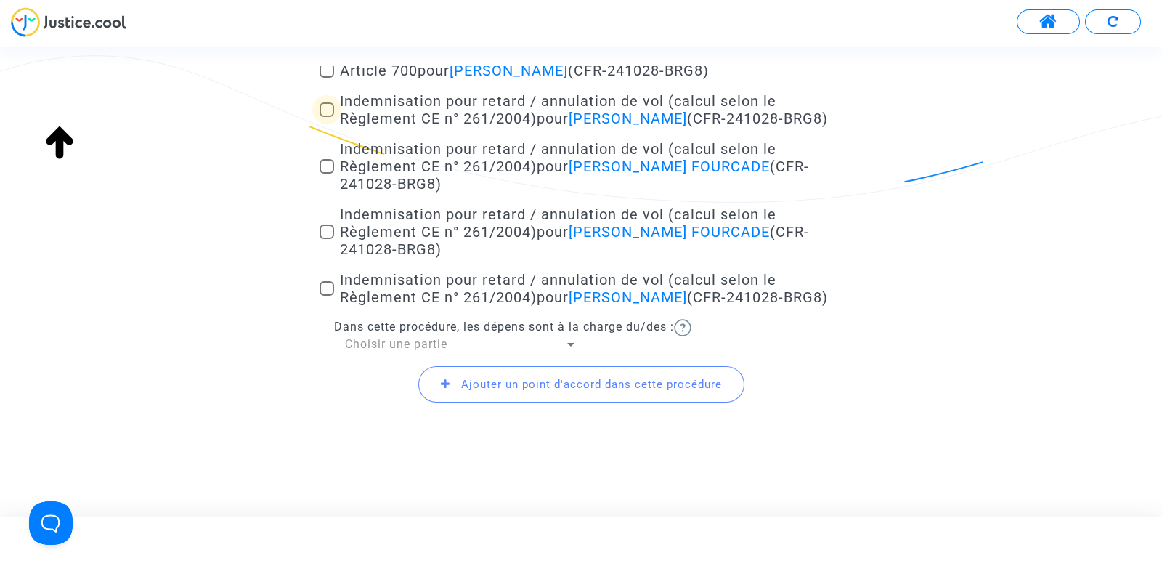
click at [325, 117] on span at bounding box center [326, 109] width 15 height 15
click at [326, 118] on input "Indemnisation pour retard / annulation de vol (calcul selon le Règlement CE n° …" at bounding box center [326, 117] width 1 height 1
checkbox input "true"
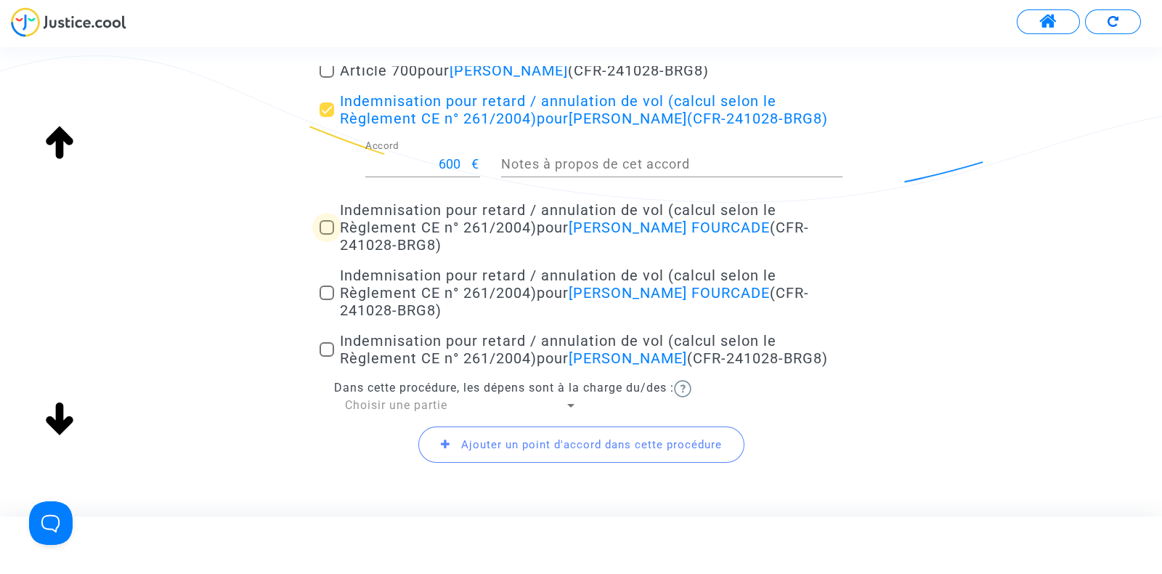
click at [327, 235] on span at bounding box center [326, 227] width 15 height 15
click at [327, 235] on input "Indemnisation pour retard / annulation de vol (calcul selon le Règlement CE n° …" at bounding box center [326, 235] width 1 height 1
checkbox input "true"
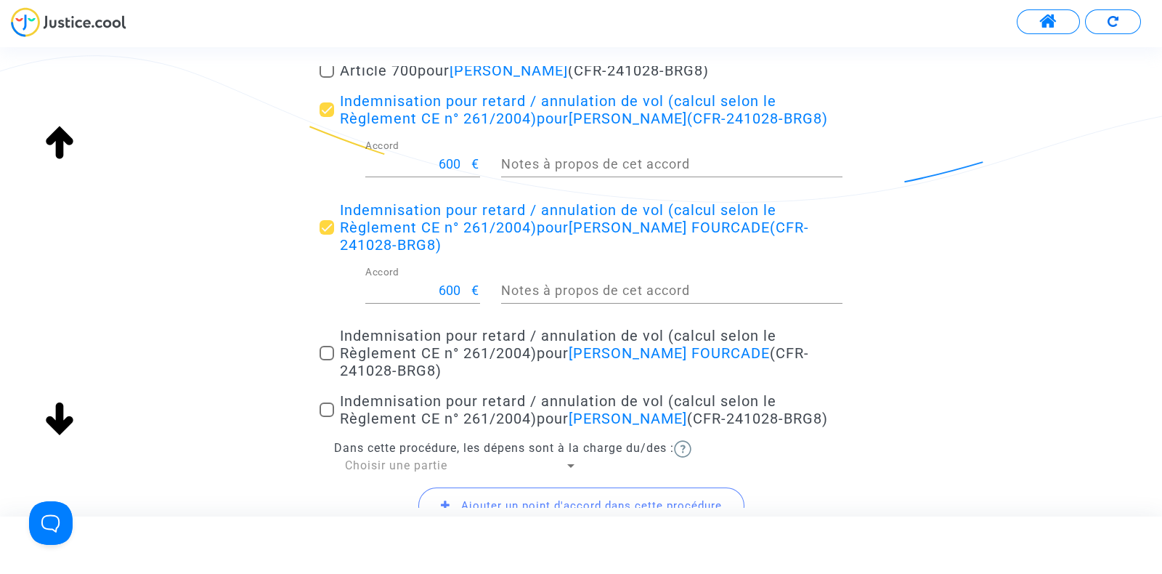
click at [329, 360] on span at bounding box center [326, 353] width 15 height 15
click at [327, 361] on input "Indemnisation pour retard / annulation de vol (calcul selon le Règlement CE n° …" at bounding box center [326, 360] width 1 height 1
checkbox input "true"
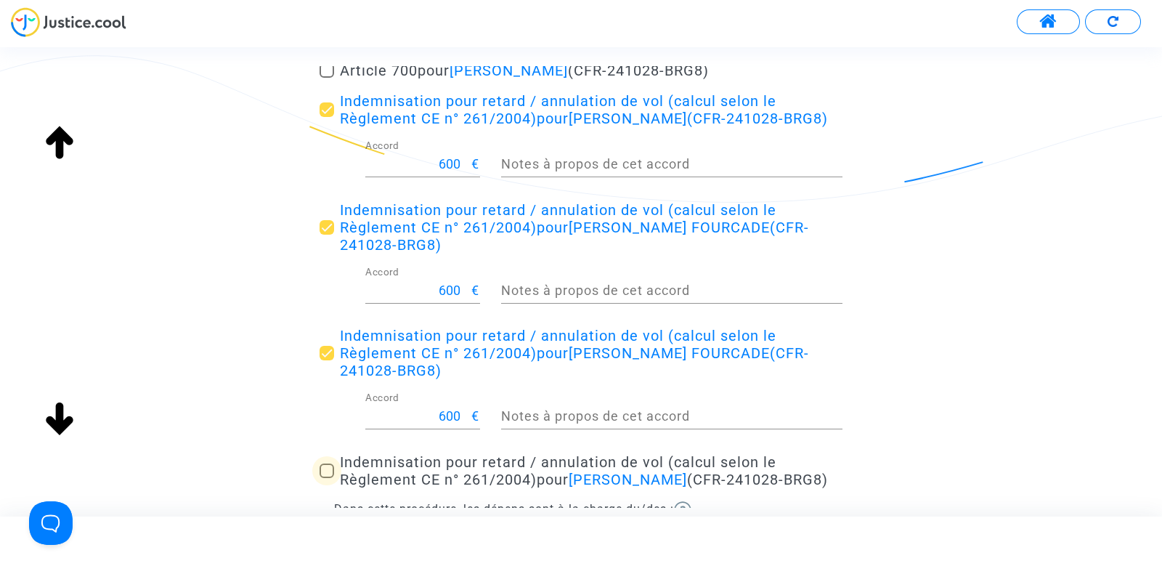
click at [325, 478] on span at bounding box center [326, 470] width 15 height 15
click at [326, 479] on input "Indemnisation pour retard / annulation de vol (calcul selon le Règlement CE n° …" at bounding box center [326, 478] width 1 height 1
checkbox input "true"
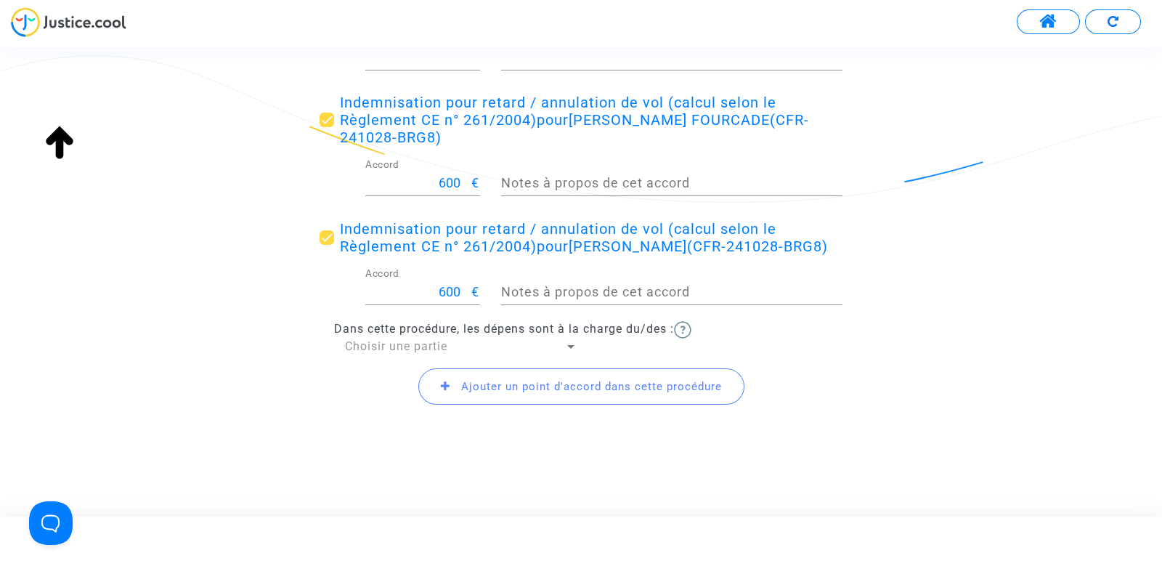
scroll to position [696, 0]
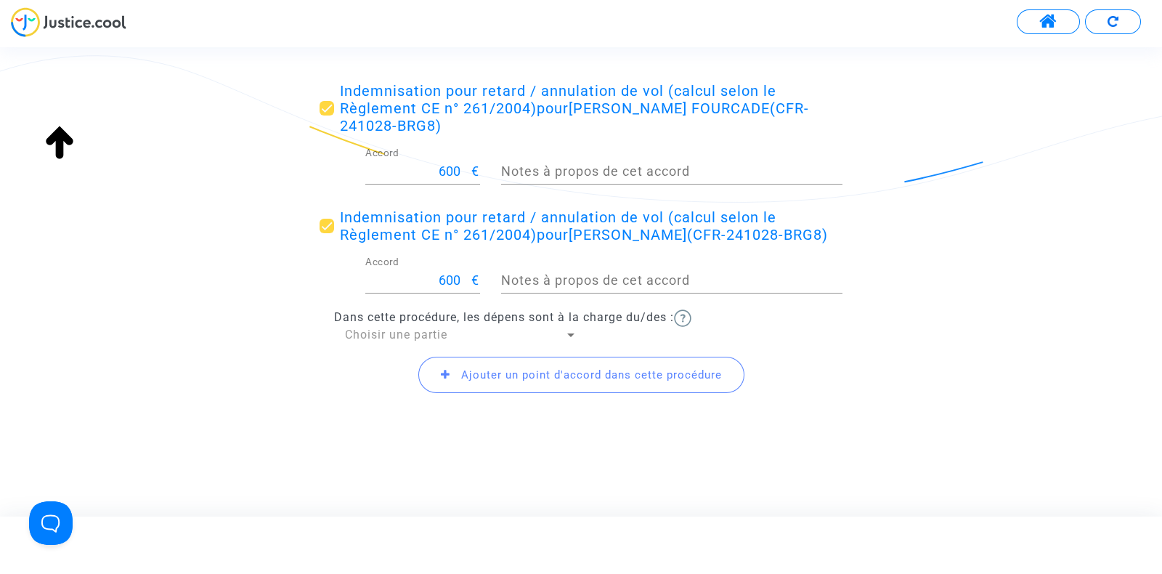
click at [351, 331] on span "Choisir une partie" at bounding box center [396, 334] width 102 height 14
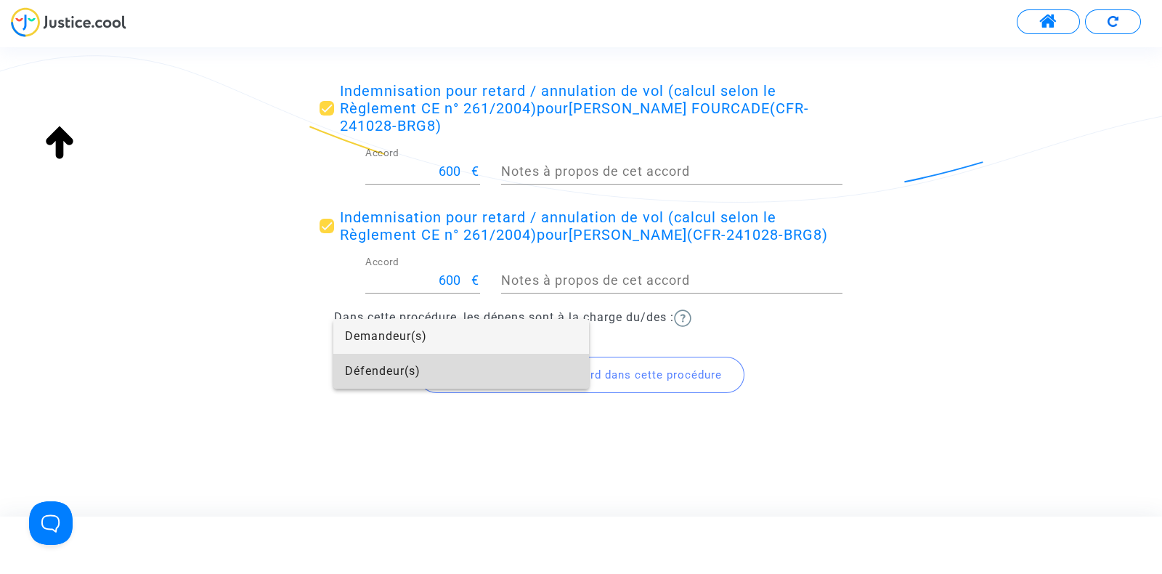
click at [370, 365] on span "Défendeur(s)" at bounding box center [461, 371] width 232 height 35
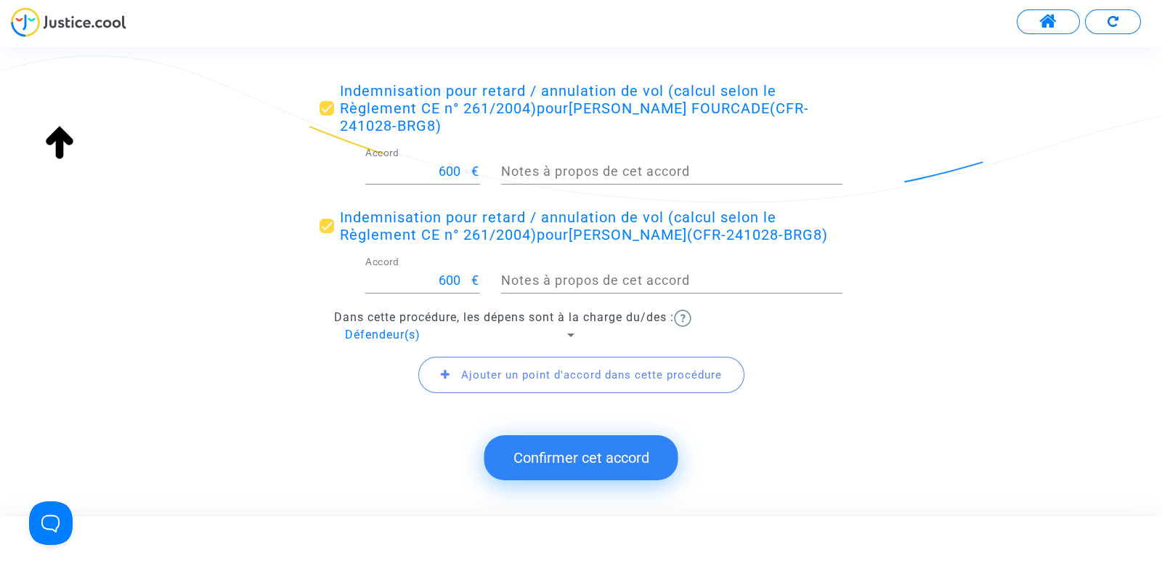
click at [598, 471] on button "Confirmer cet accord" at bounding box center [581, 457] width 194 height 45
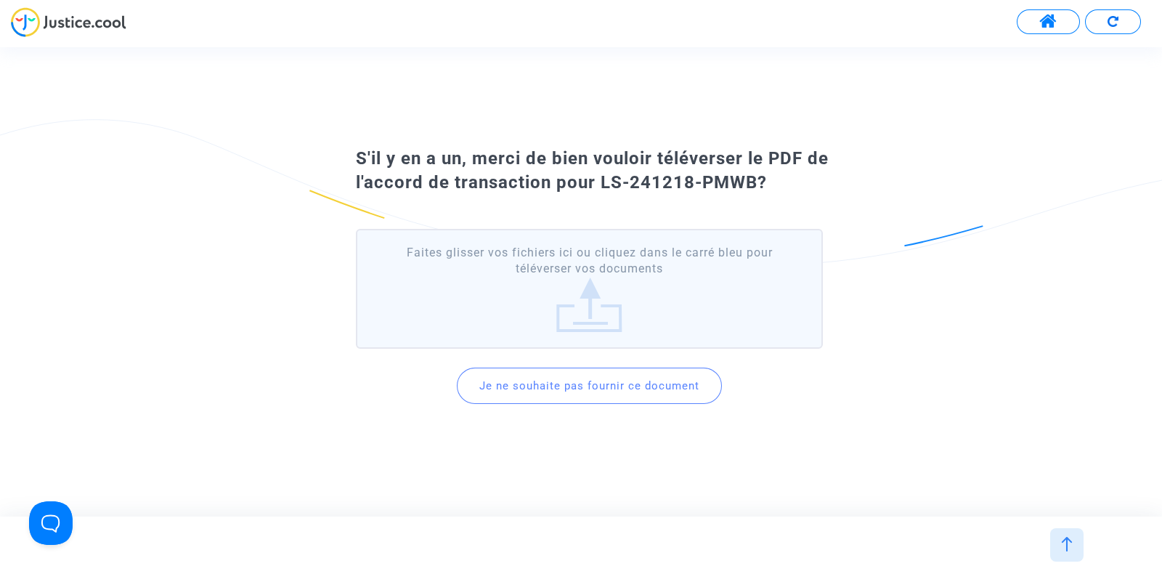
click at [579, 388] on button "Je ne souhaite pas fournir ce document" at bounding box center [589, 385] width 265 height 36
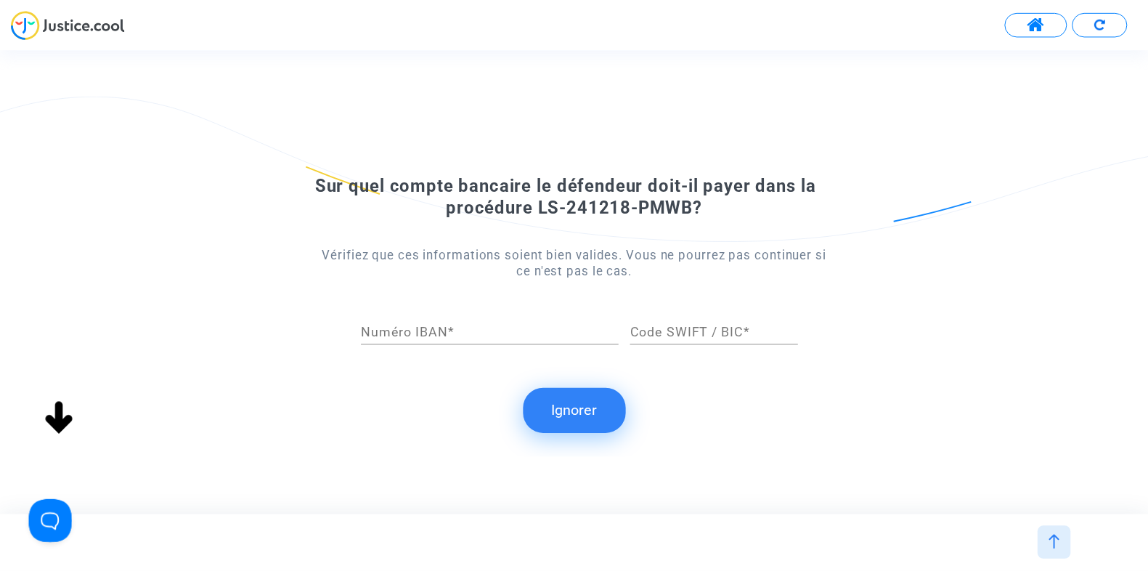
scroll to position [0, 0]
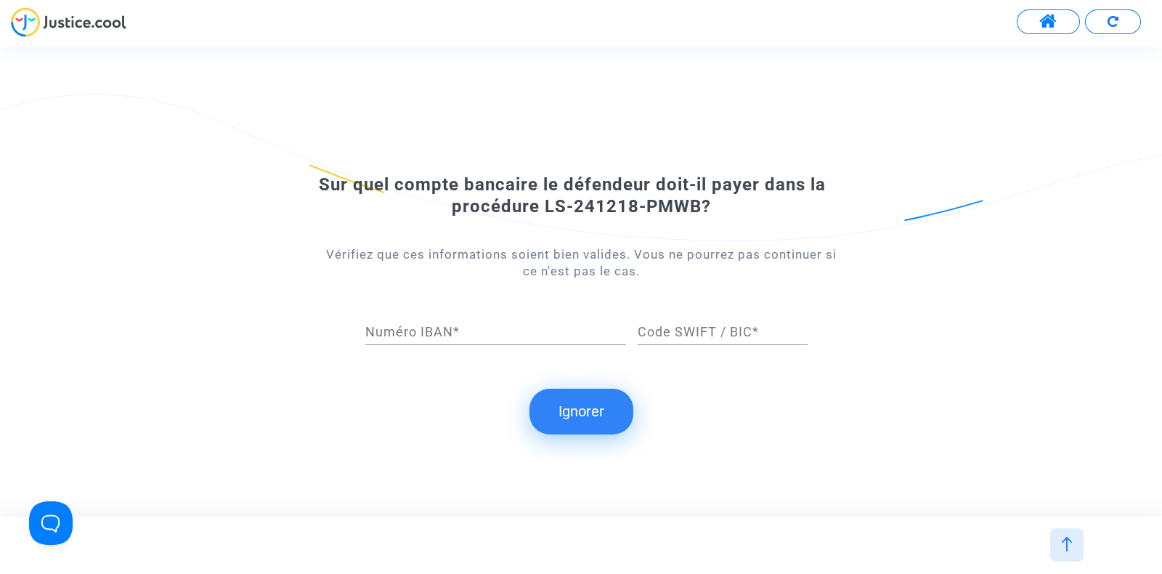
click at [577, 401] on button "Ignorer" at bounding box center [581, 410] width 104 height 45
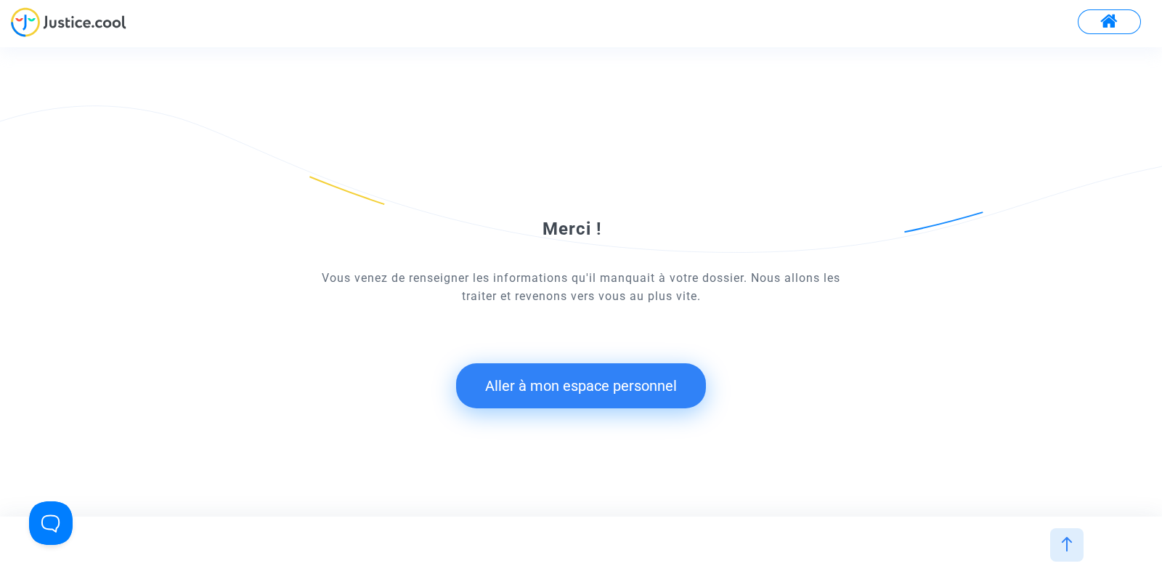
click at [553, 391] on button "Aller à mon espace personnel" at bounding box center [581, 385] width 250 height 45
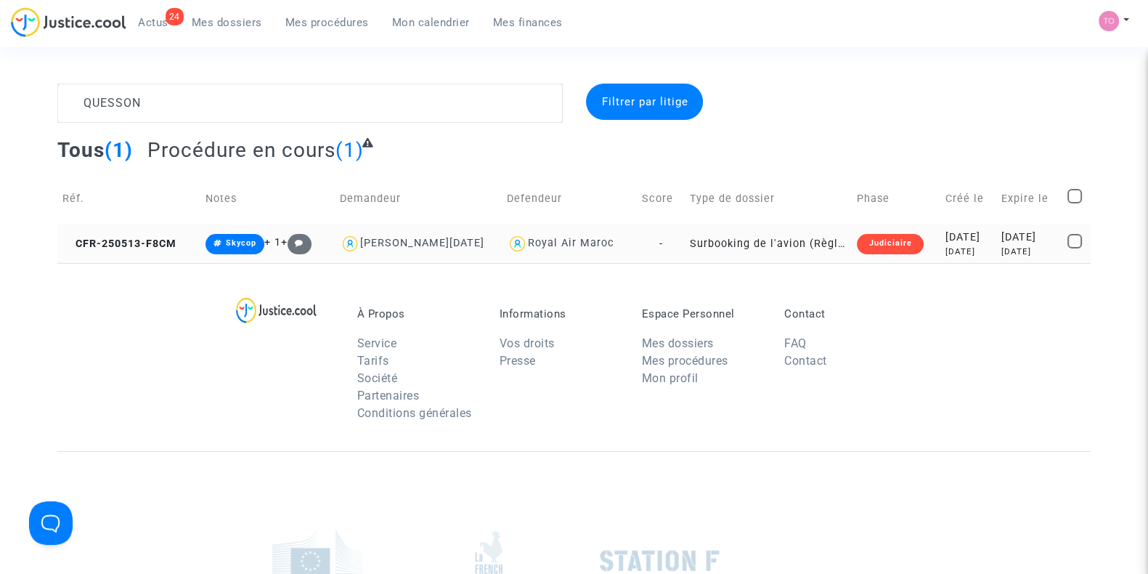
type textarea "QUESSON"
click at [955, 243] on div "[DATE]" at bounding box center [968, 237] width 46 height 16
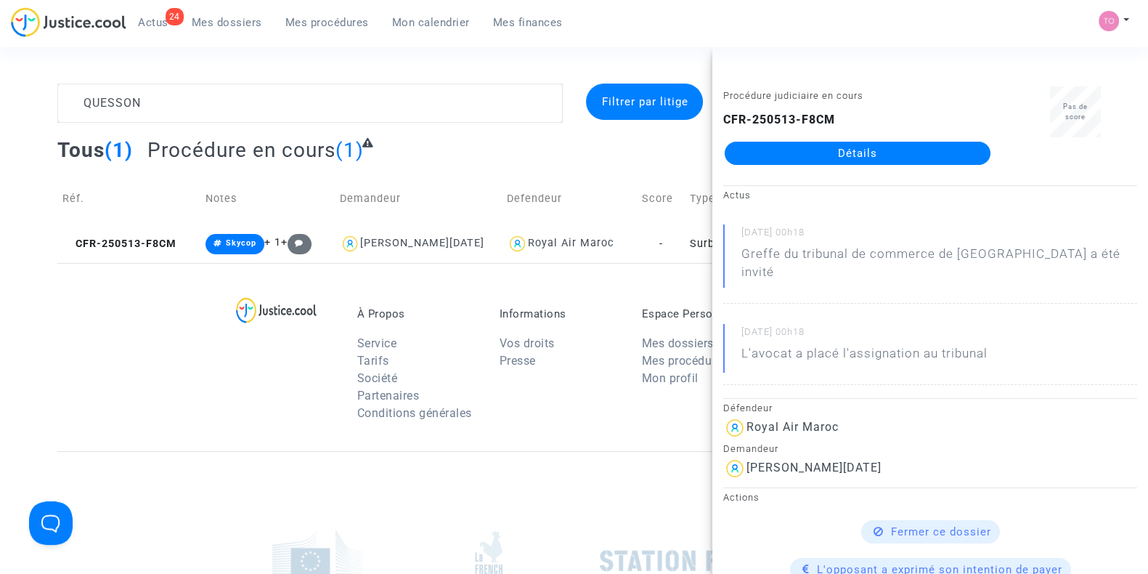
click at [84, 374] on div "À Propos Service Tarifs Société Partenaires Conditions générales Informations V…" at bounding box center [573, 357] width 1033 height 188
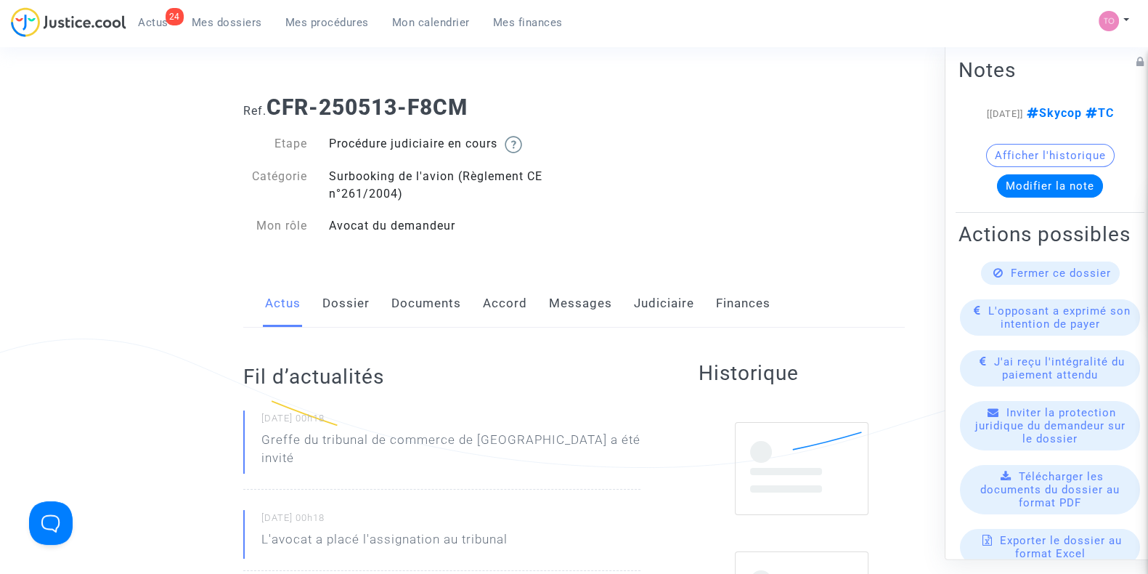
click at [224, 34] on div "24 Actus Mes dossiers Mes procédures Mon calendrier Mes finances" at bounding box center [292, 27] width 563 height 40
click at [505, 284] on link "Accord" at bounding box center [505, 304] width 44 height 48
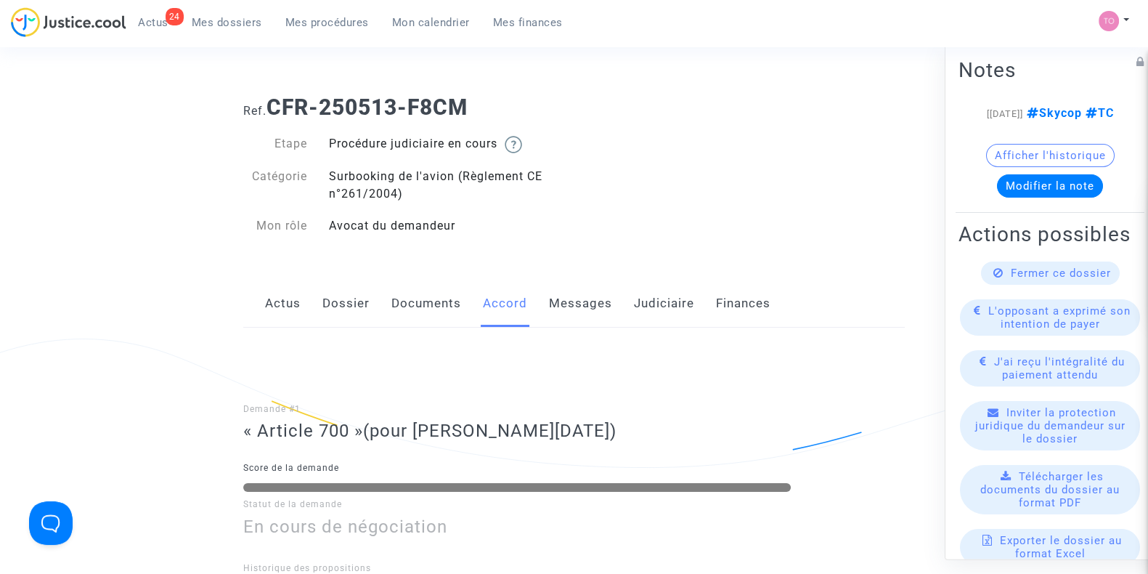
click at [661, 301] on link "Judiciaire" at bounding box center [664, 304] width 60 height 48
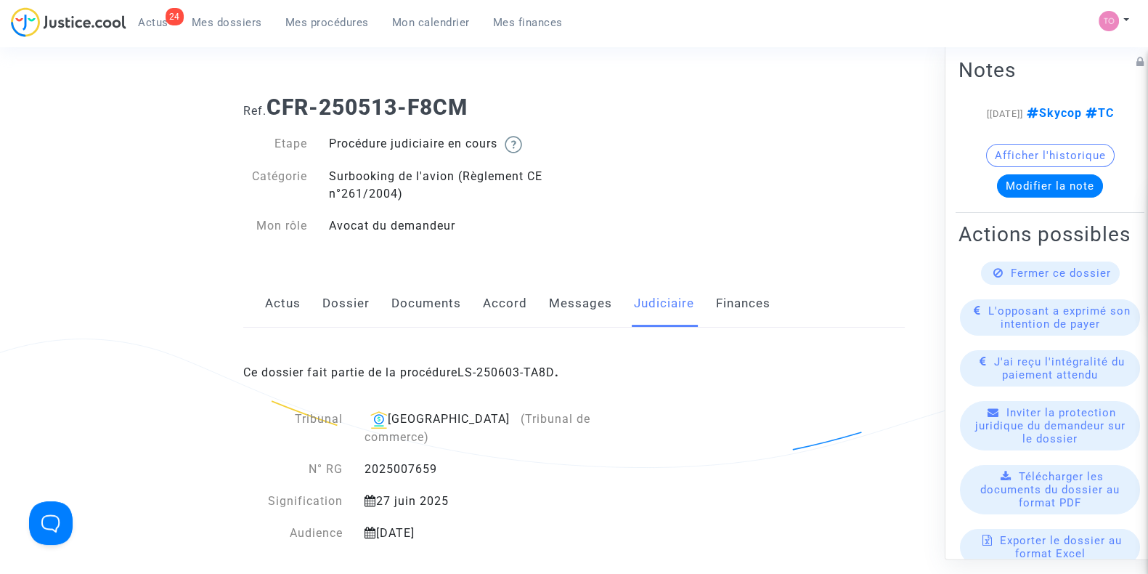
click at [524, 306] on link "Accord" at bounding box center [505, 304] width 44 height 48
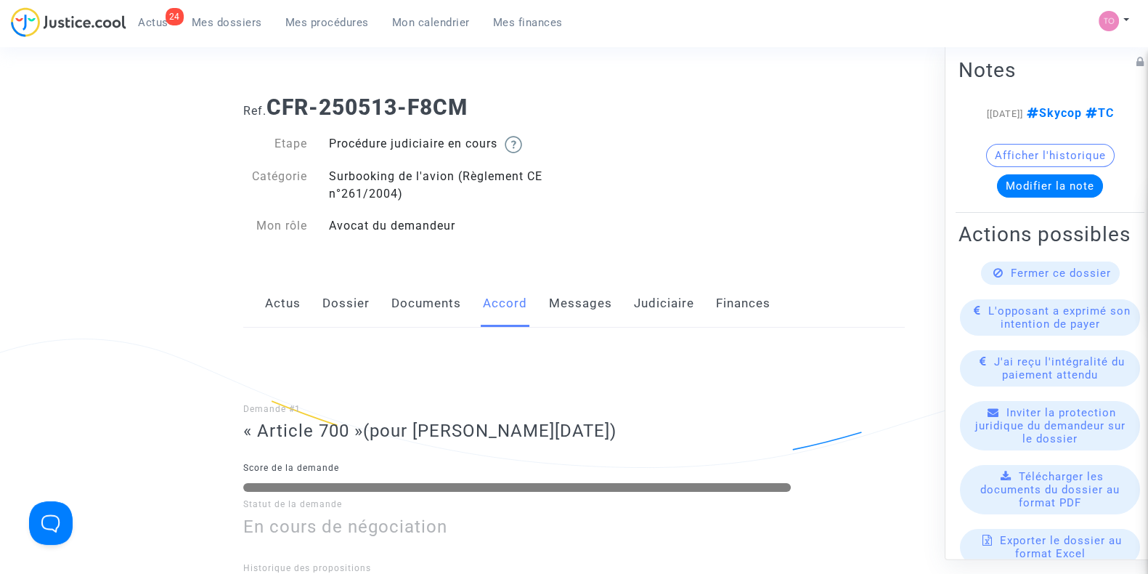
click at [357, 301] on link "Dossier" at bounding box center [345, 304] width 47 height 48
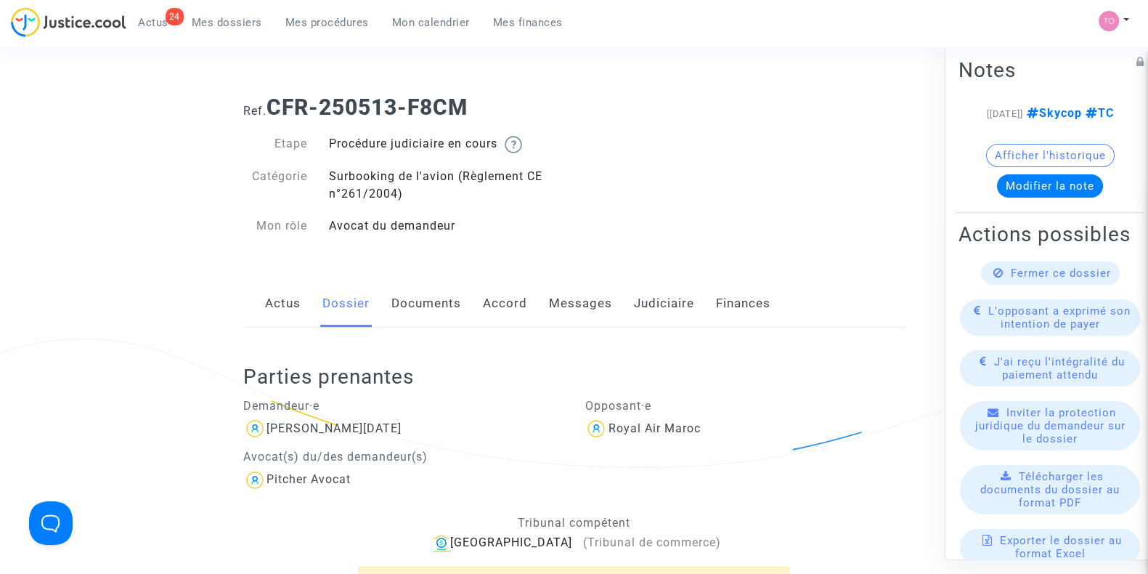
click at [643, 315] on link "Judiciaire" at bounding box center [664, 304] width 60 height 48
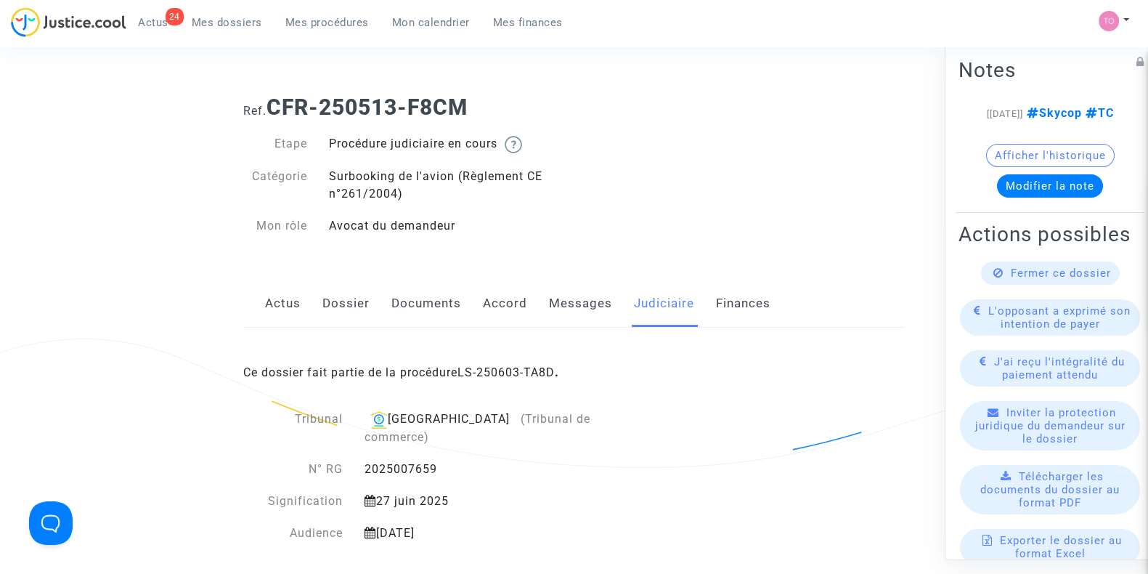
scroll to position [62, 0]
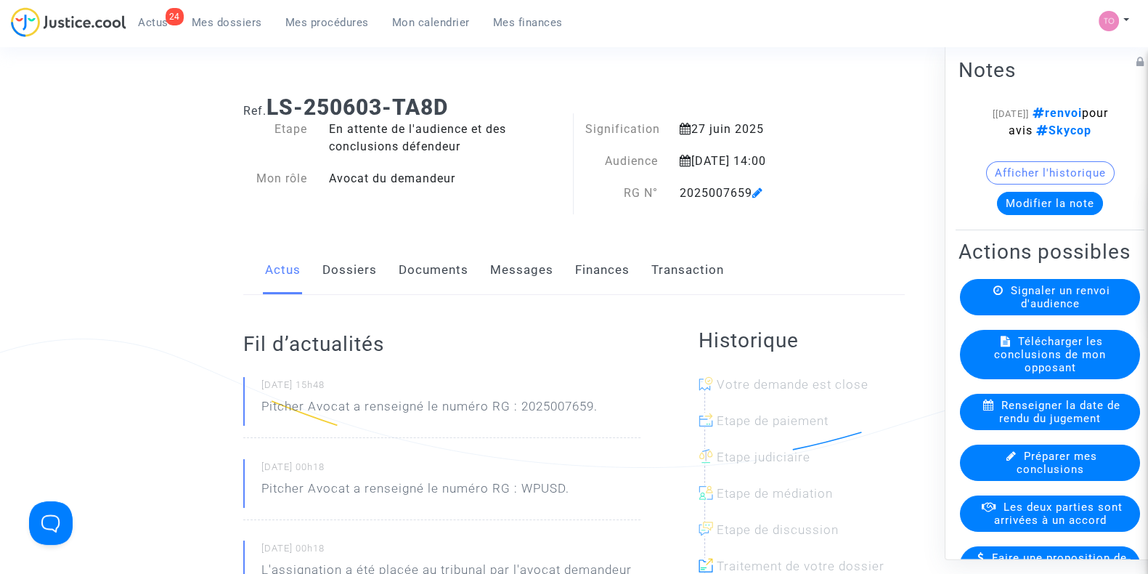
click at [585, 277] on link "Finances" at bounding box center [602, 270] width 54 height 48
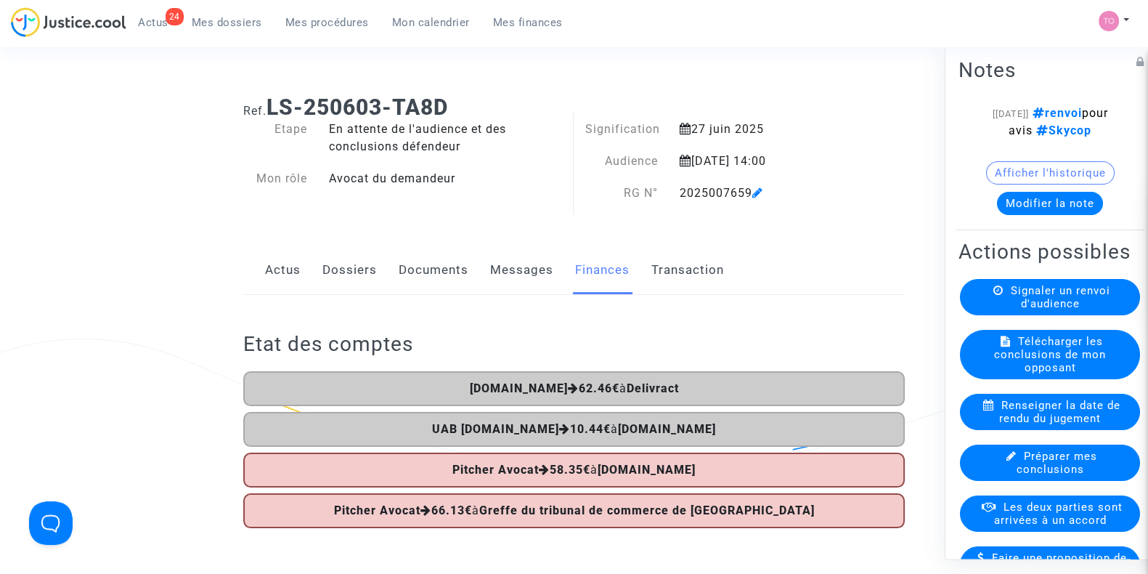
click at [328, 280] on link "Dossiers" at bounding box center [349, 270] width 54 height 48
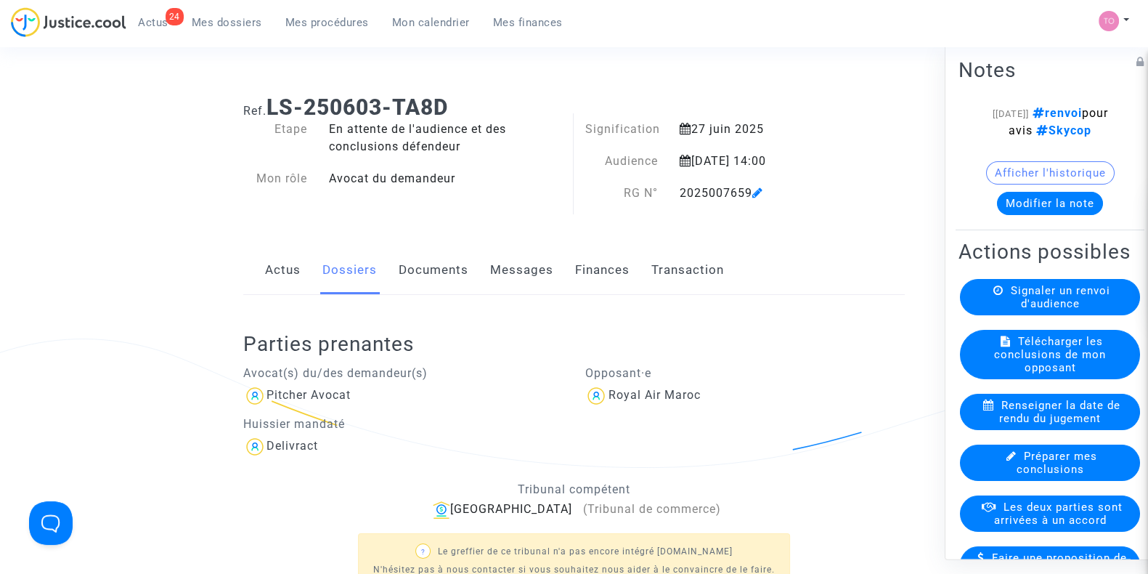
click at [577, 270] on link "Finances" at bounding box center [602, 270] width 54 height 48
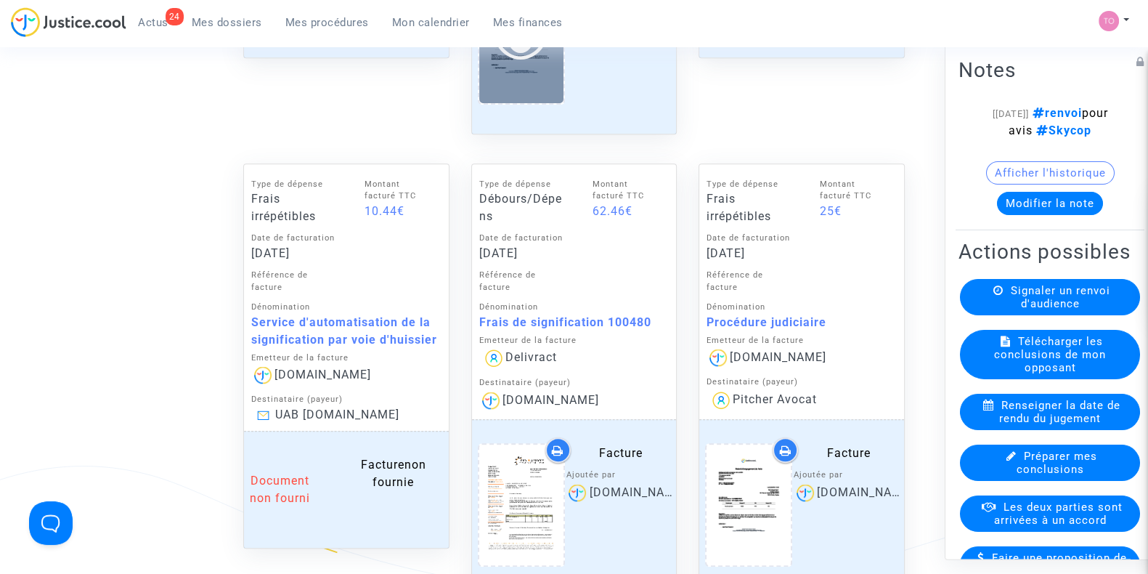
scroll to position [1448, 0]
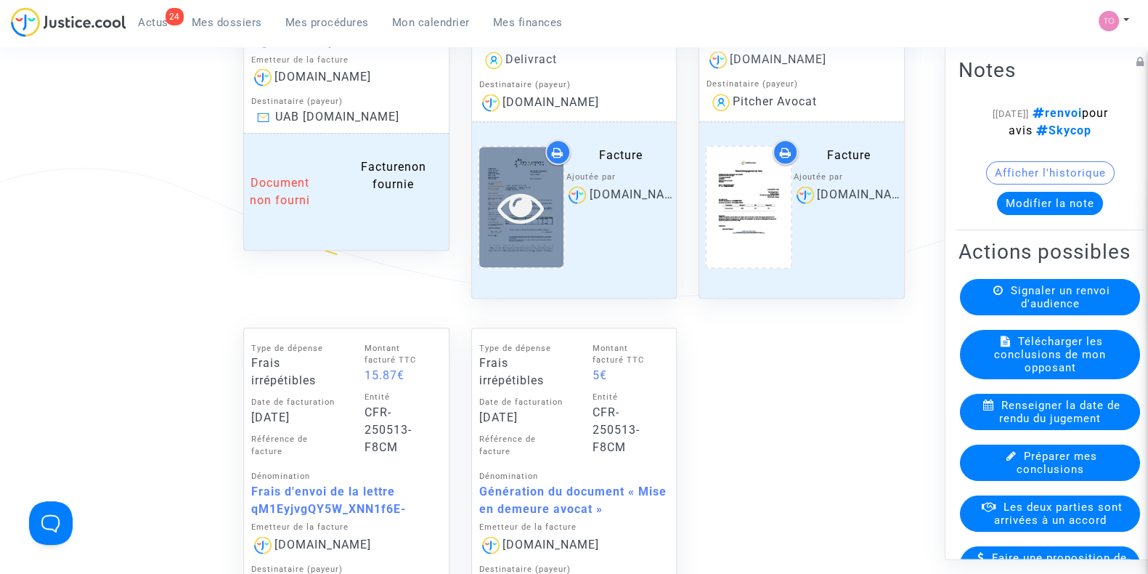
click at [513, 150] on div at bounding box center [521, 207] width 84 height 120
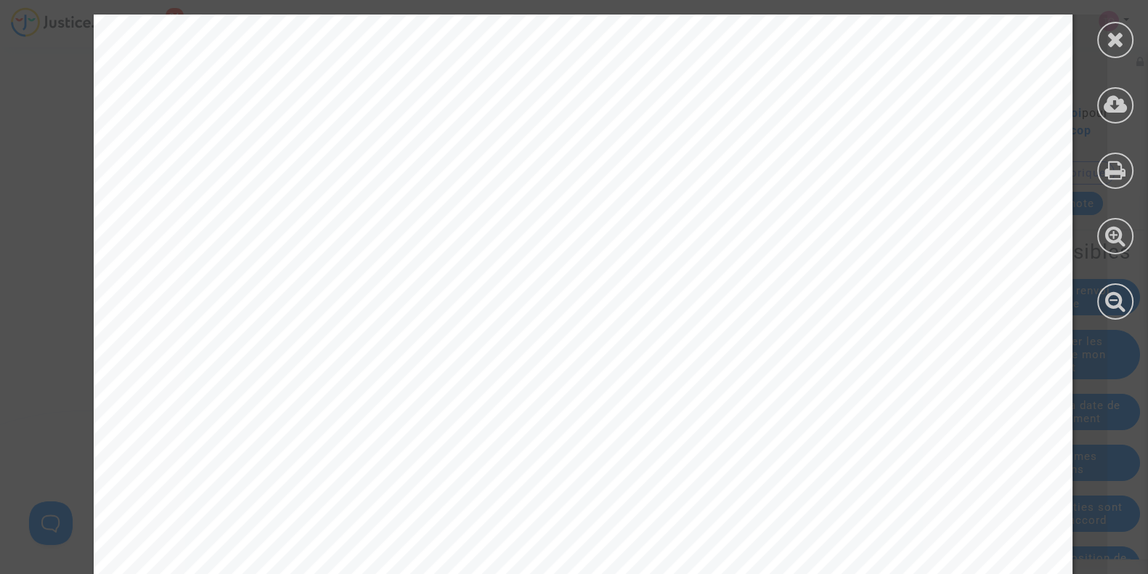
scroll to position [682, 0]
click at [1107, 32] on icon at bounding box center [1116, 39] width 18 height 22
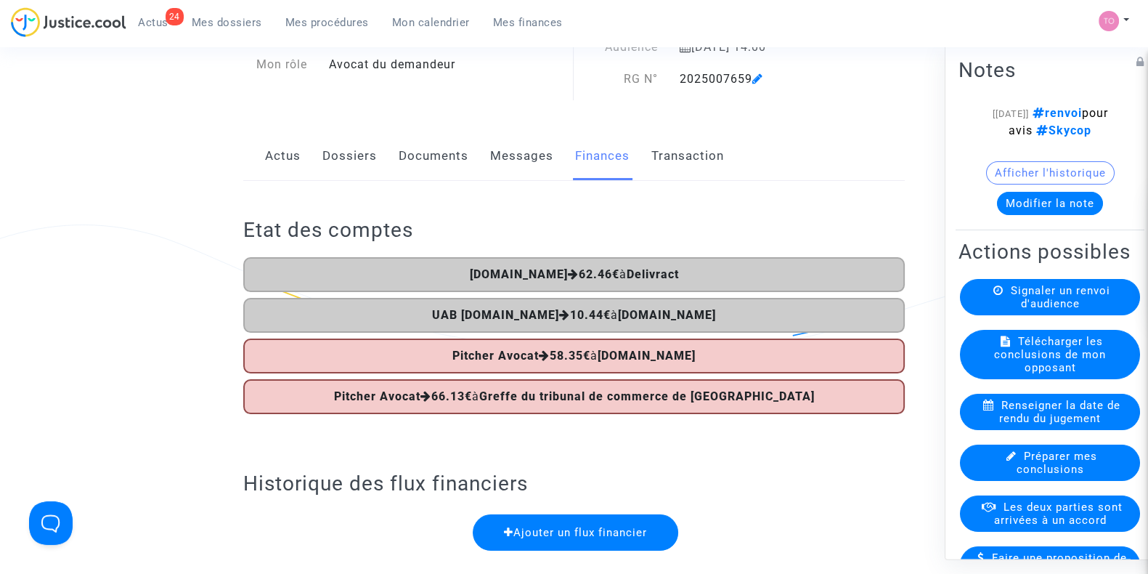
scroll to position [115, 0]
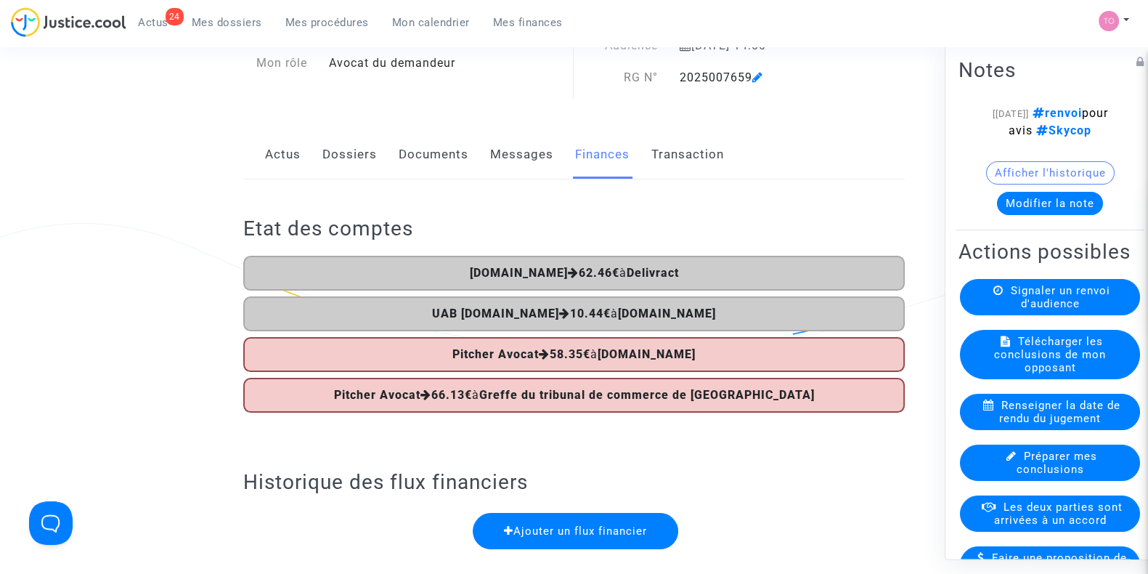
click at [198, 27] on span "Mes dossiers" at bounding box center [227, 22] width 70 height 13
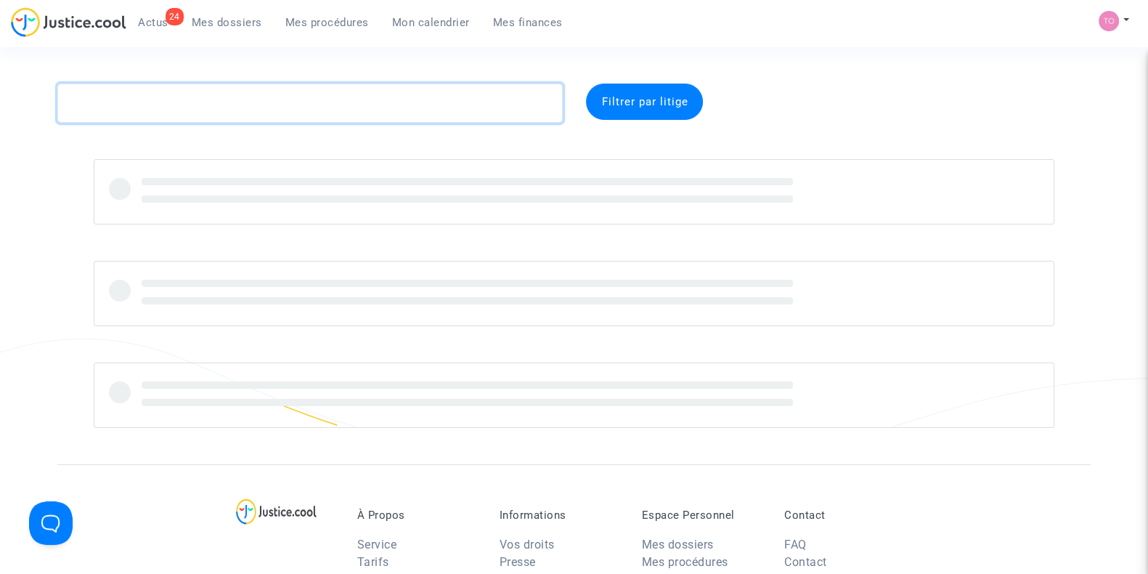
click at [136, 102] on textarea at bounding box center [309, 103] width 505 height 39
paste textarea "TARCHOUN"
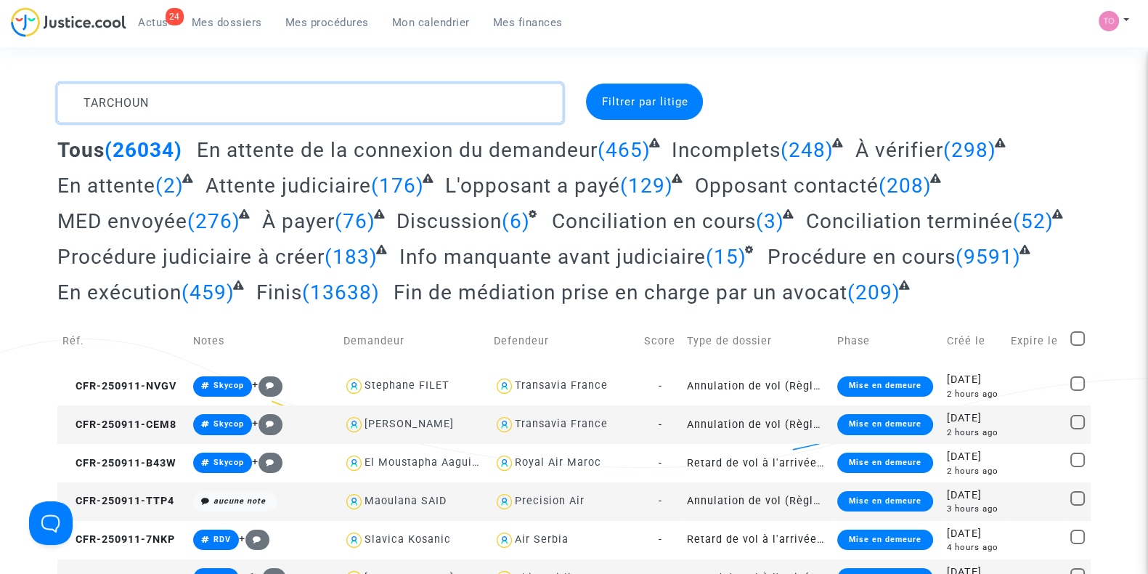
type textarea "TARCHOUN"
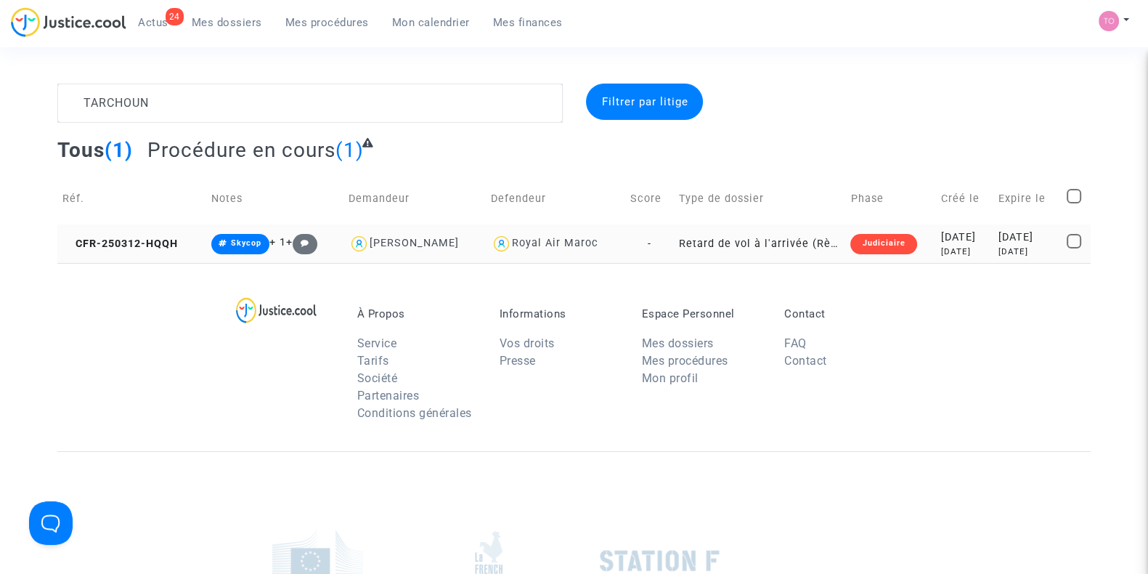
click at [943, 244] on div "2025-03-12" at bounding box center [964, 237] width 47 height 16
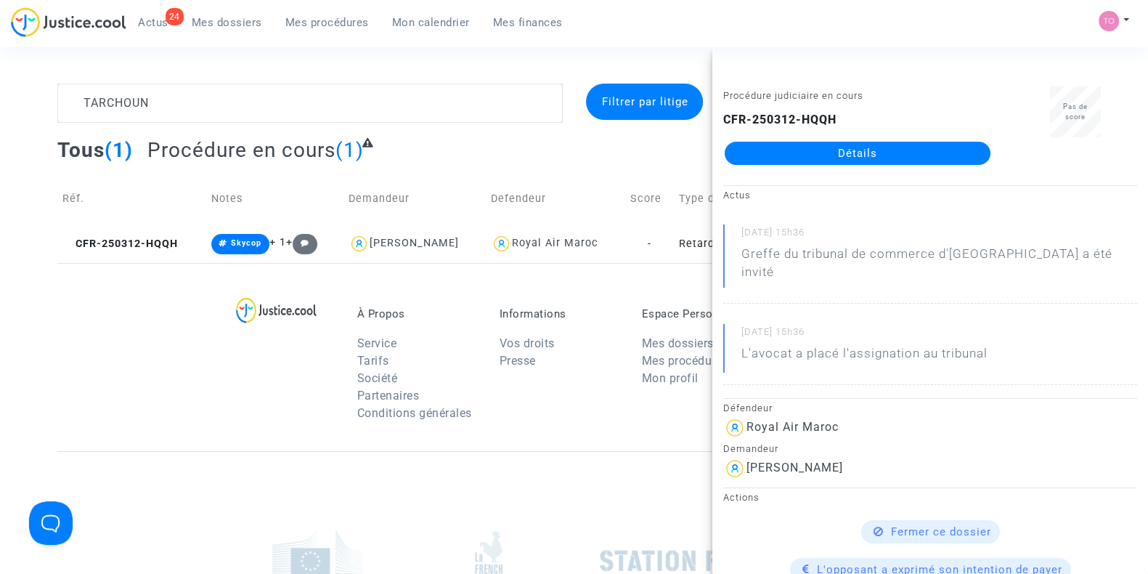
click at [476, 310] on p "À Propos" at bounding box center [417, 313] width 121 height 13
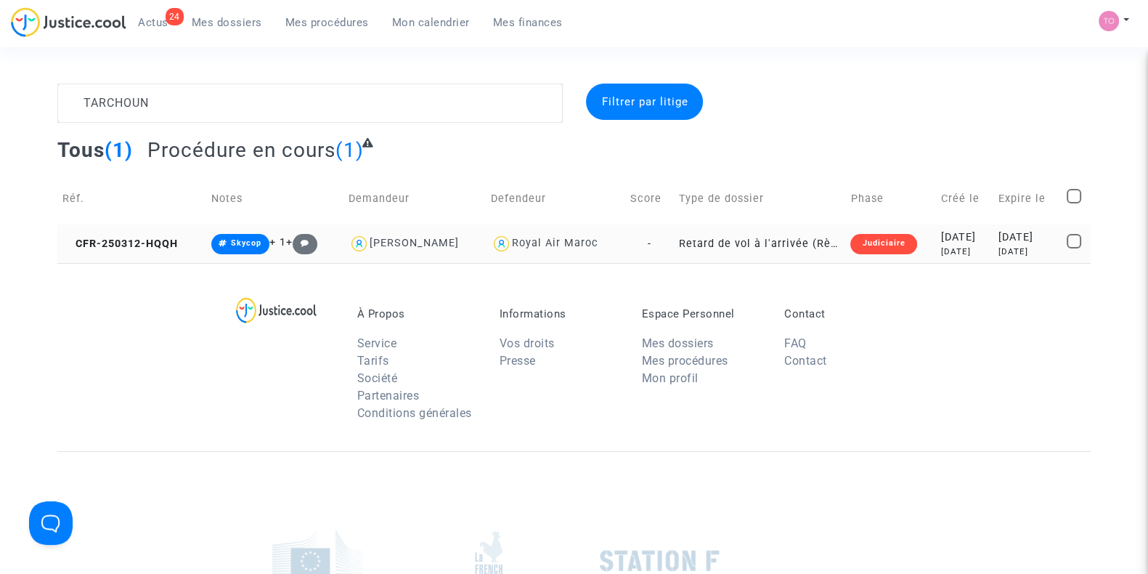
click at [951, 235] on div "2025-03-12" at bounding box center [964, 237] width 47 height 16
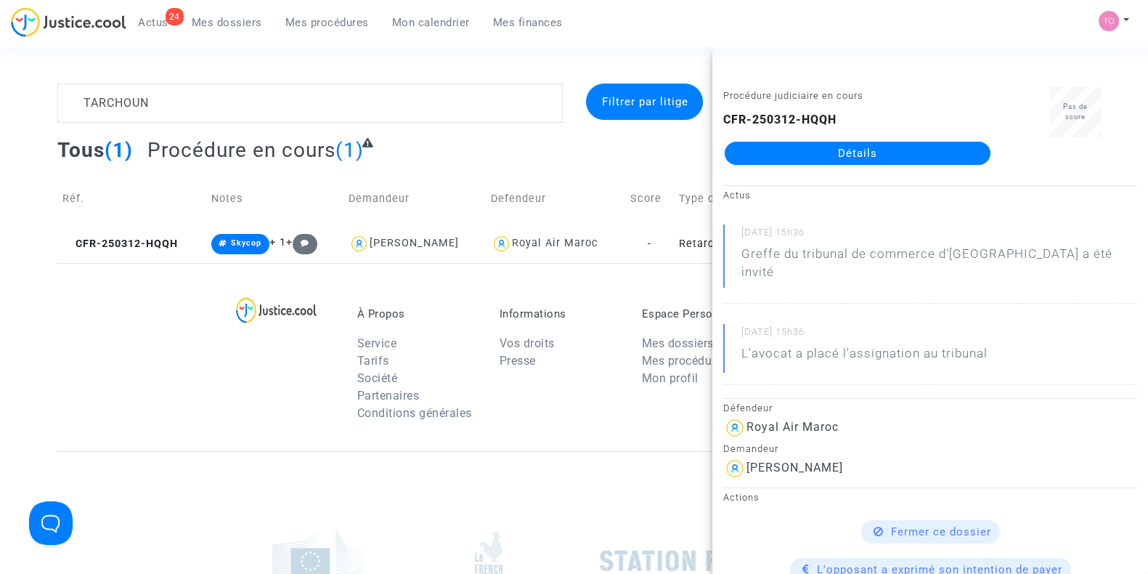
click at [868, 150] on link "Détails" at bounding box center [858, 153] width 266 height 23
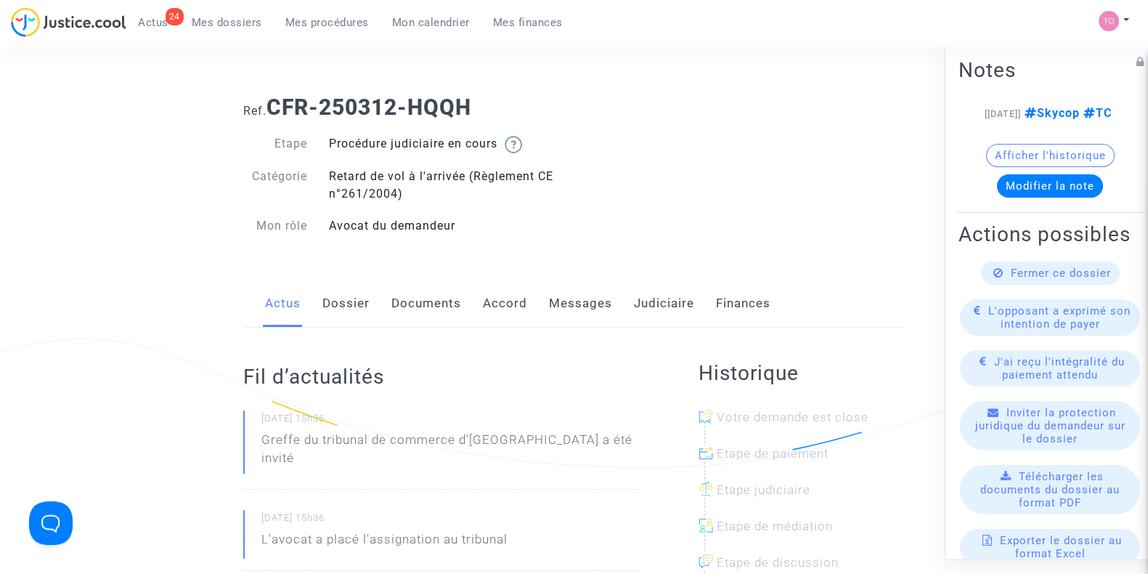
click at [338, 292] on link "Dossier" at bounding box center [345, 304] width 47 height 48
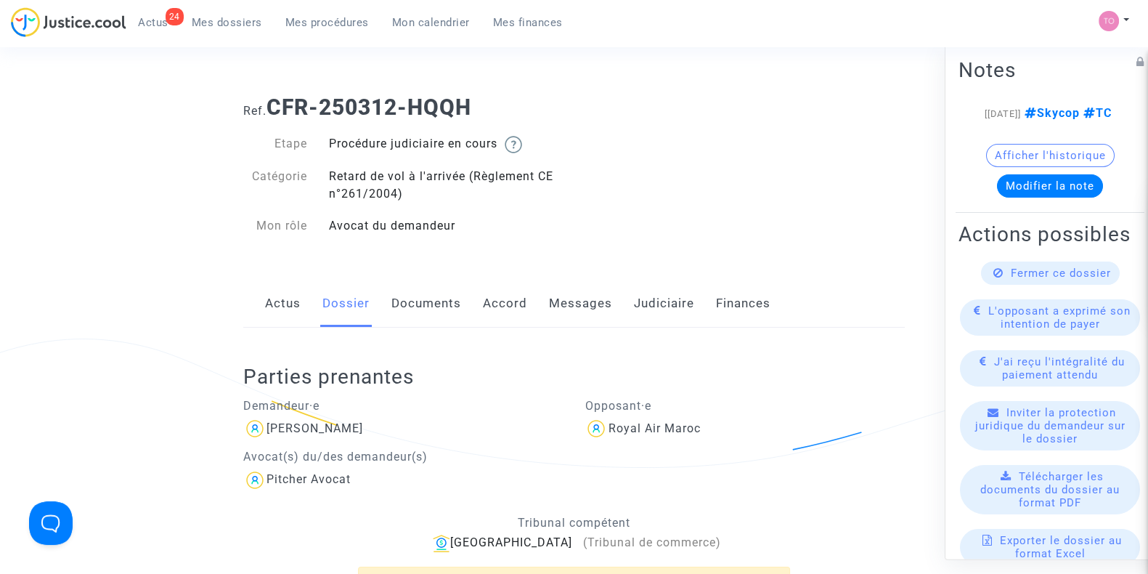
click at [405, 314] on link "Documents" at bounding box center [426, 304] width 70 height 48
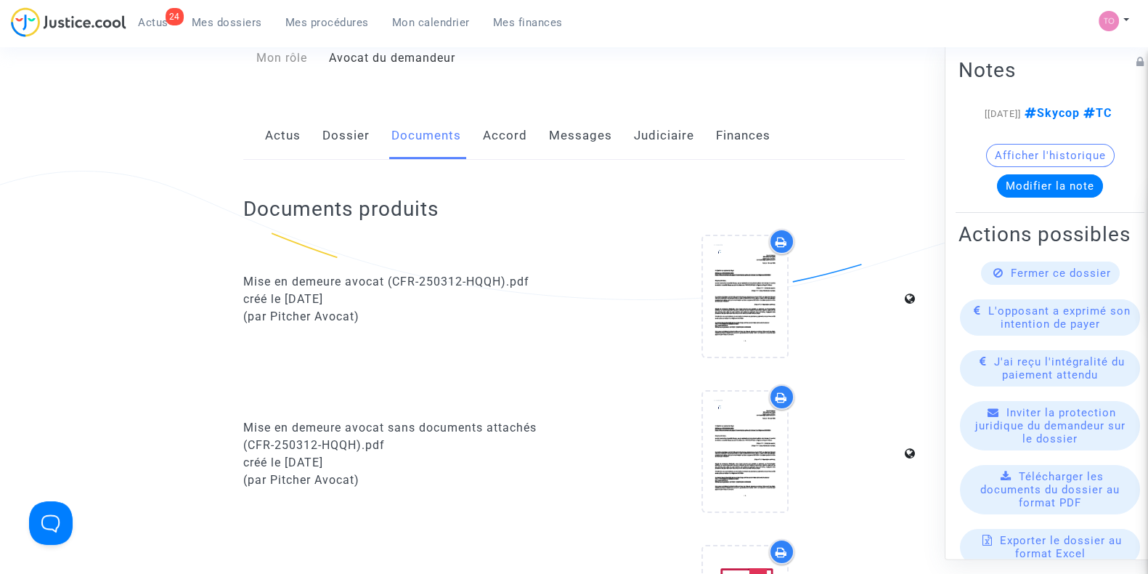
scroll to position [168, 0]
click at [654, 137] on link "Judiciaire" at bounding box center [664, 135] width 60 height 48
